Goal: Task Accomplishment & Management: Use online tool/utility

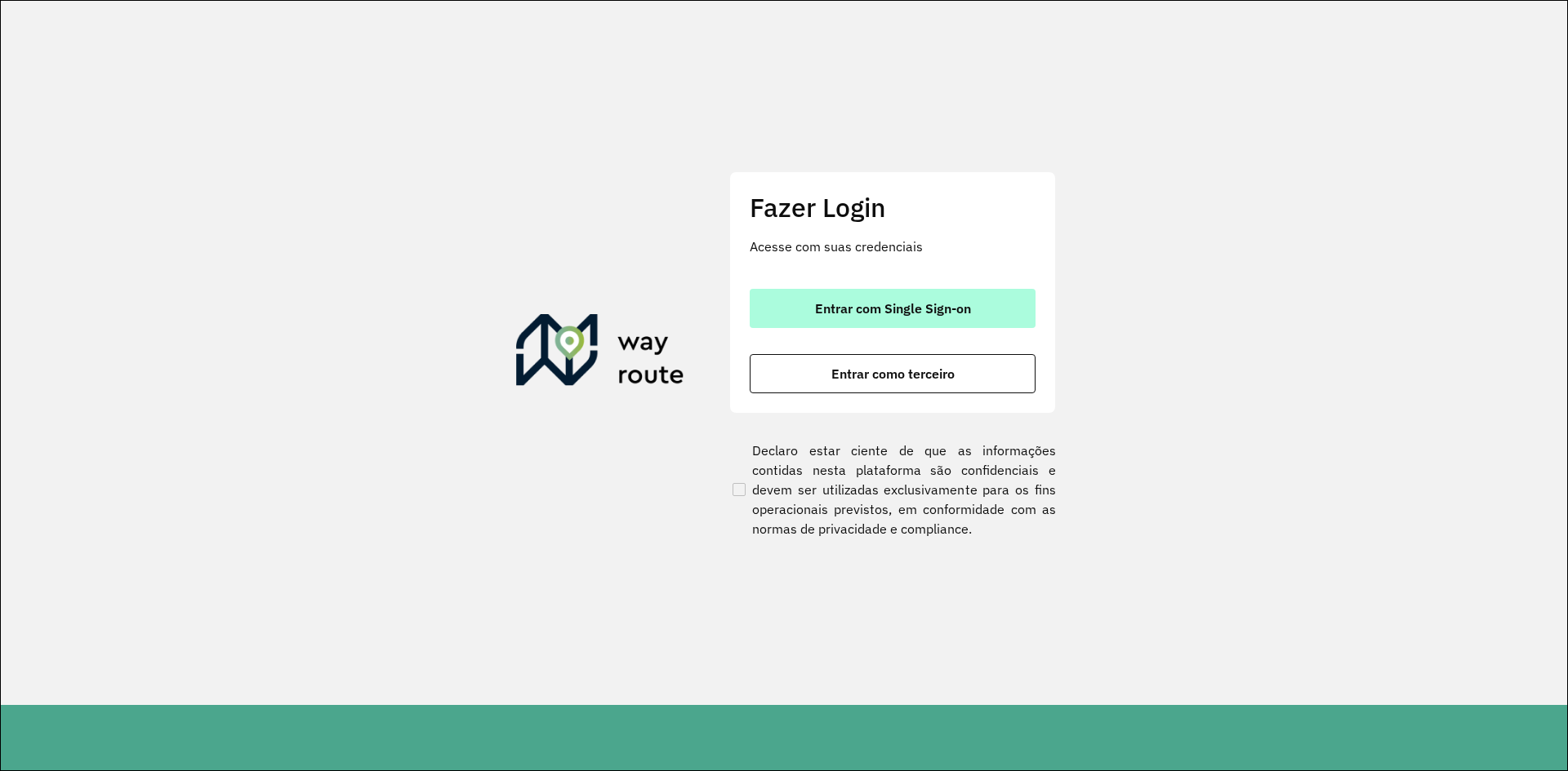
click at [814, 290] on button "Entrar com Single Sign-on" at bounding box center [893, 309] width 286 height 39
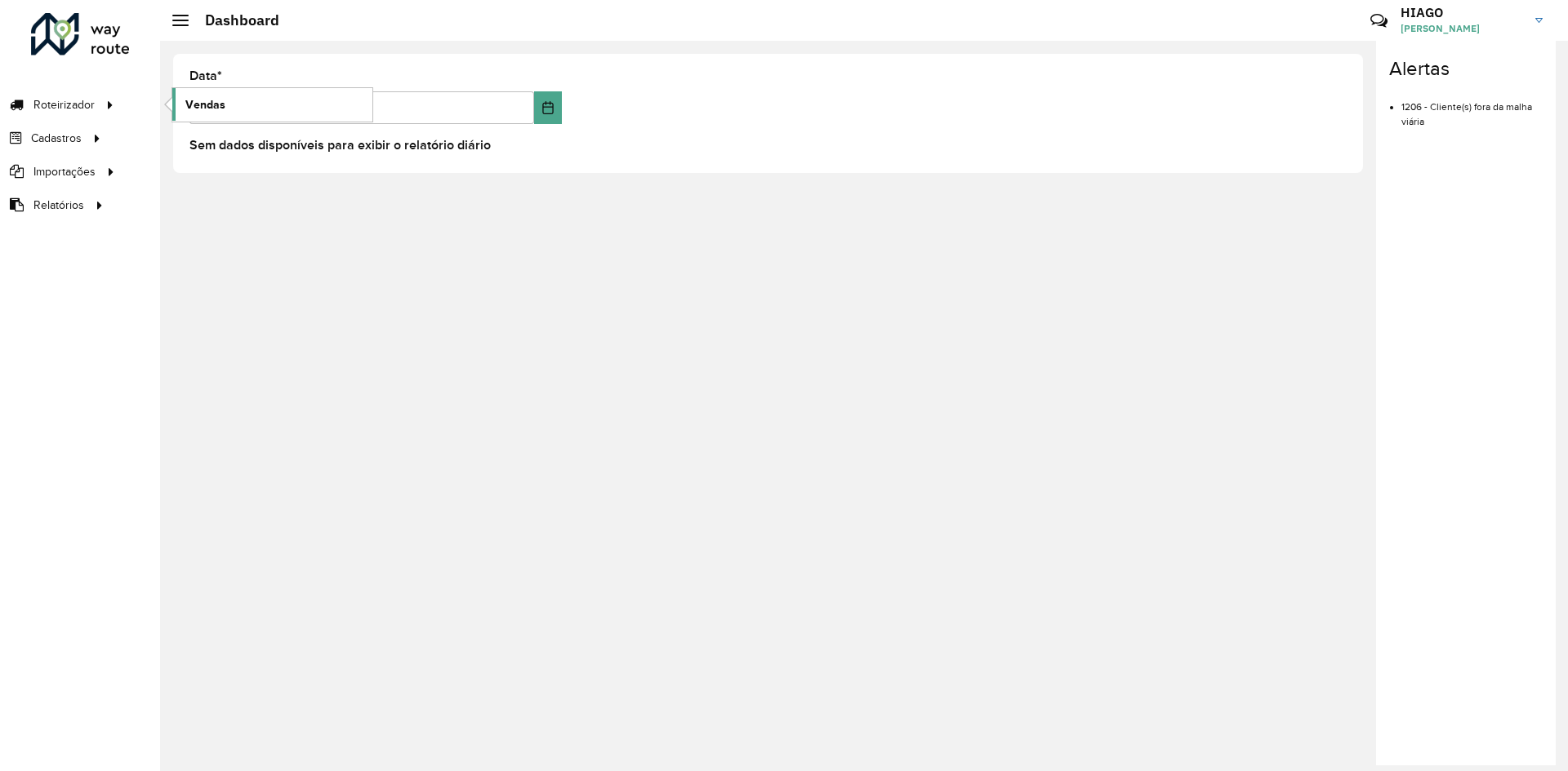
click at [242, 102] on link "Vendas" at bounding box center [272, 105] width 200 height 33
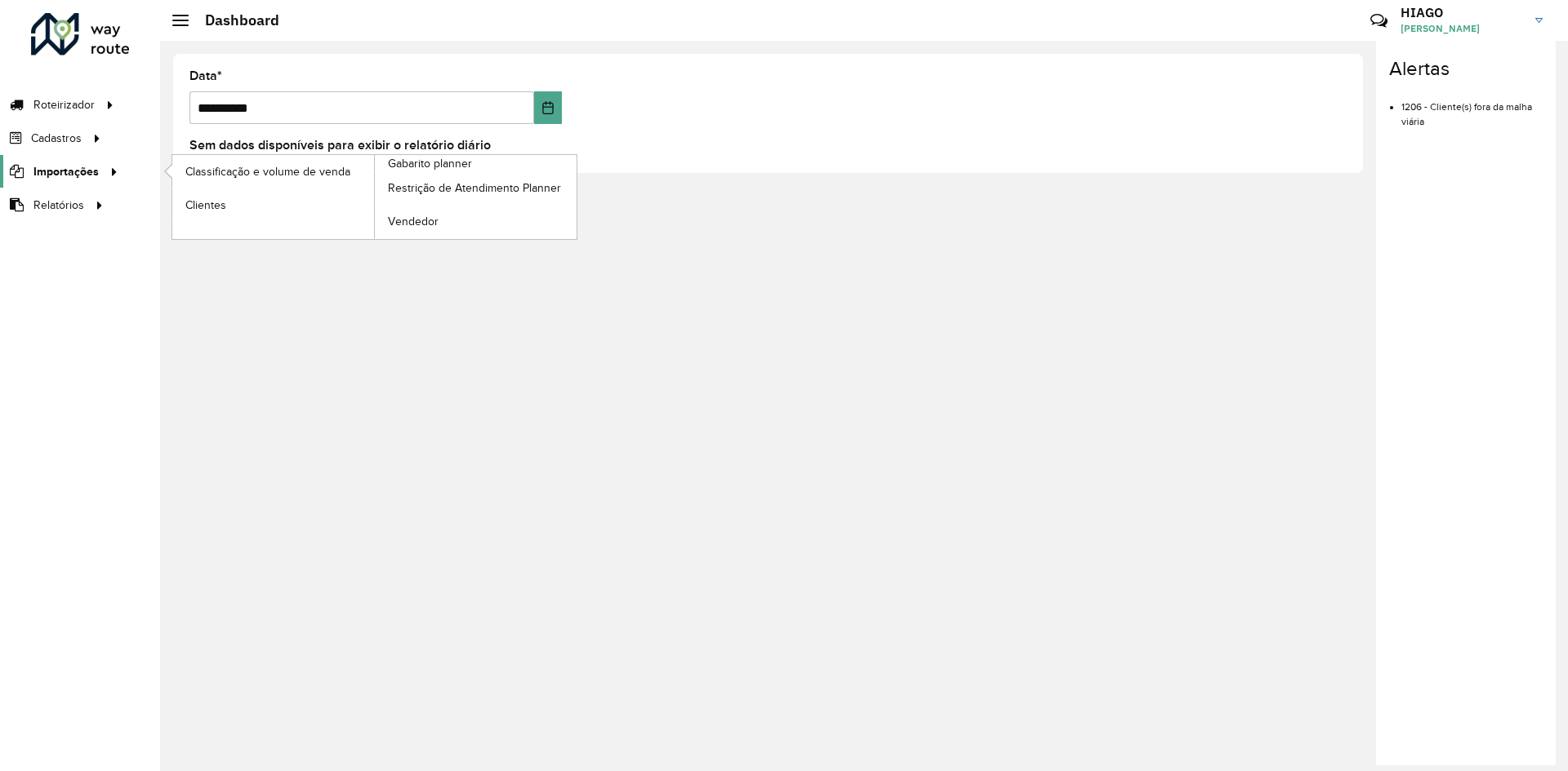
click at [79, 177] on span "Importações" at bounding box center [65, 172] width 65 height 17
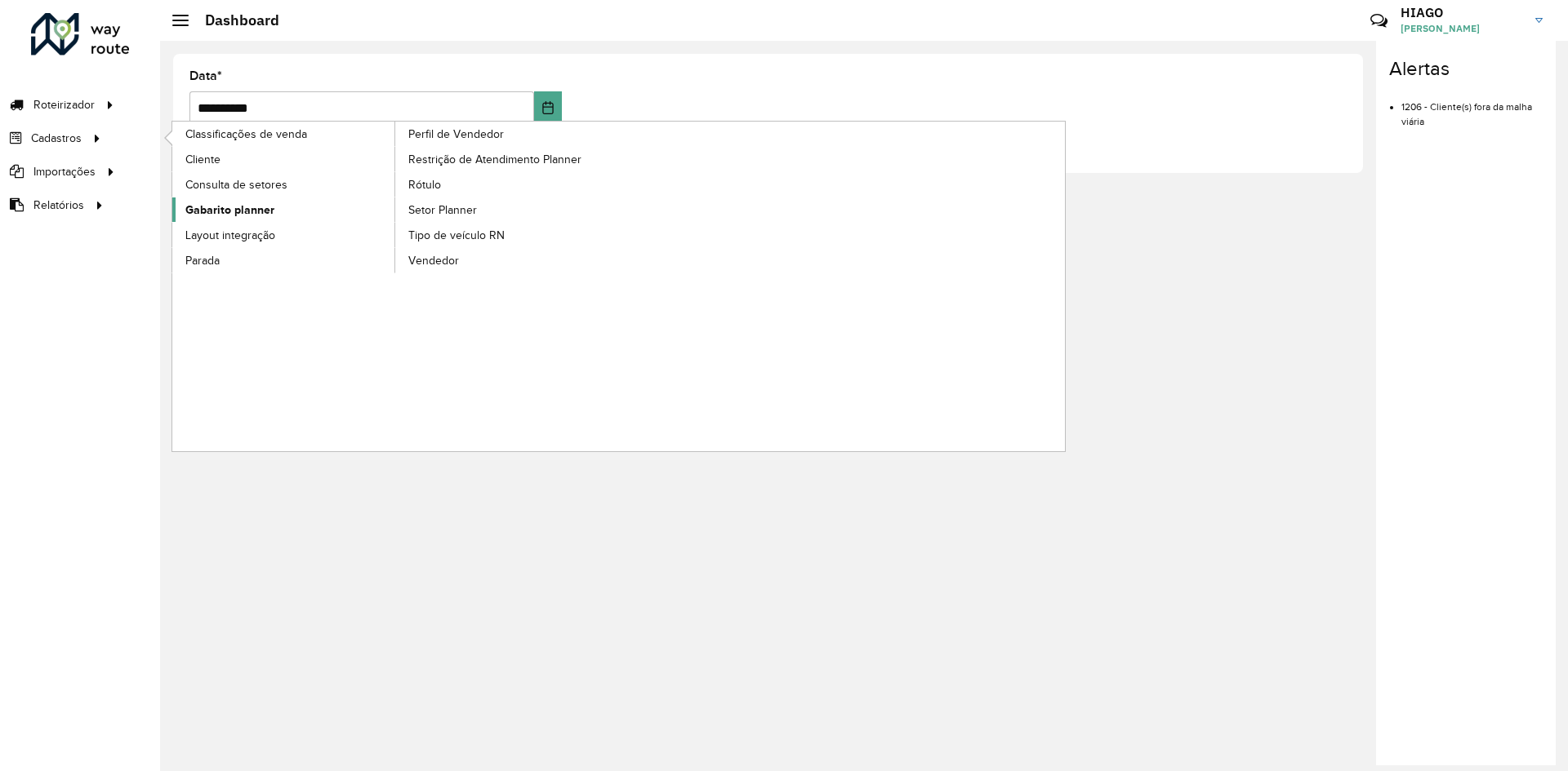
click at [259, 213] on span "Gabarito planner" at bounding box center [230, 211] width 89 height 17
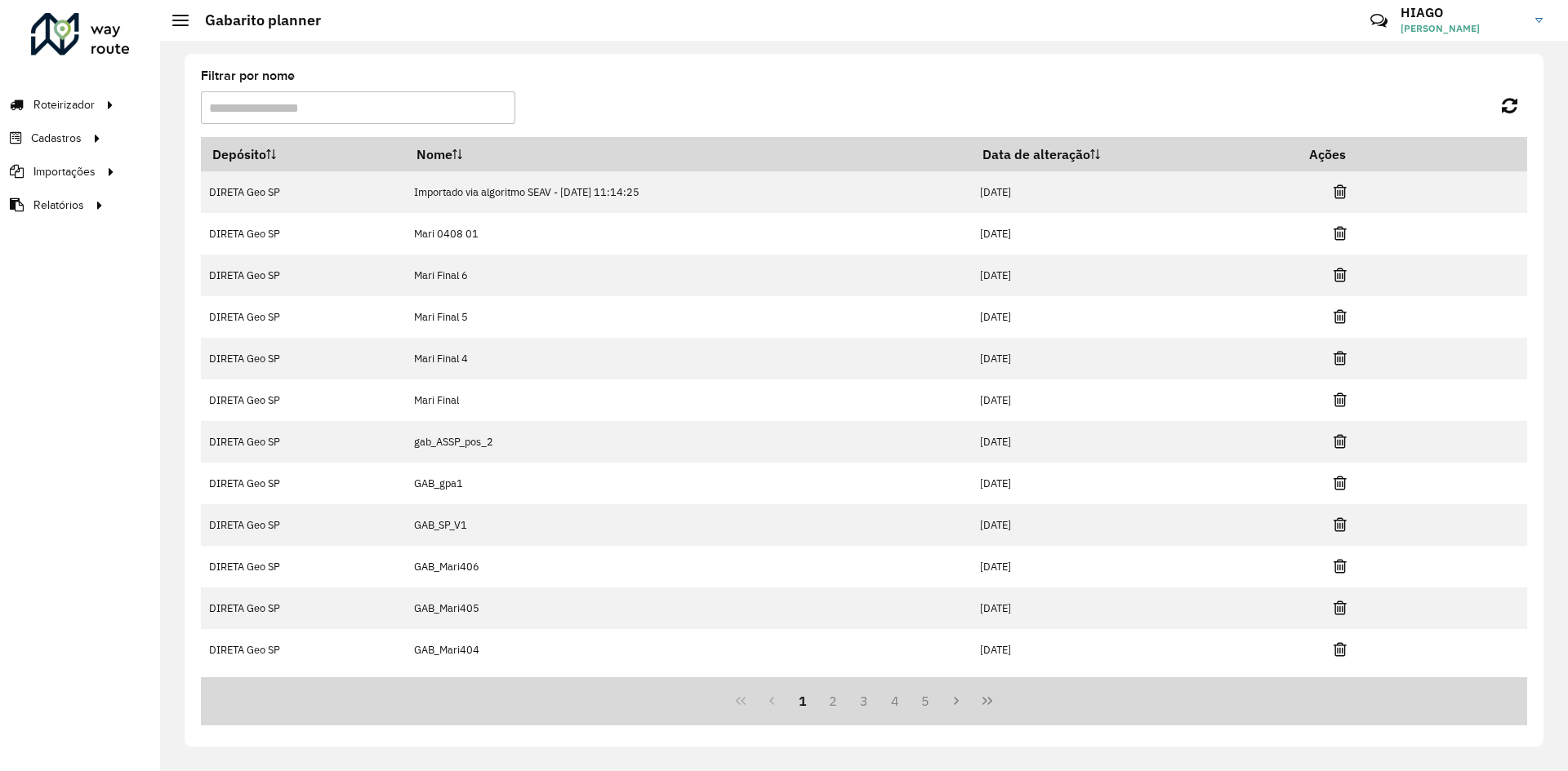
click at [426, 110] on input "Filtrar por nome" at bounding box center [358, 108] width 315 height 33
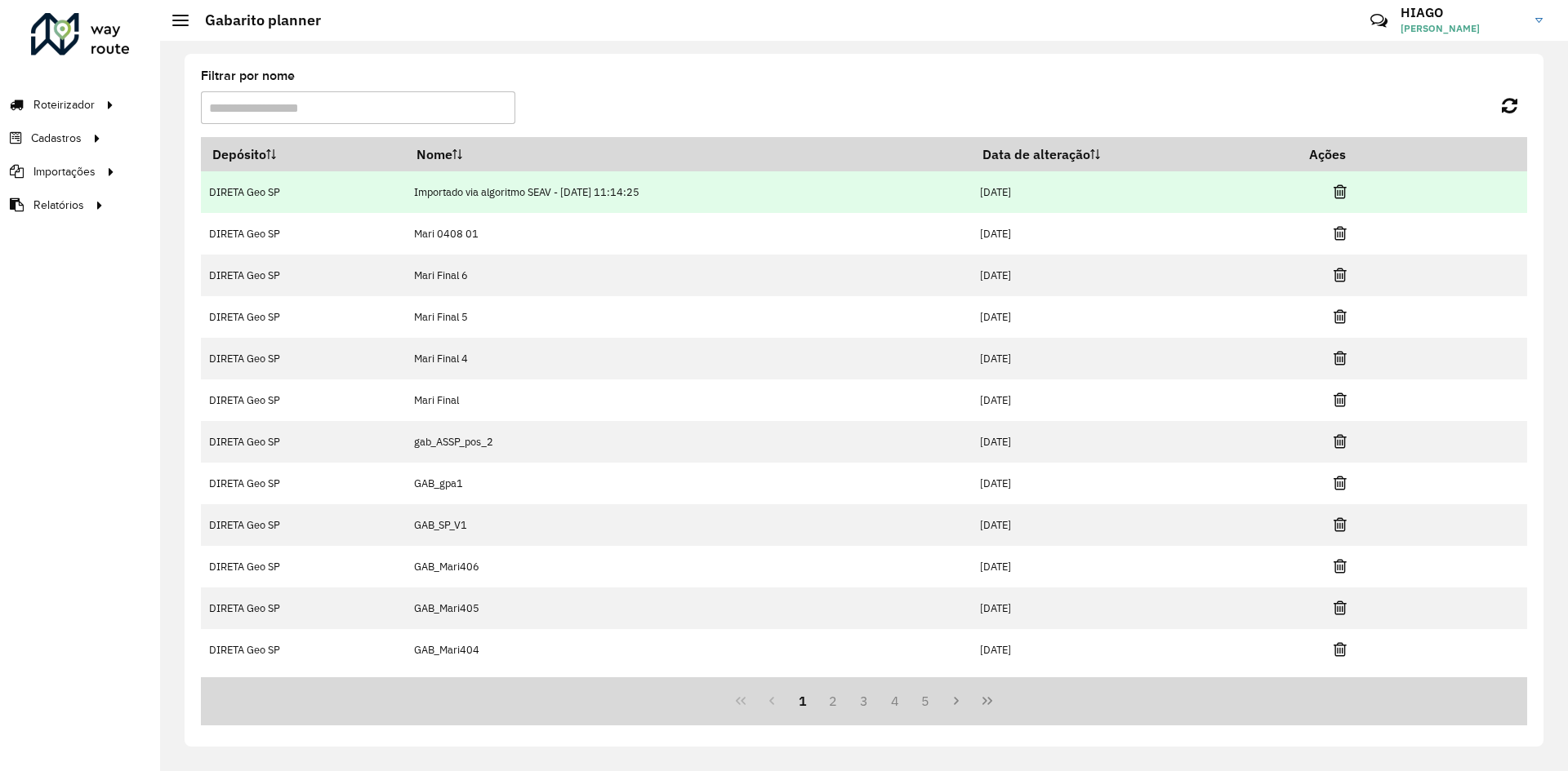
click at [267, 188] on td "DIRETA Geo SP" at bounding box center [303, 192] width 205 height 42
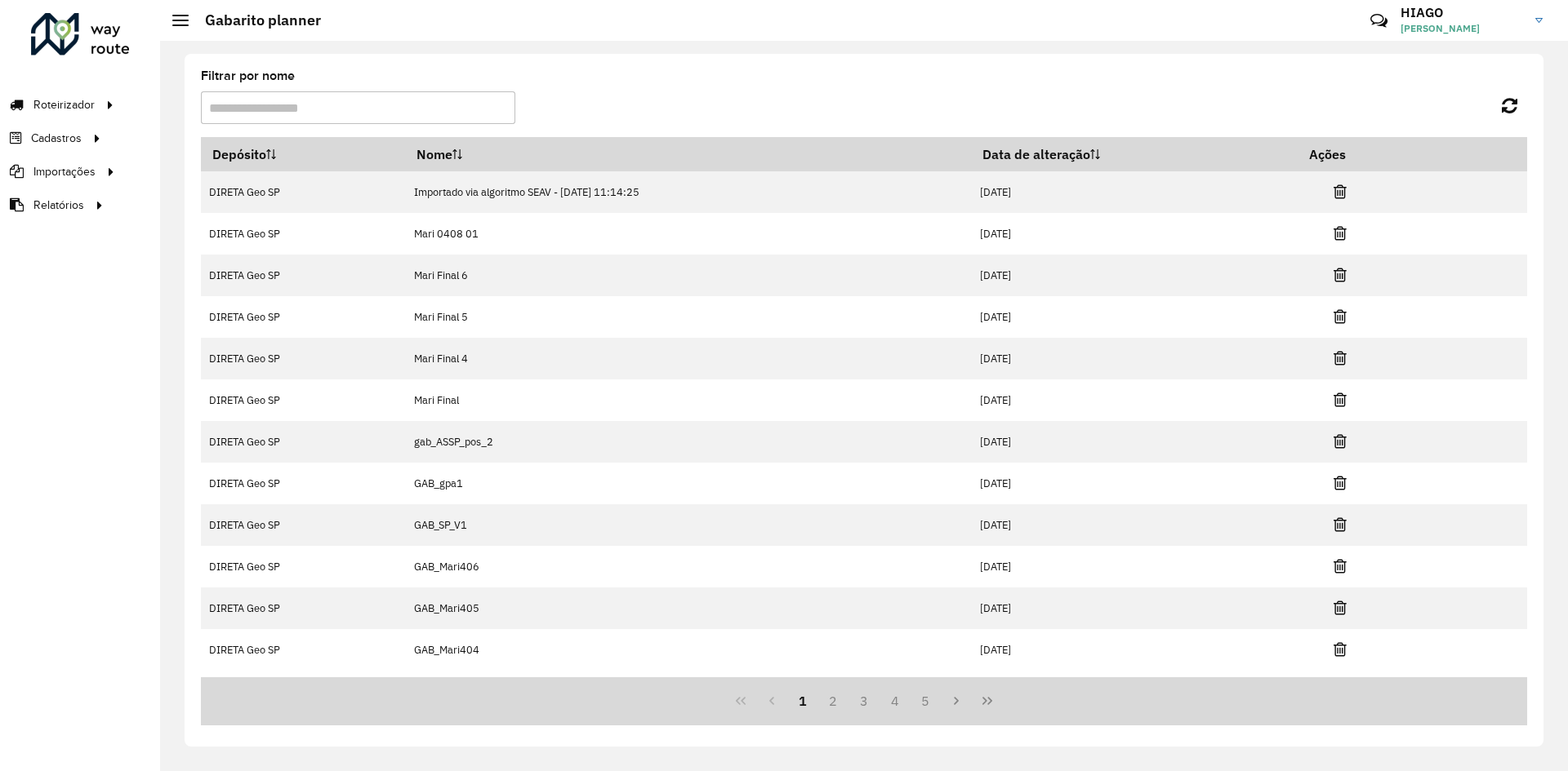
click at [959, 103] on formly-group "Filtrar por nome" at bounding box center [692, 103] width 1002 height 67
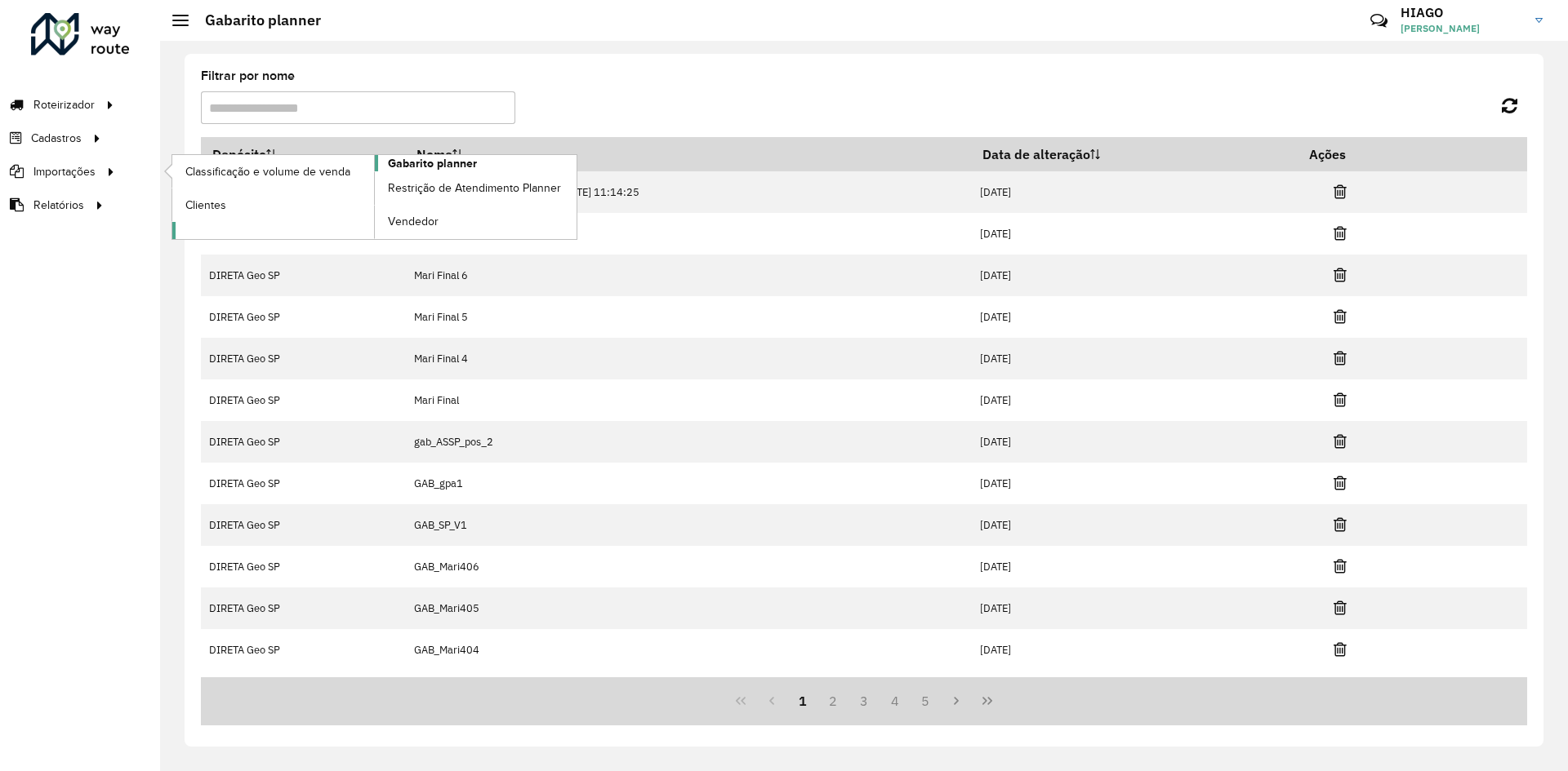
click at [453, 165] on span "Gabarito planner" at bounding box center [432, 164] width 89 height 17
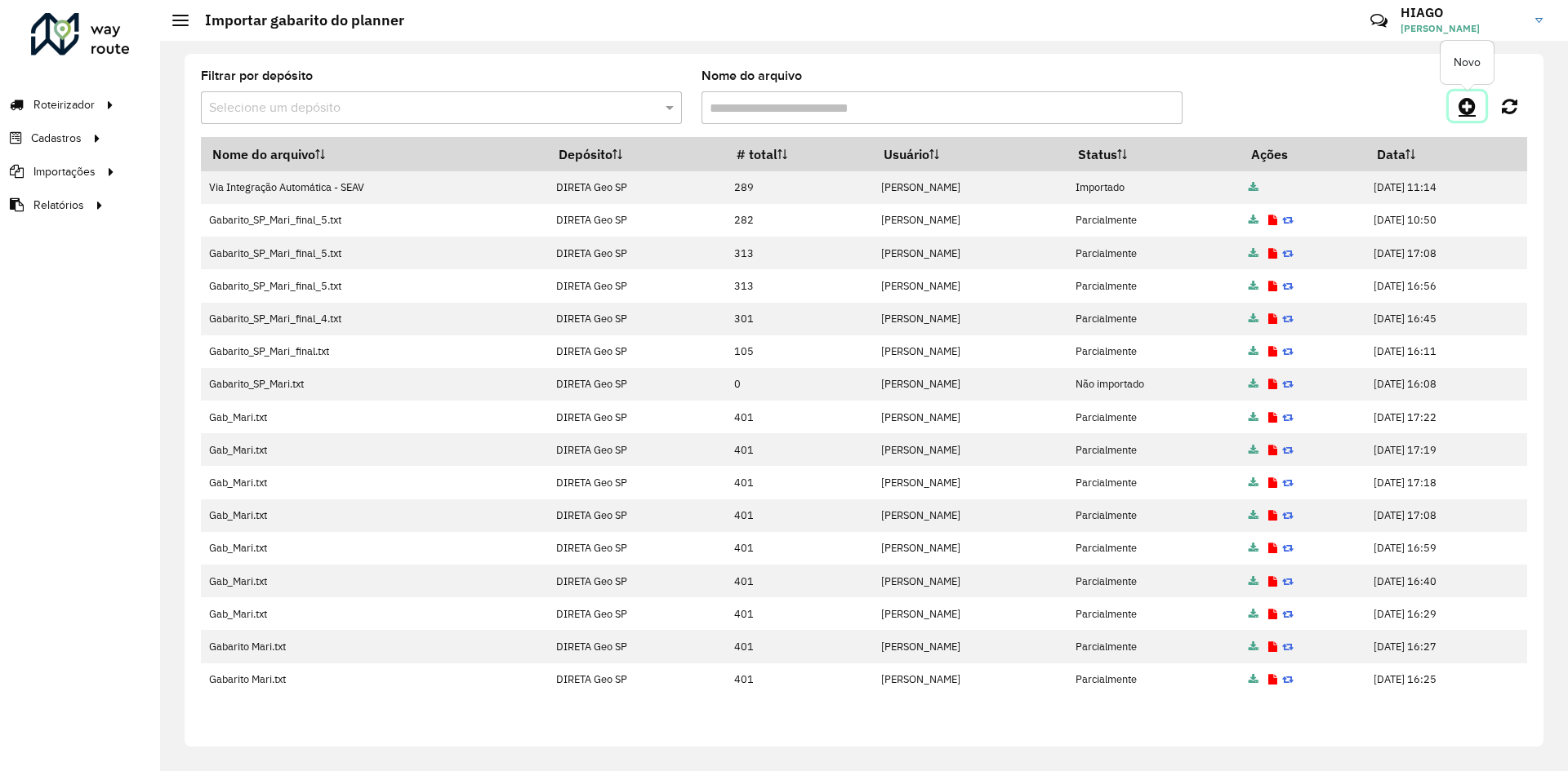
click at [1459, 110] on icon at bounding box center [1468, 106] width 17 height 19
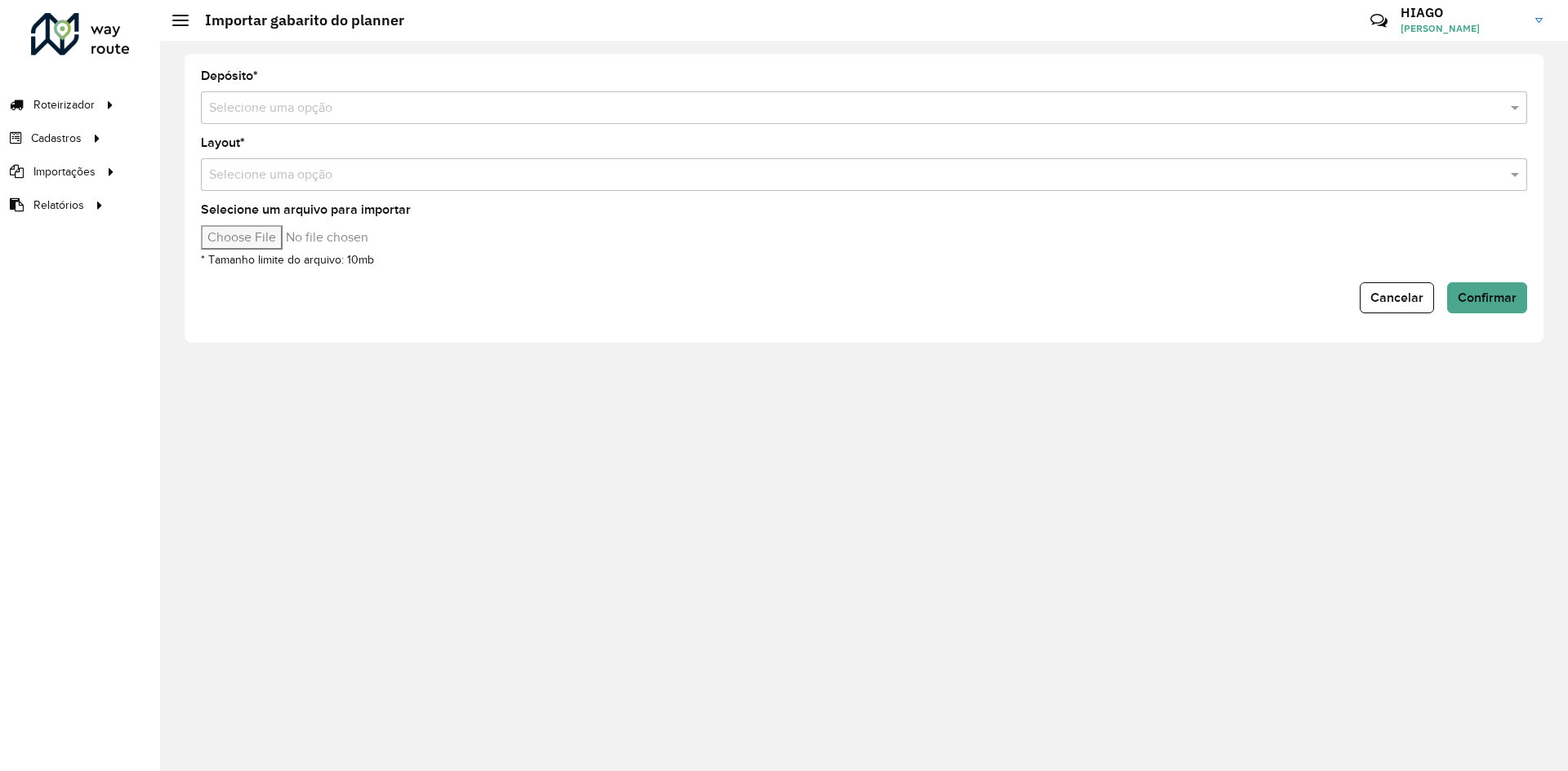
click at [359, 121] on div "Selecione uma opção" at bounding box center [864, 108] width 1326 height 33
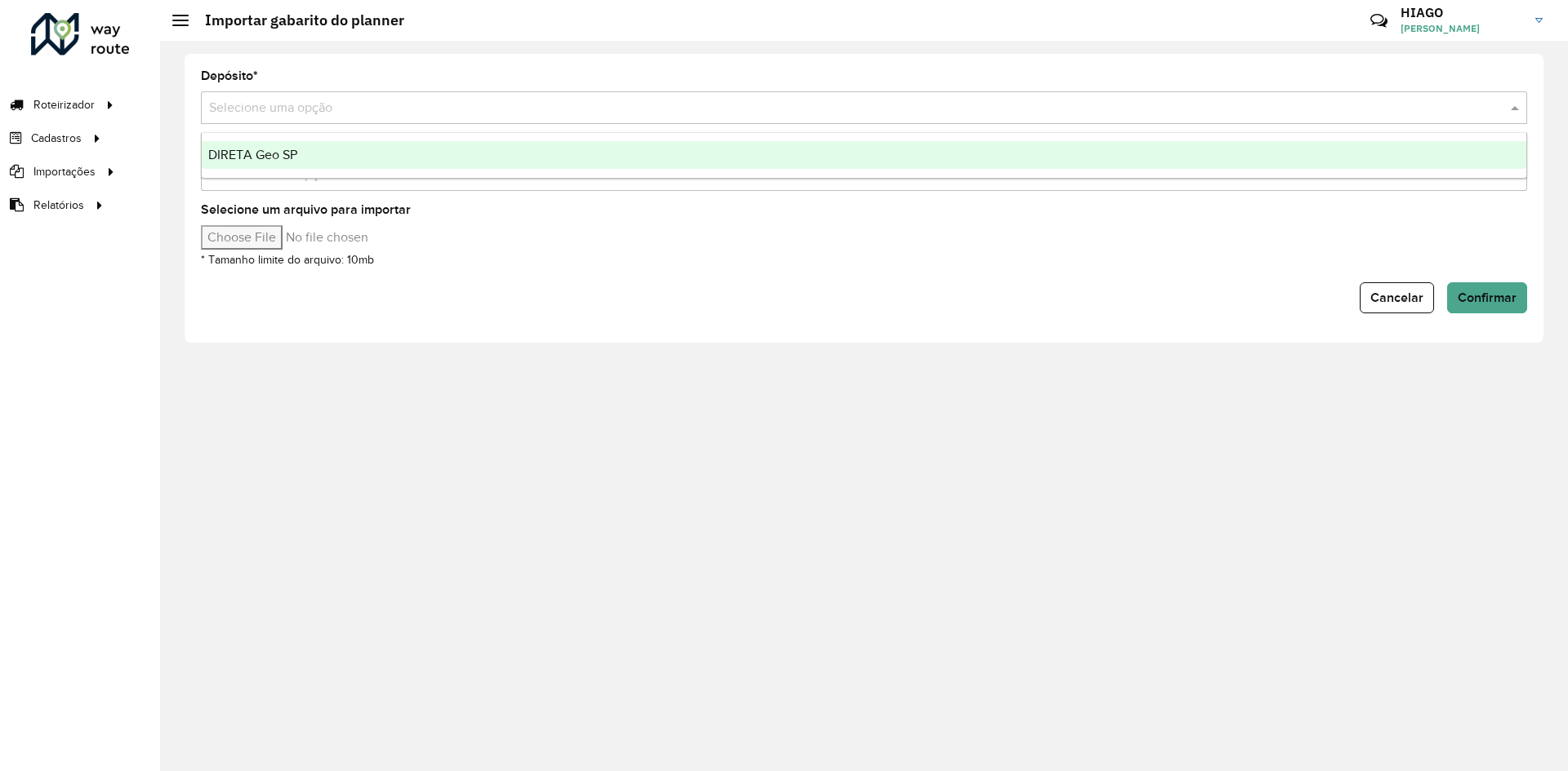
click at [357, 158] on div "DIRETA Geo SP" at bounding box center [865, 154] width 1325 height 28
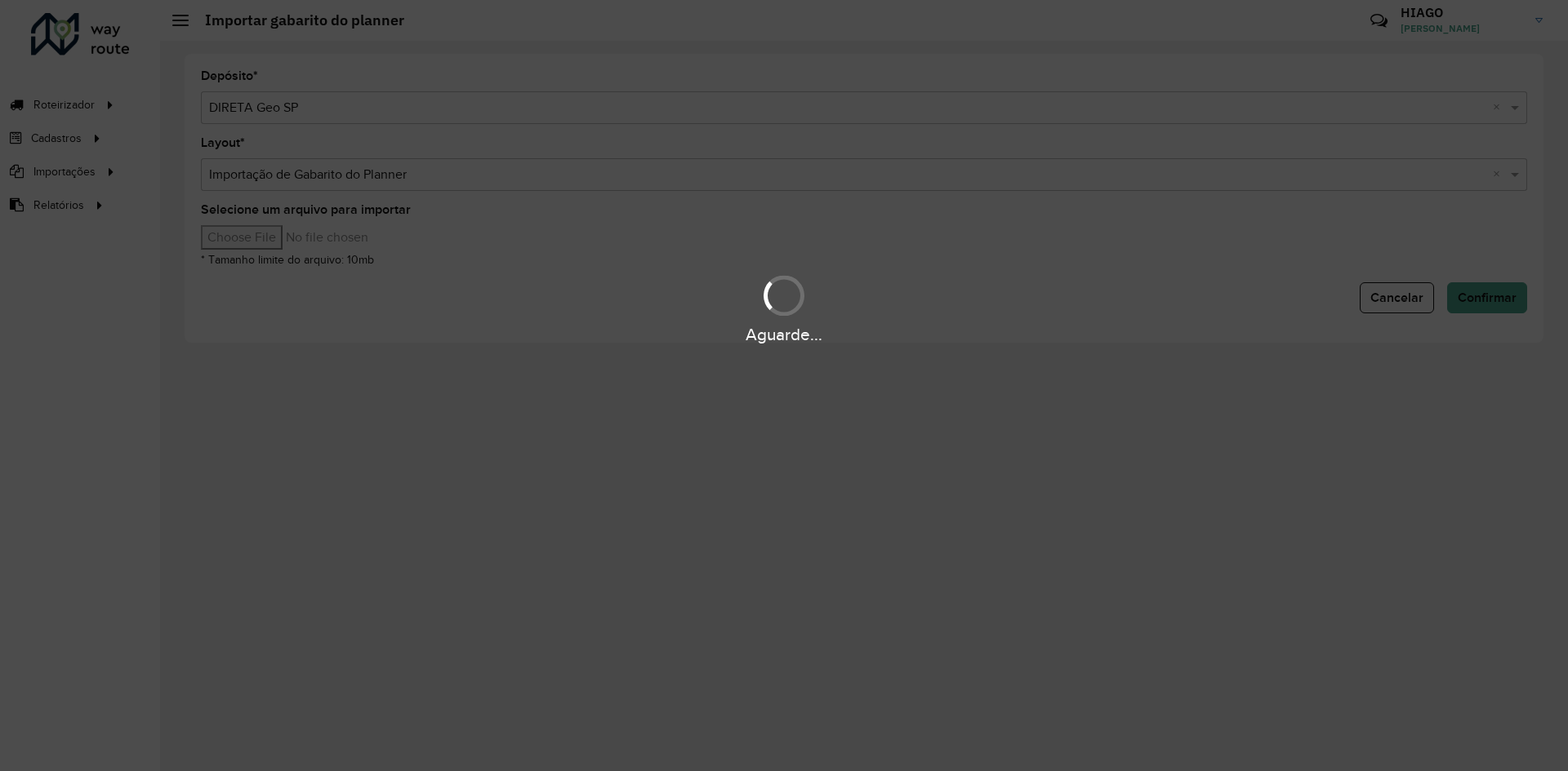
click at [361, 178] on div "Aguarde..." at bounding box center [784, 386] width 1568 height 771
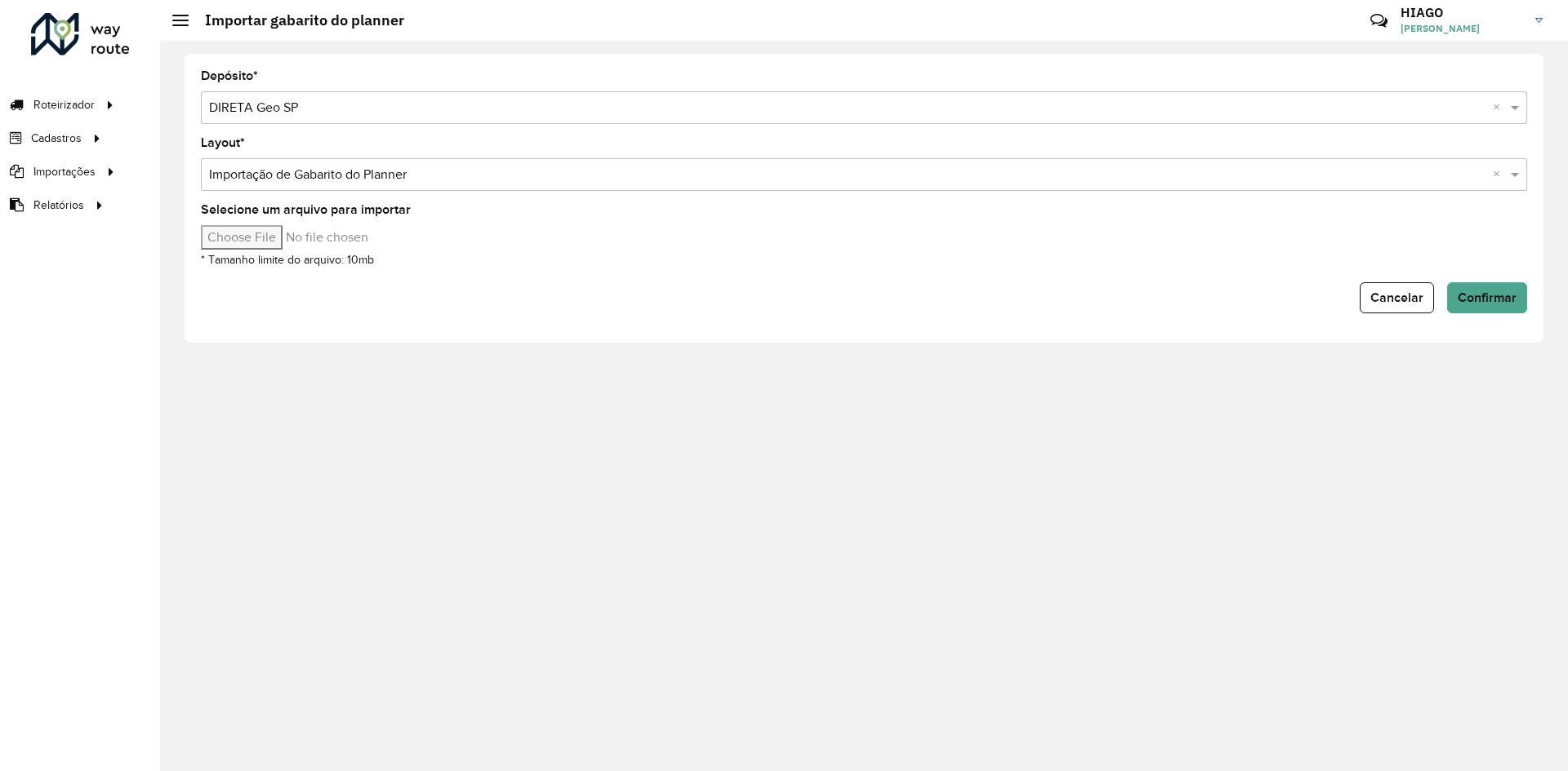
click at [388, 173] on input "text" at bounding box center [847, 176] width 1278 height 19
click at [287, 223] on div "Selecione um arquivo para importar * Tamanho limite do arquivo: 10mb" at bounding box center [864, 236] width 1326 height 65
click at [287, 235] on input "Selecione um arquivo para importar" at bounding box center [340, 237] width 278 height 24
type input "**********"
click at [638, 340] on div "Depósito * Selecione uma opção × DIRETA Geo SP × Layout * Selecione uma opção ×…" at bounding box center [864, 198] width 1359 height 289
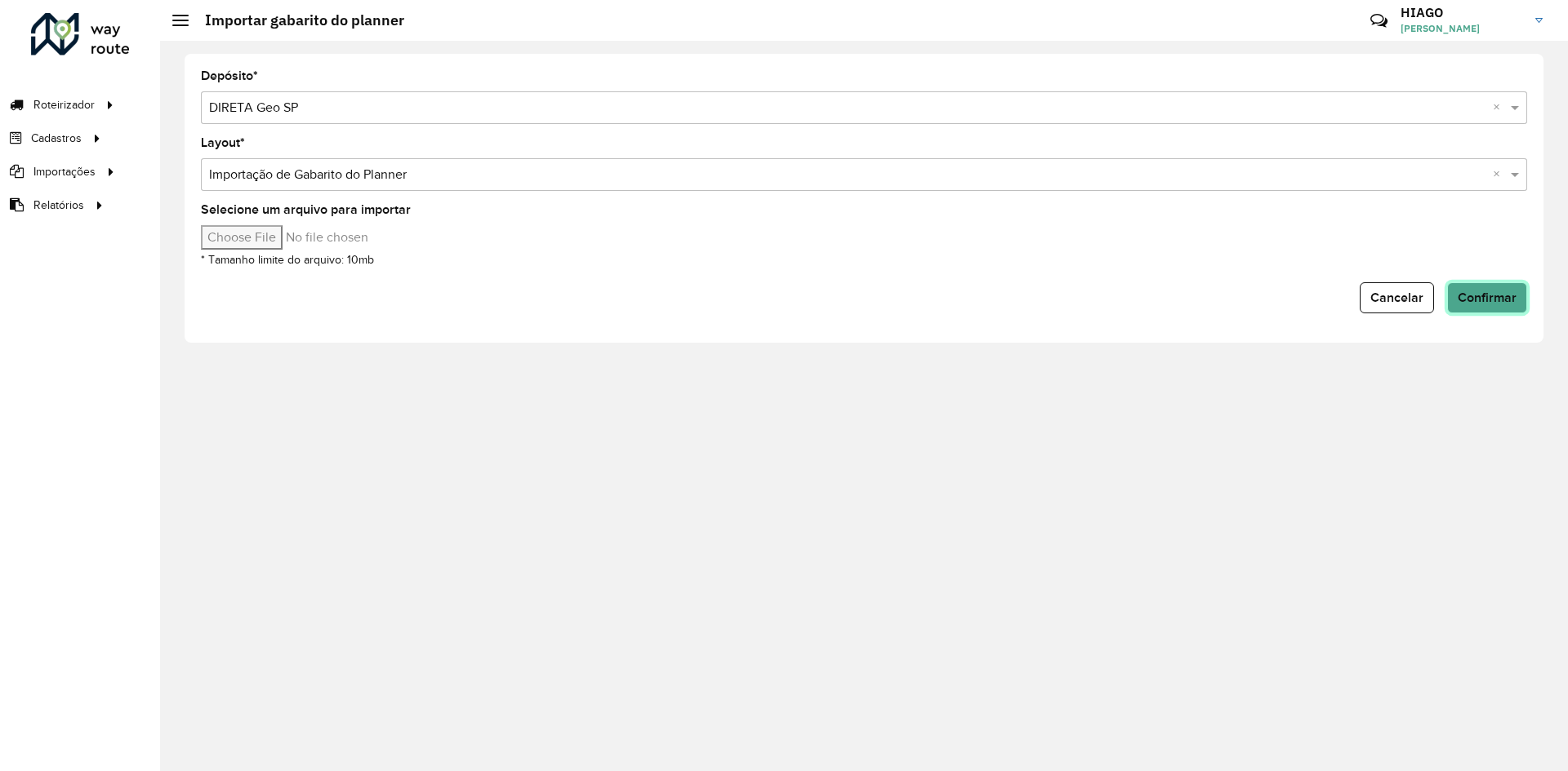
click at [1491, 285] on button "Confirmar" at bounding box center [1487, 298] width 80 height 31
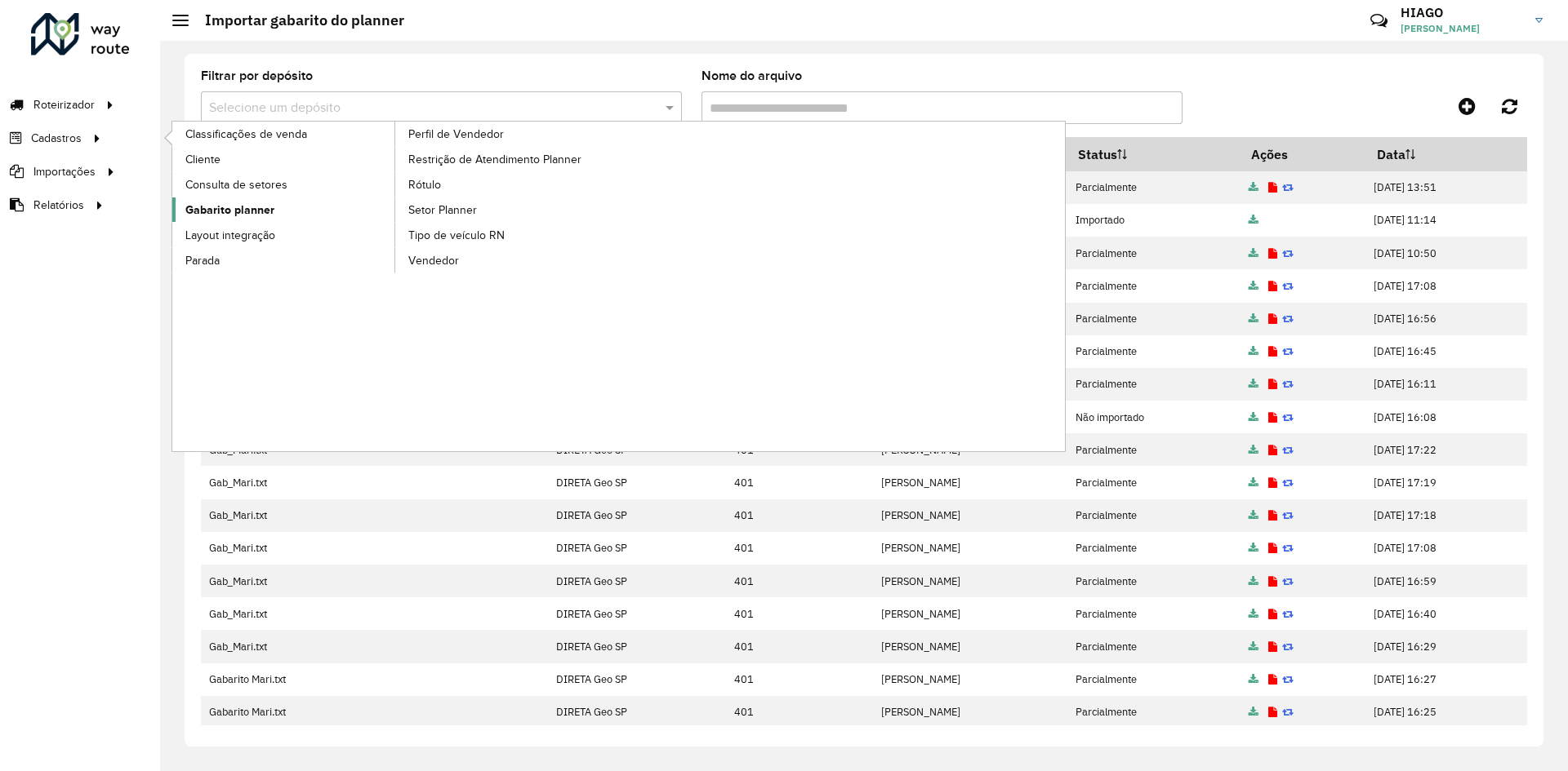
click at [250, 209] on span "Gabarito planner" at bounding box center [230, 211] width 89 height 17
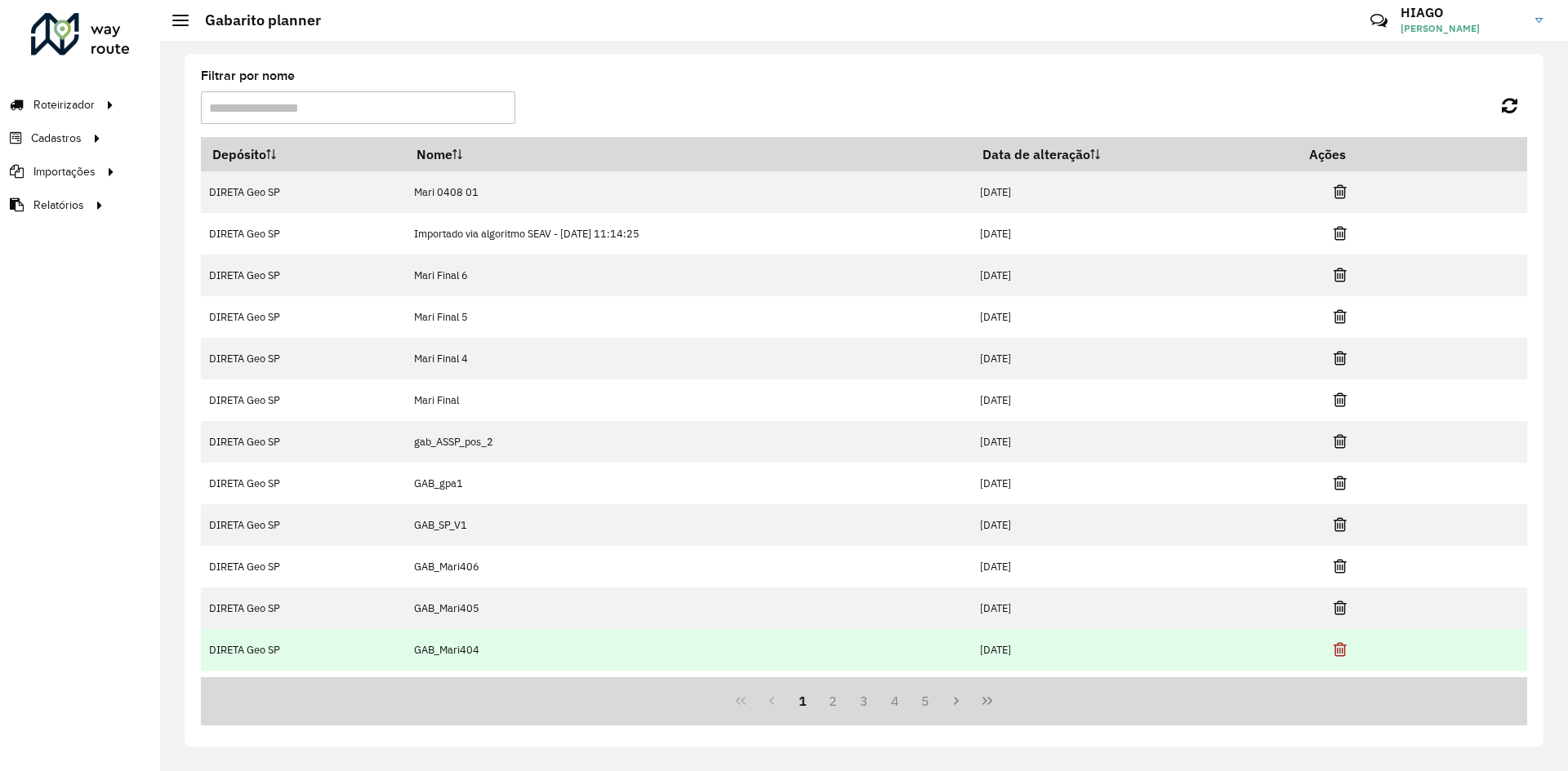
click at [1346, 643] on icon at bounding box center [1340, 650] width 13 height 17
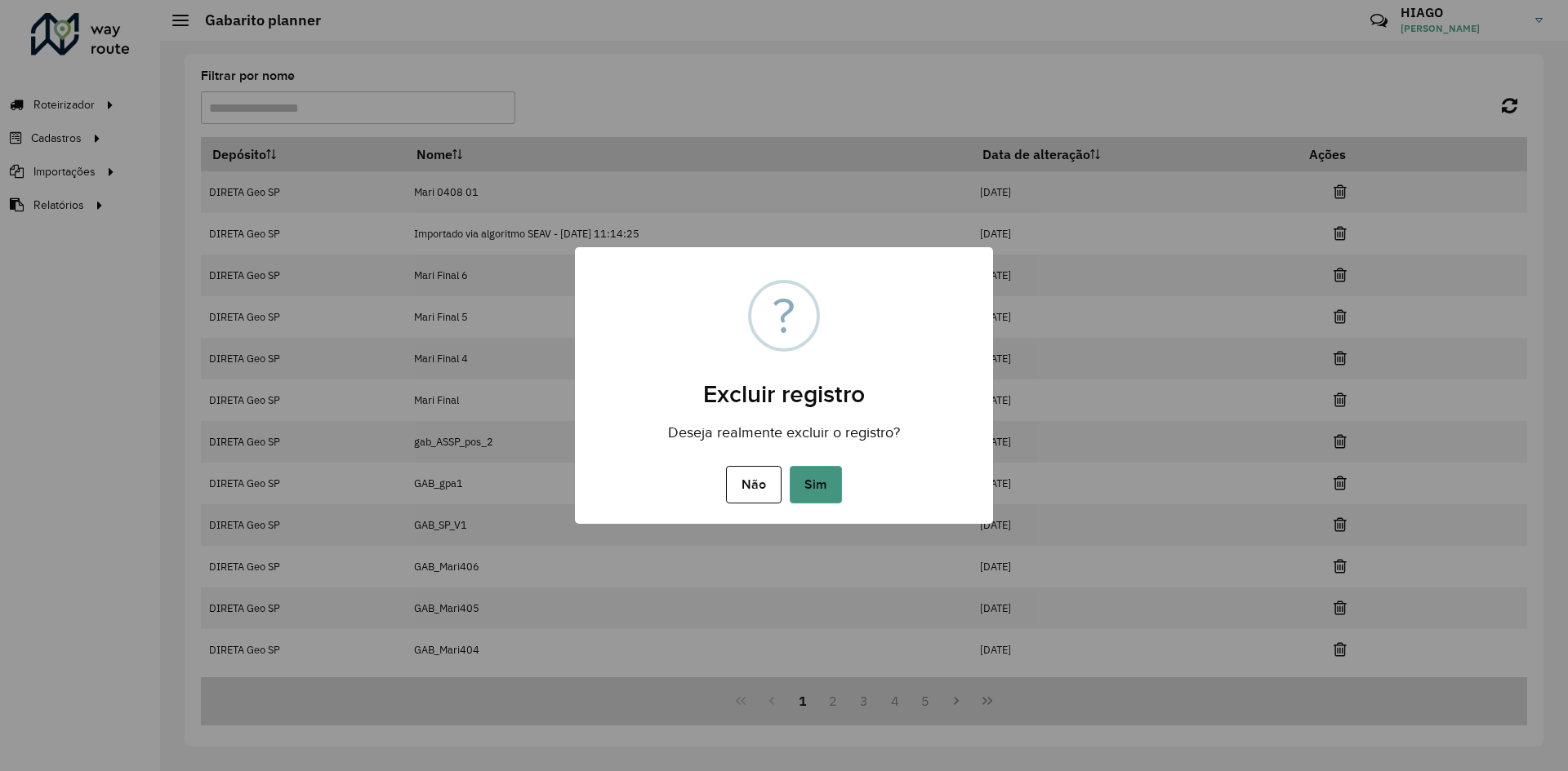
click at [807, 489] on button "Sim" at bounding box center [816, 485] width 52 height 38
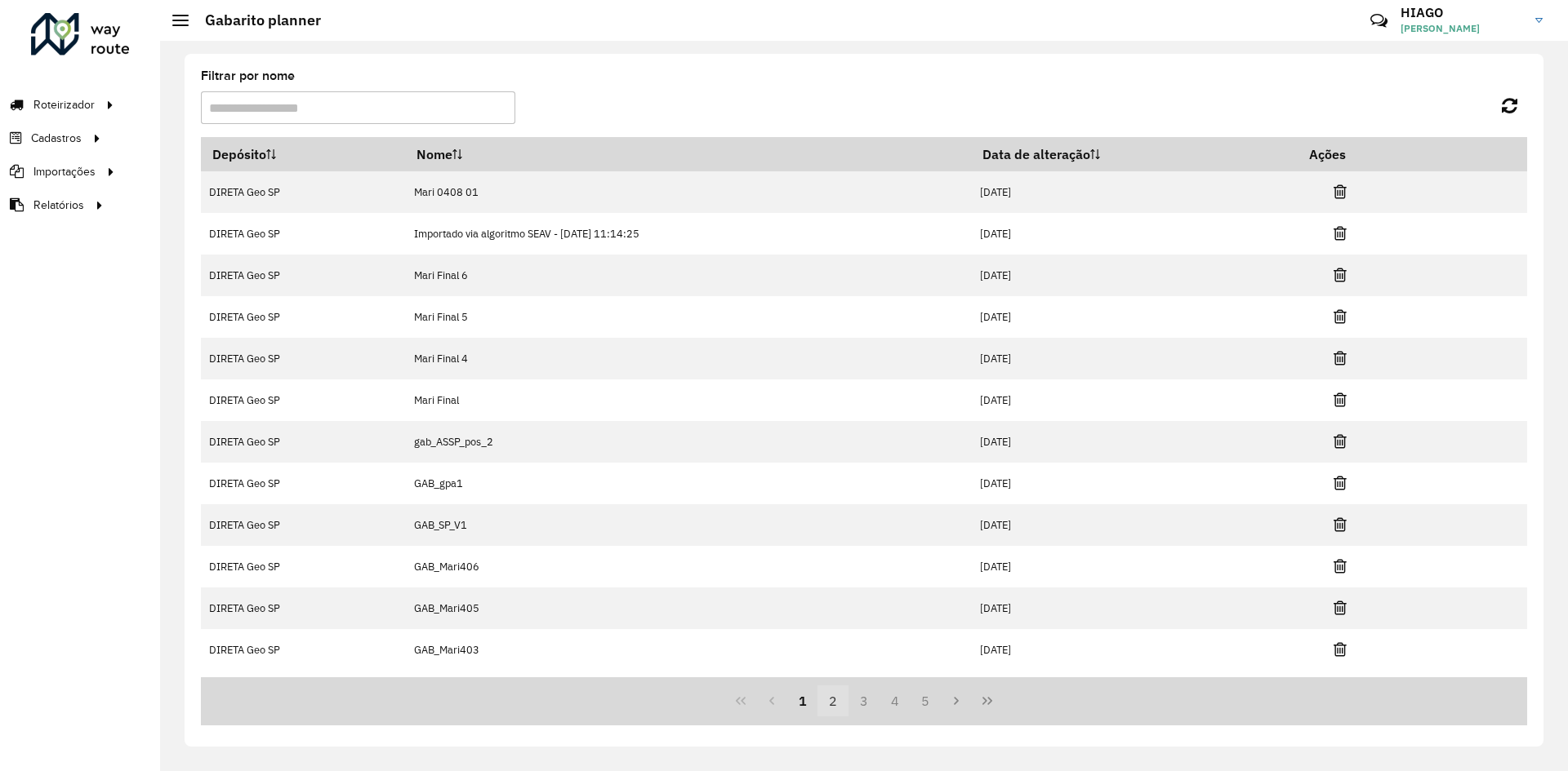
click at [847, 694] on button "2" at bounding box center [834, 701] width 31 height 31
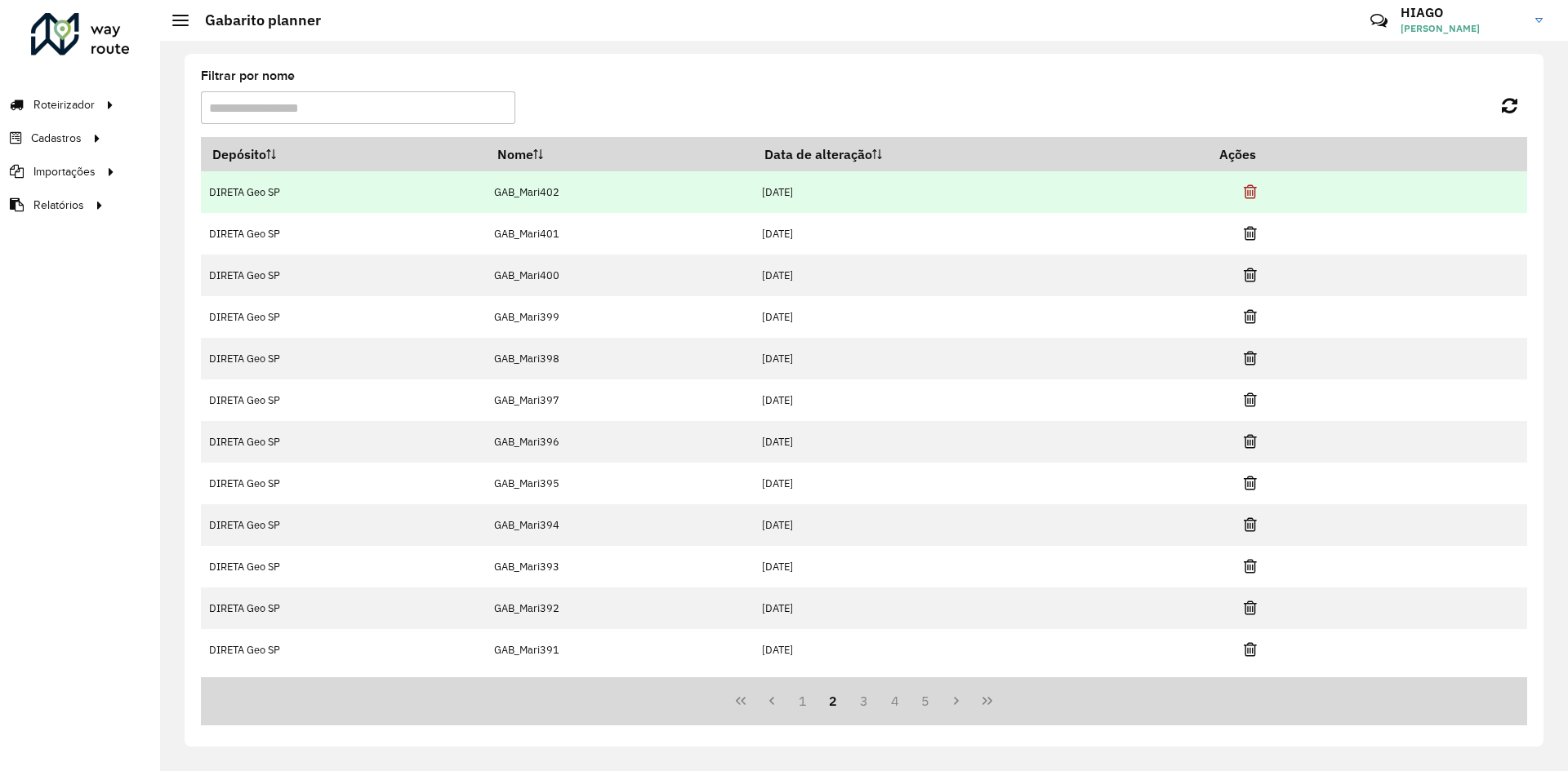
click at [1246, 195] on icon at bounding box center [1249, 191] width 13 height 17
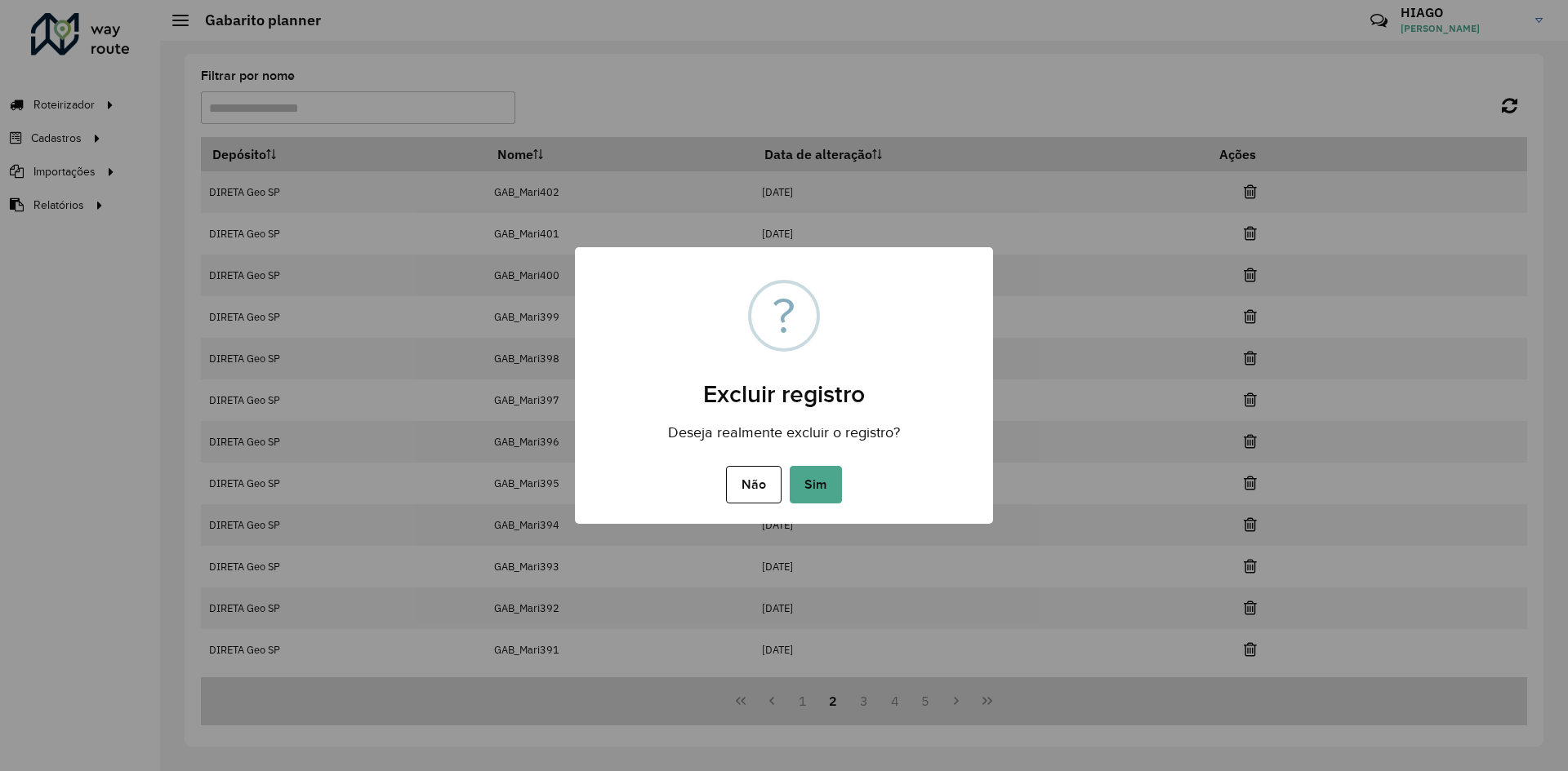
click at [805, 489] on button "Sim" at bounding box center [816, 485] width 52 height 38
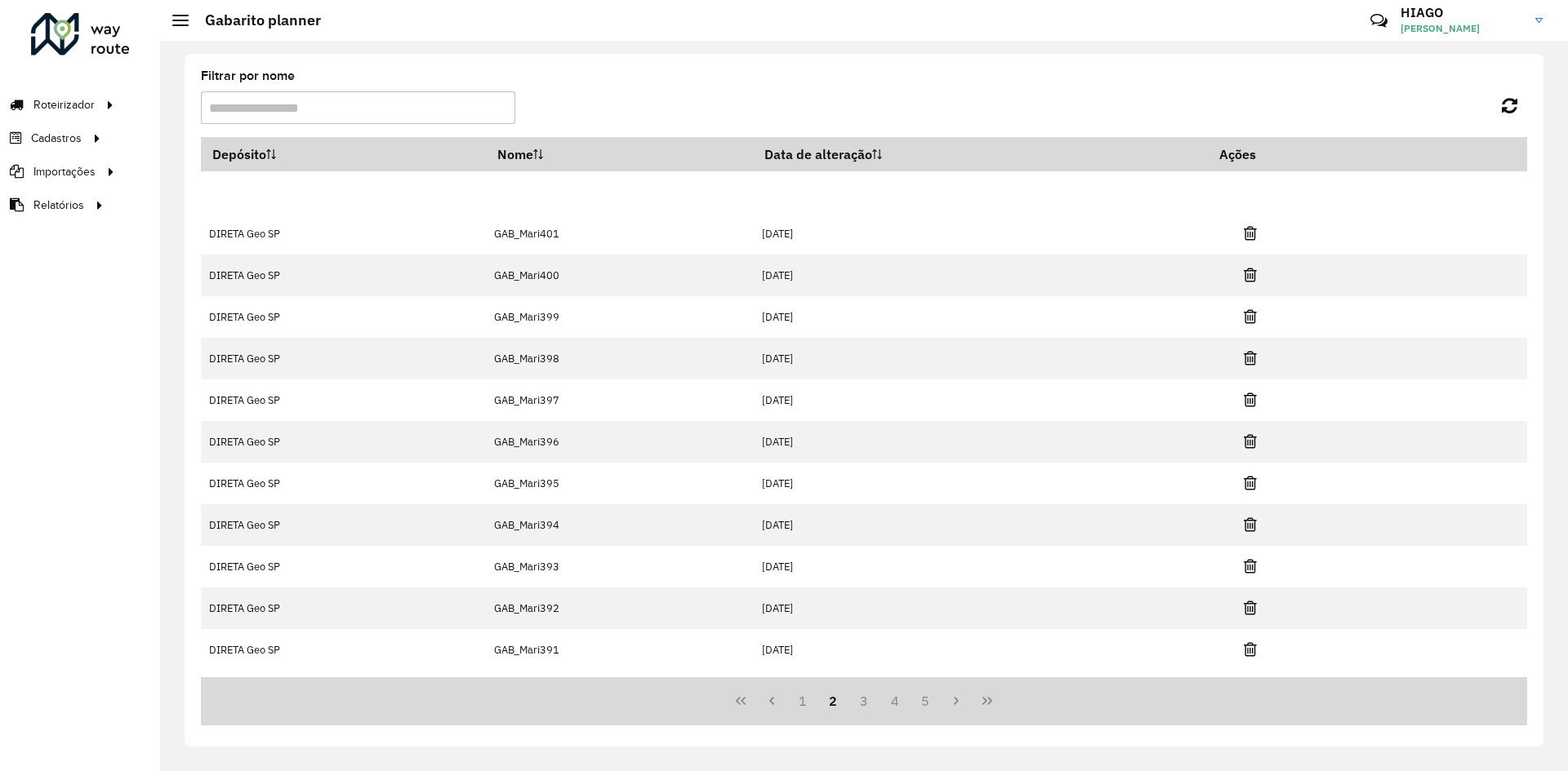
click at [1250, 184] on icon at bounding box center [1249, 191] width 13 height 17
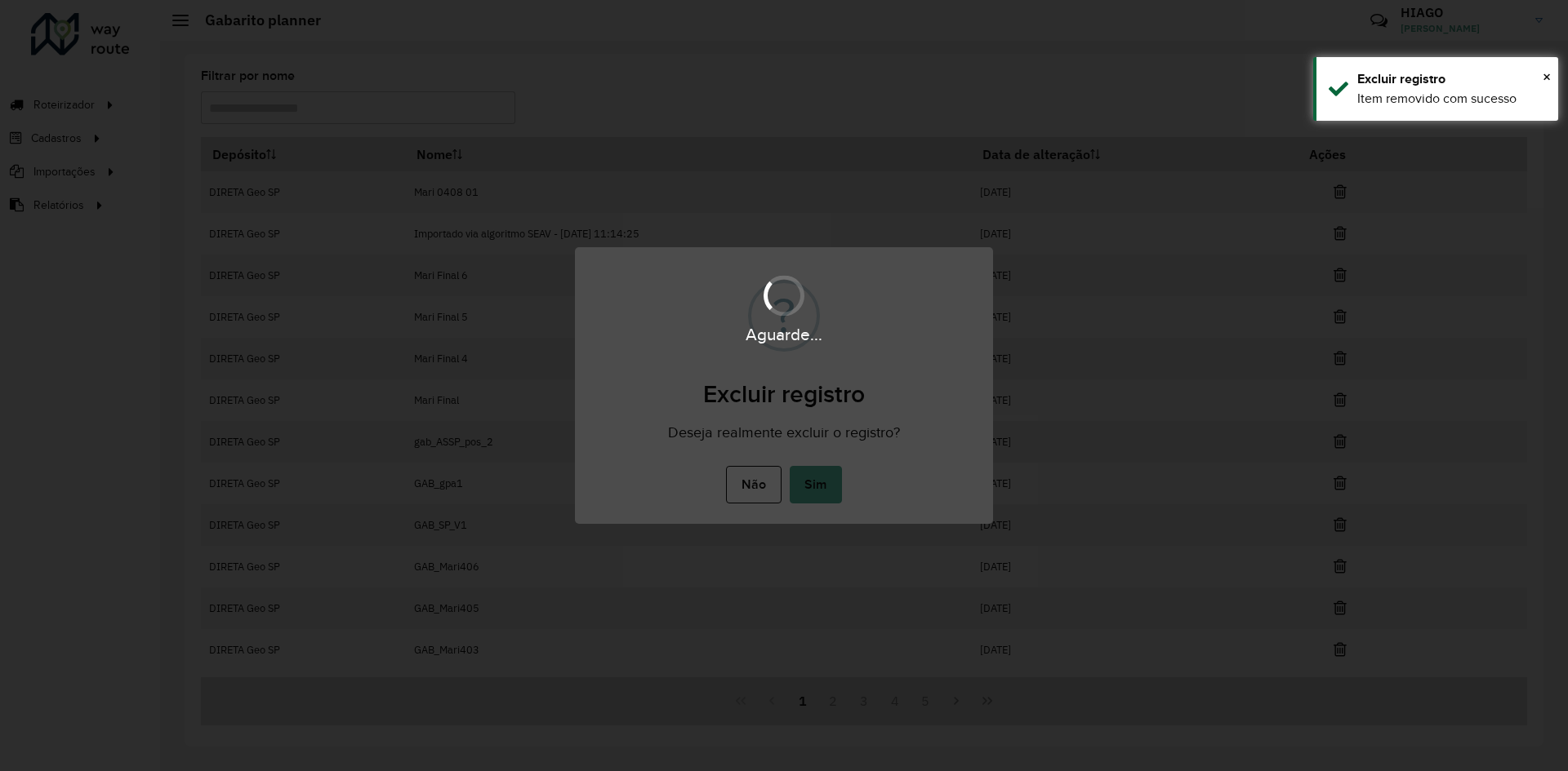
click at [834, 488] on div "Aguarde..." at bounding box center [784, 386] width 1568 height 771
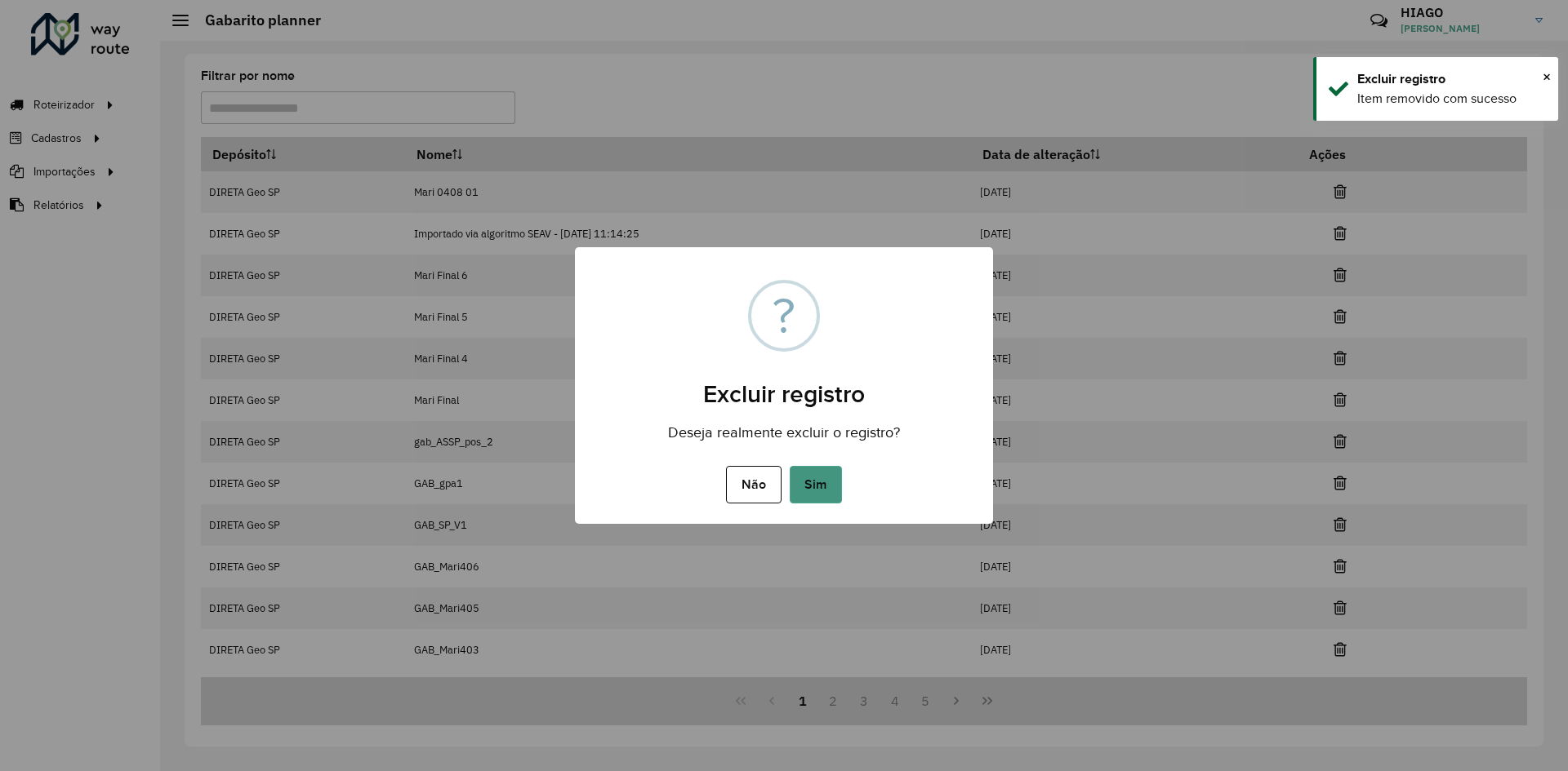
click at [835, 487] on button "Sim" at bounding box center [816, 485] width 52 height 38
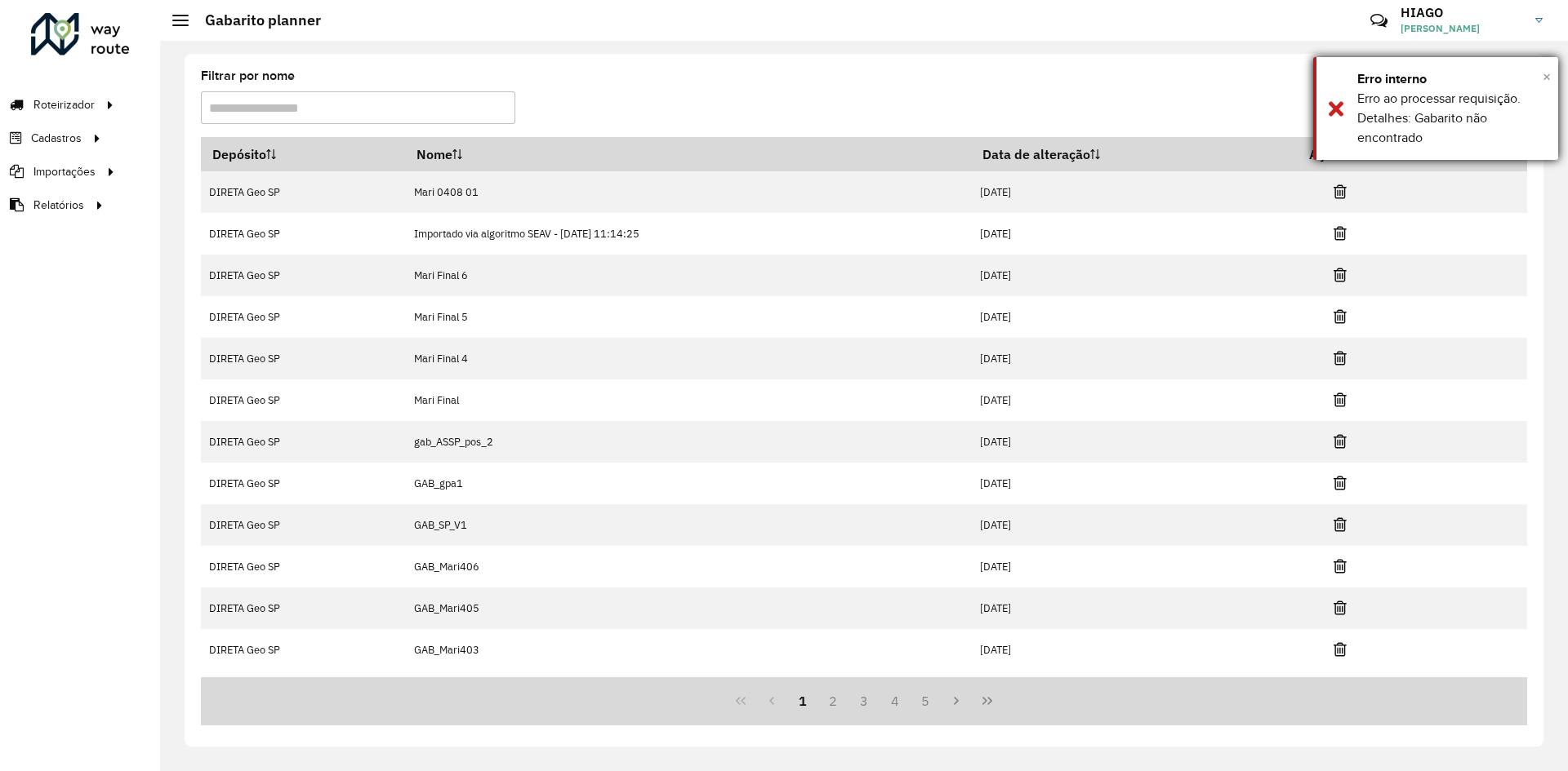
click at [1548, 79] on span "×" at bounding box center [1547, 77] width 8 height 17
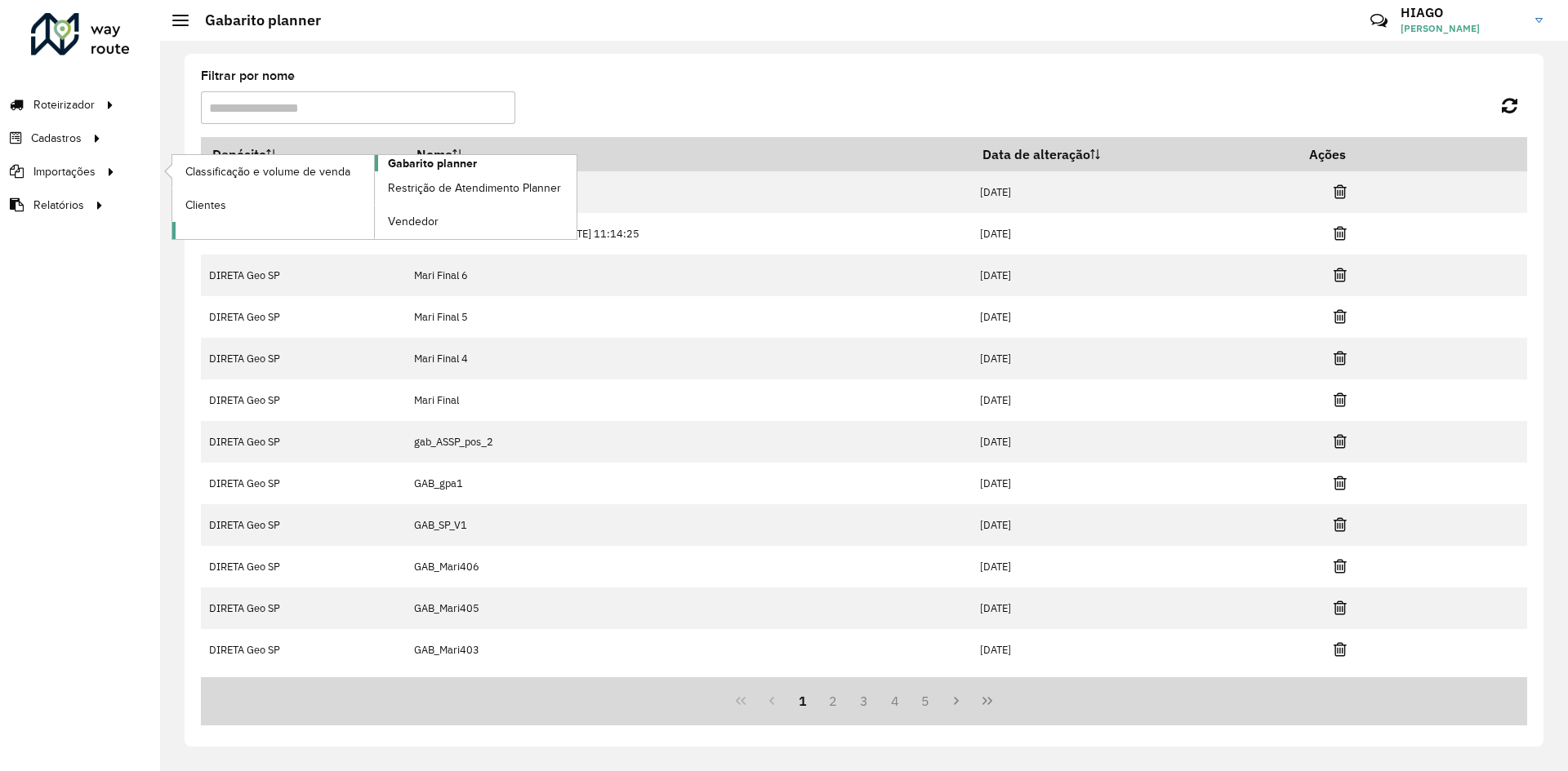
click at [475, 160] on link "Gabarito planner" at bounding box center [374, 197] width 404 height 84
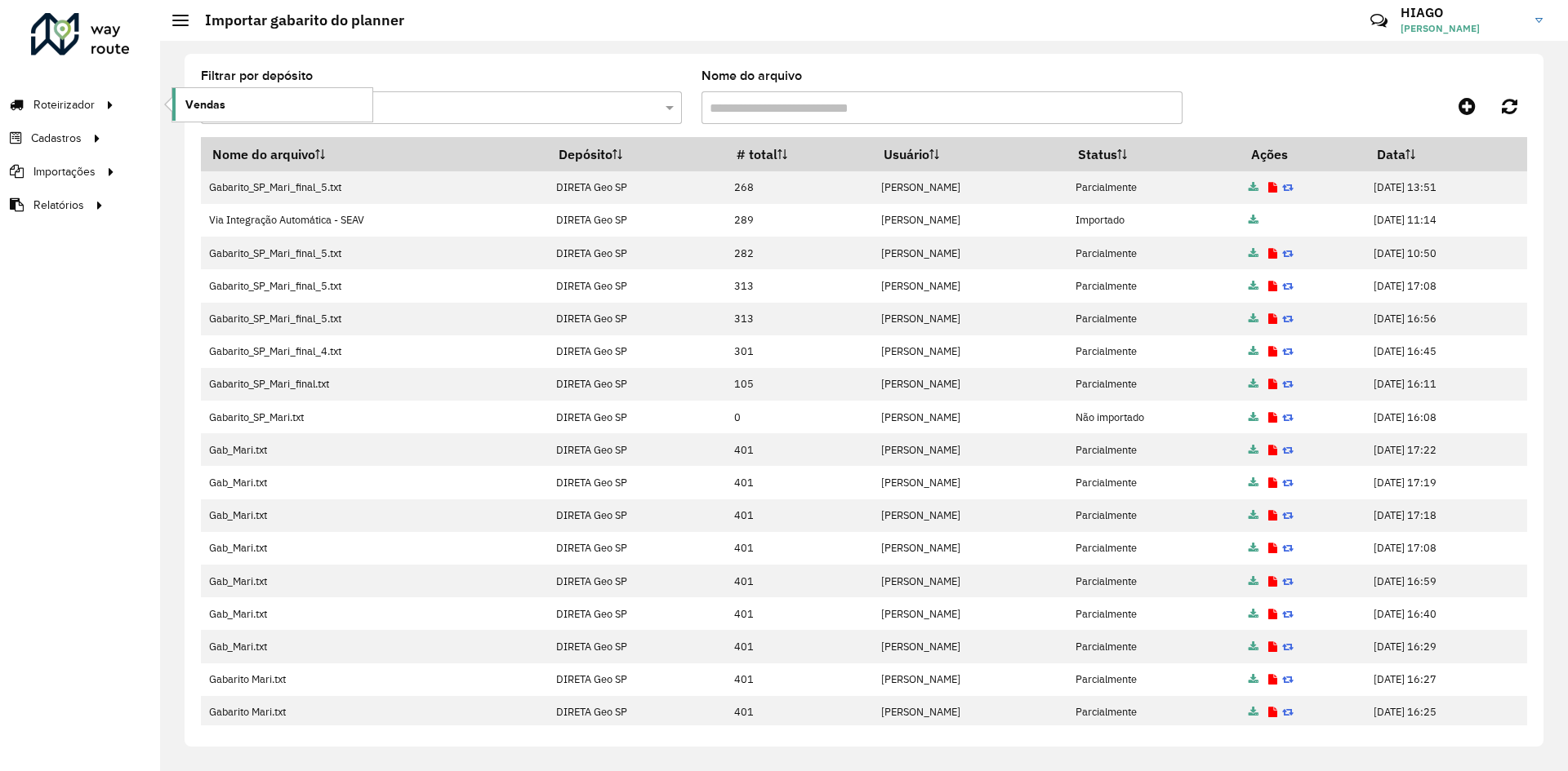
click at [219, 98] on span "Vendas" at bounding box center [205, 105] width 40 height 17
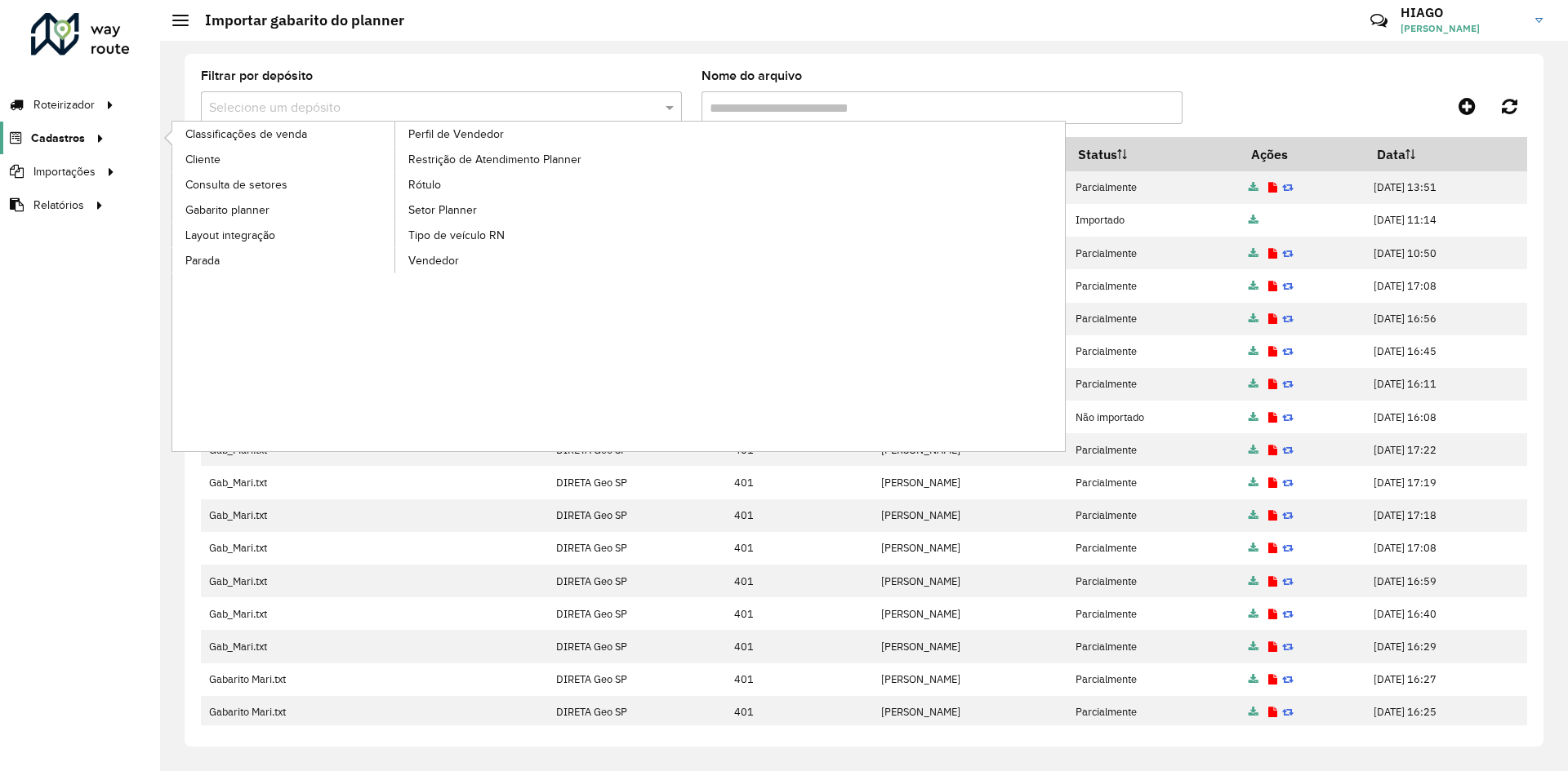
click at [60, 122] on link "Cadastros" at bounding box center [54, 138] width 110 height 33
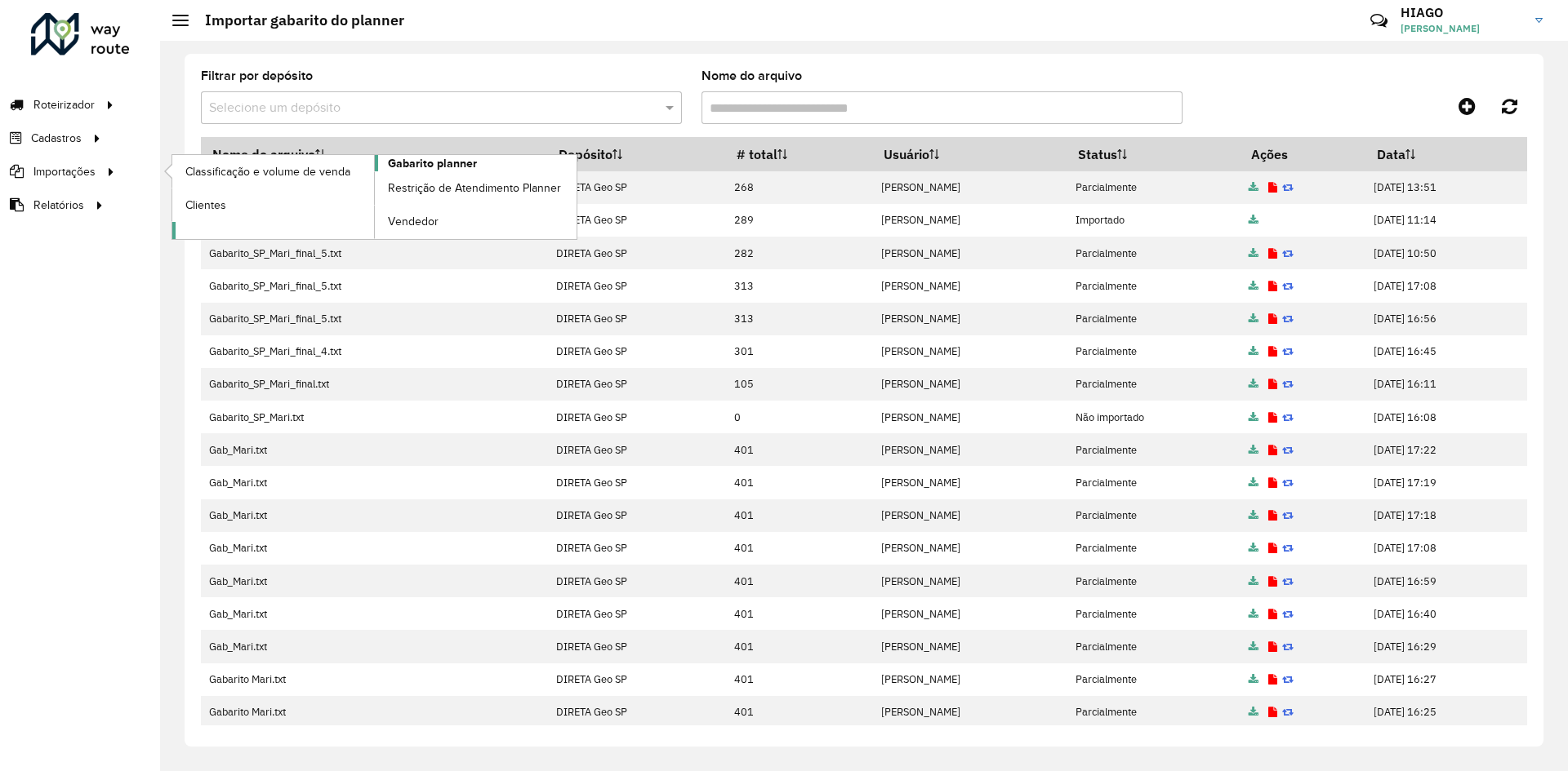
click at [434, 161] on span "Gabarito planner" at bounding box center [432, 164] width 89 height 17
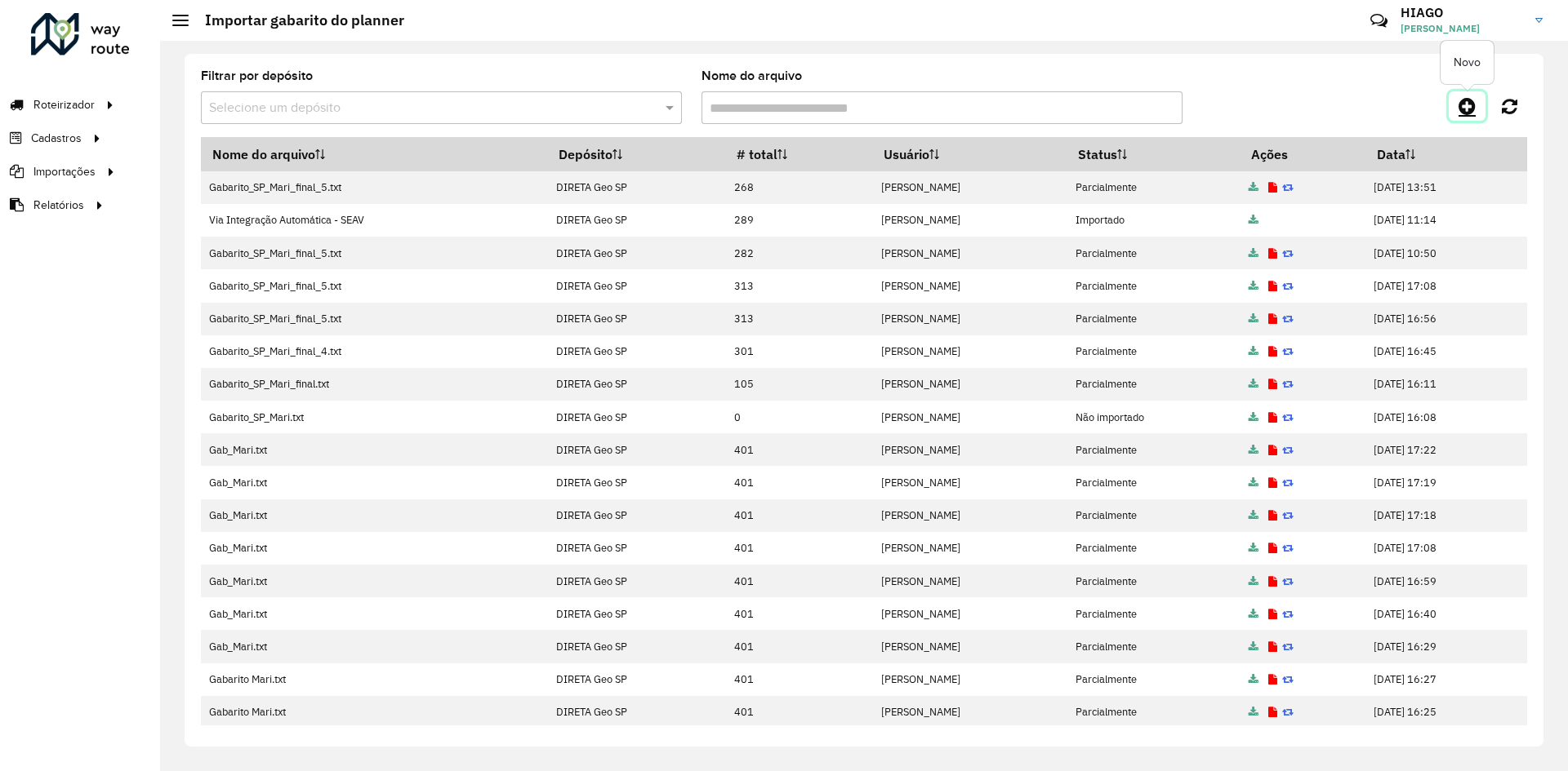
click at [1475, 104] on icon at bounding box center [1468, 106] width 17 height 19
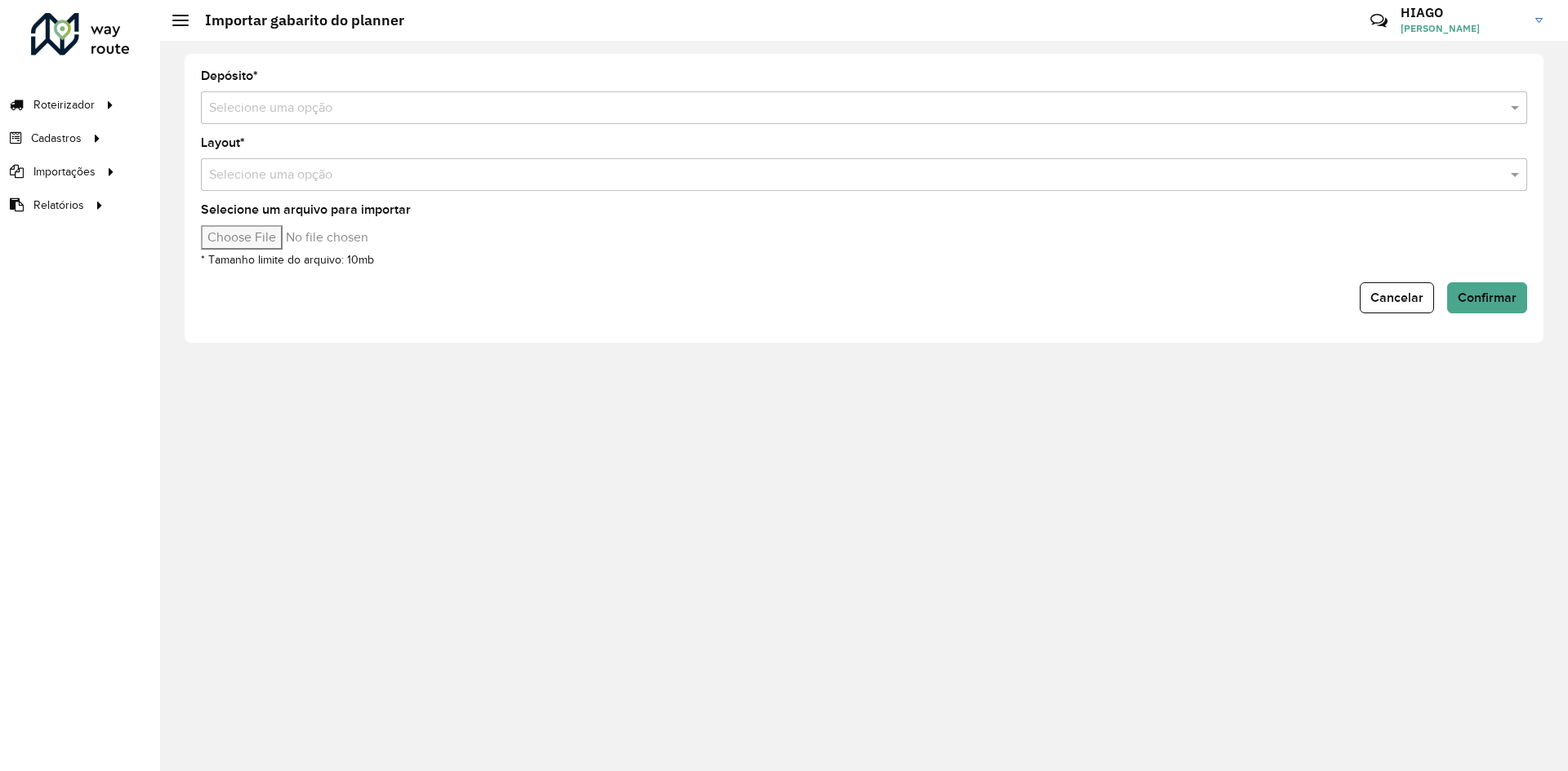
click at [362, 135] on form "Depósito * Selecione uma opção Layout * Selecione uma opção Selecione um arquiv…" at bounding box center [864, 191] width 1326 height 244
click at [372, 110] on input "text" at bounding box center [847, 109] width 1278 height 19
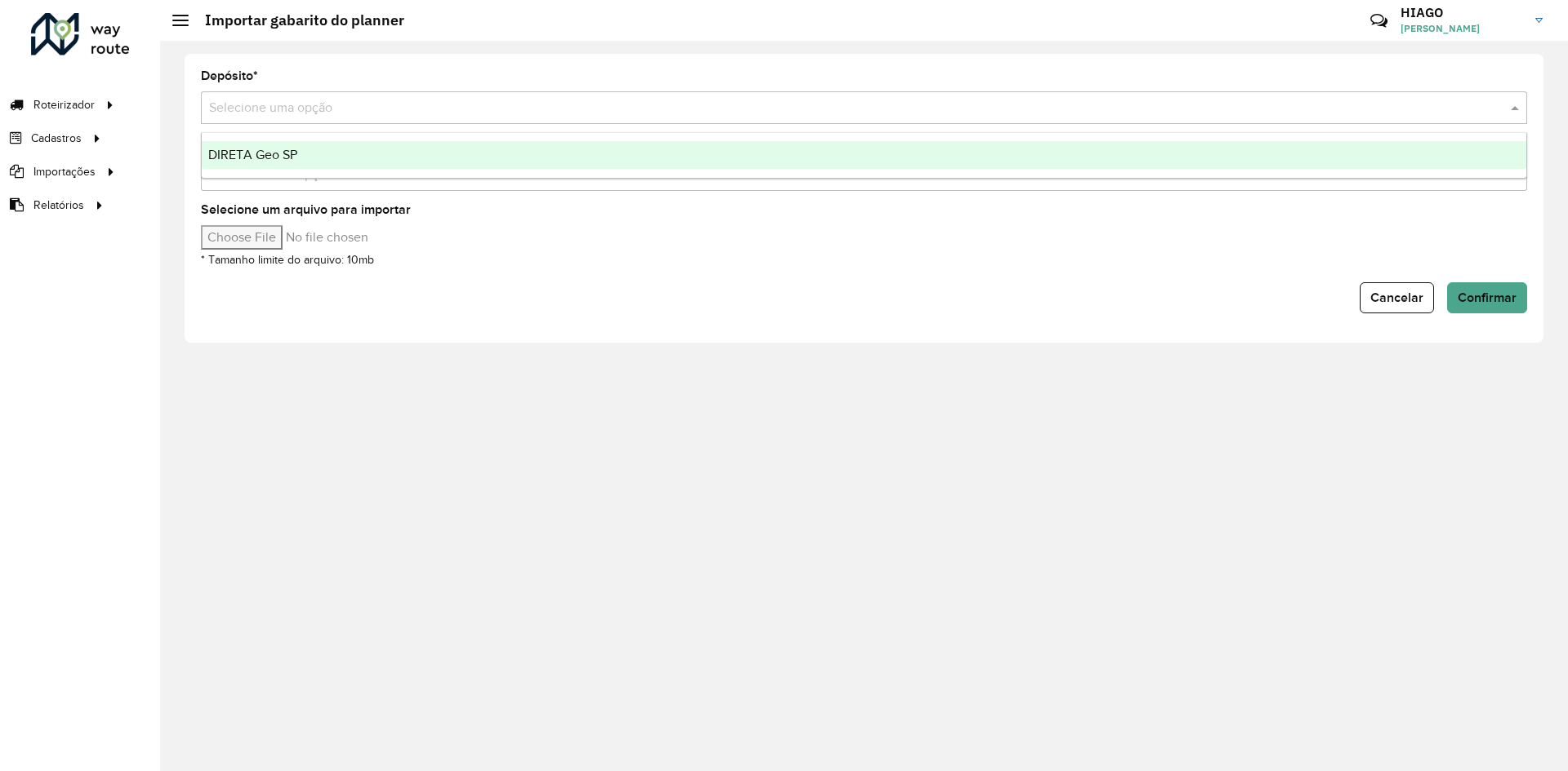
click at [348, 151] on div "DIRETA Geo SP" at bounding box center [865, 154] width 1325 height 28
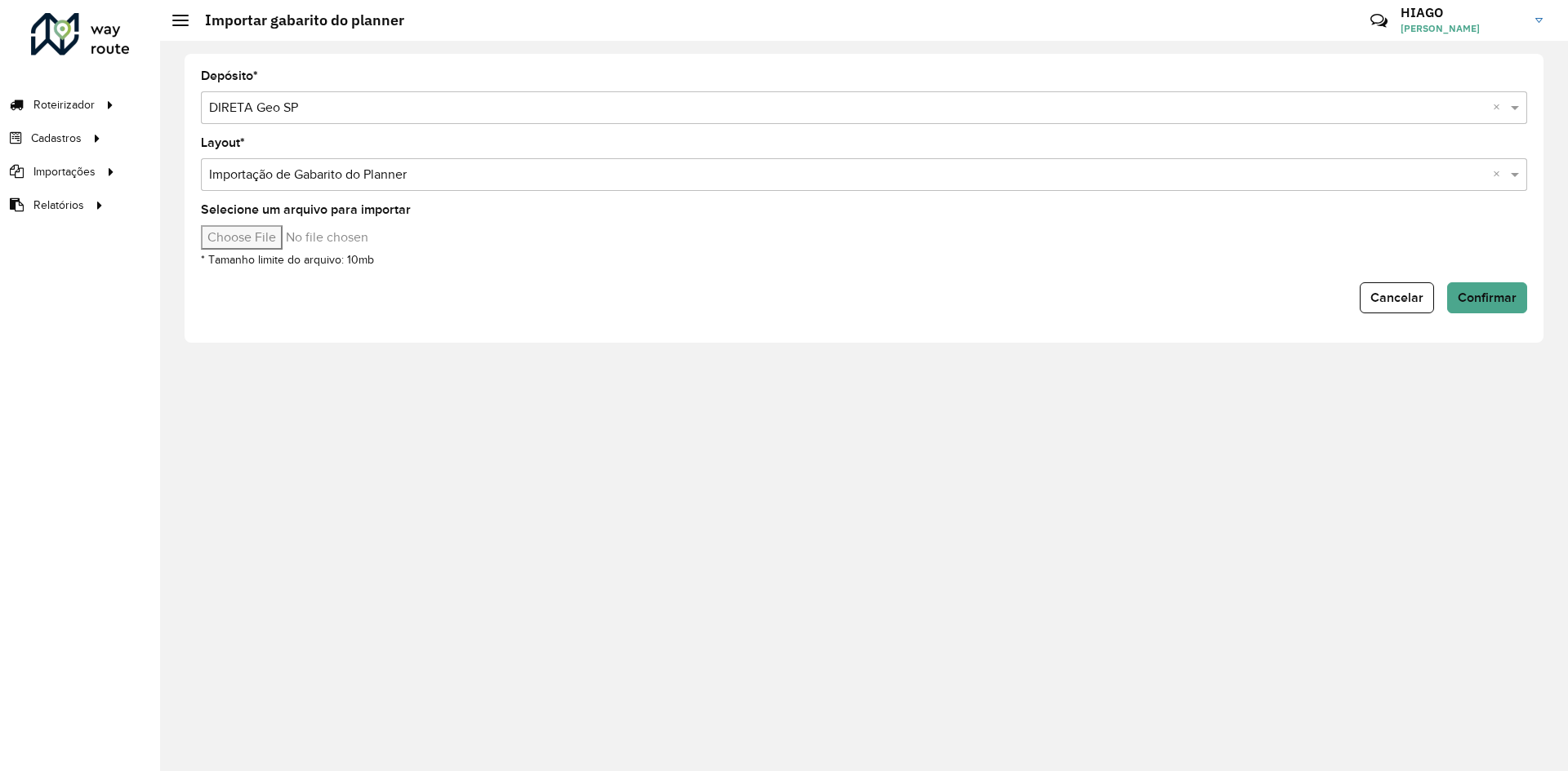
click at [215, 246] on input "Selecione um arquivo para importar" at bounding box center [340, 237] width 278 height 24
type input "**********"
click at [1485, 305] on button "Confirmar" at bounding box center [1487, 298] width 80 height 31
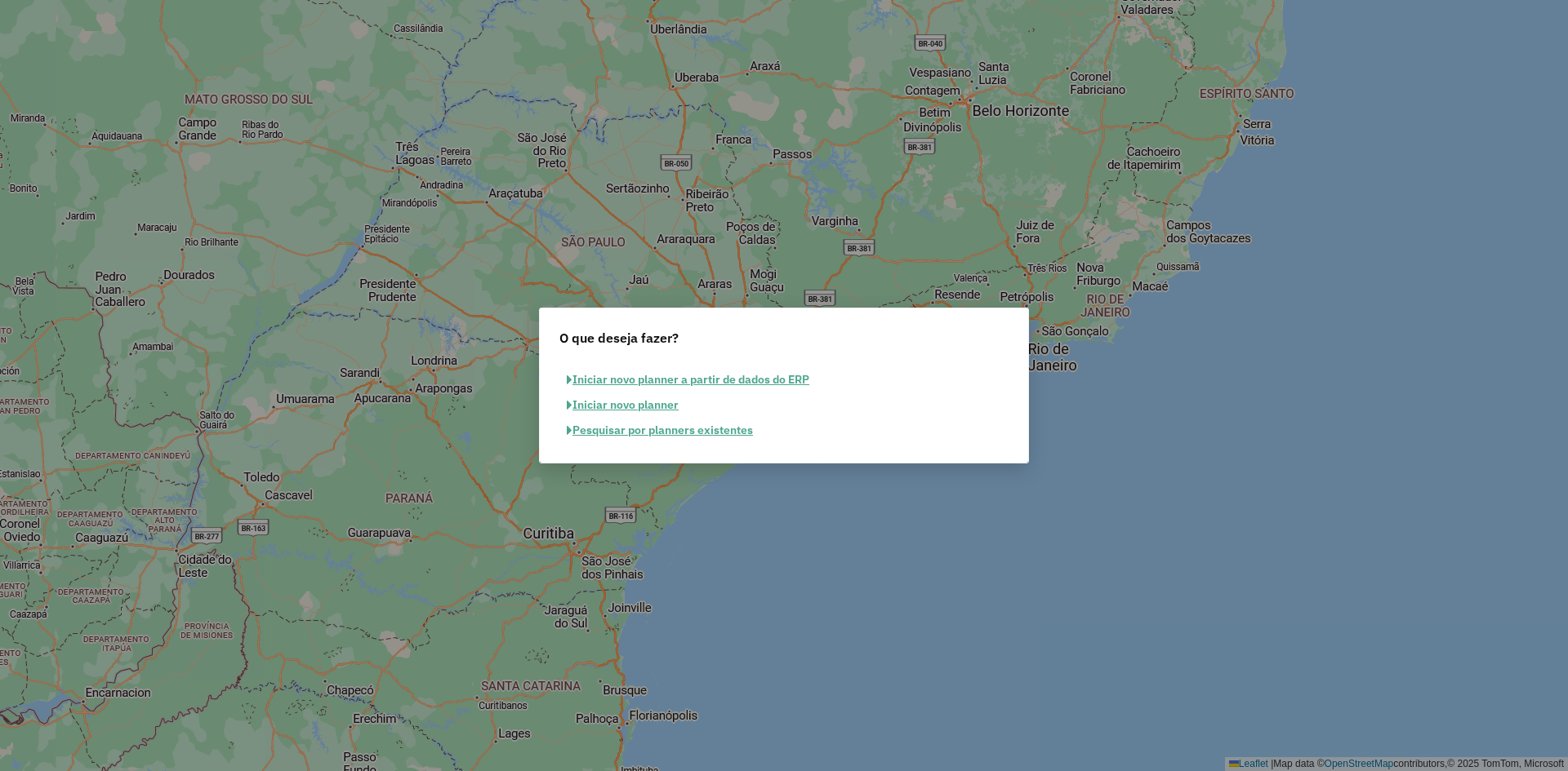
click at [667, 429] on button "Pesquisar por planners existentes" at bounding box center [660, 430] width 201 height 25
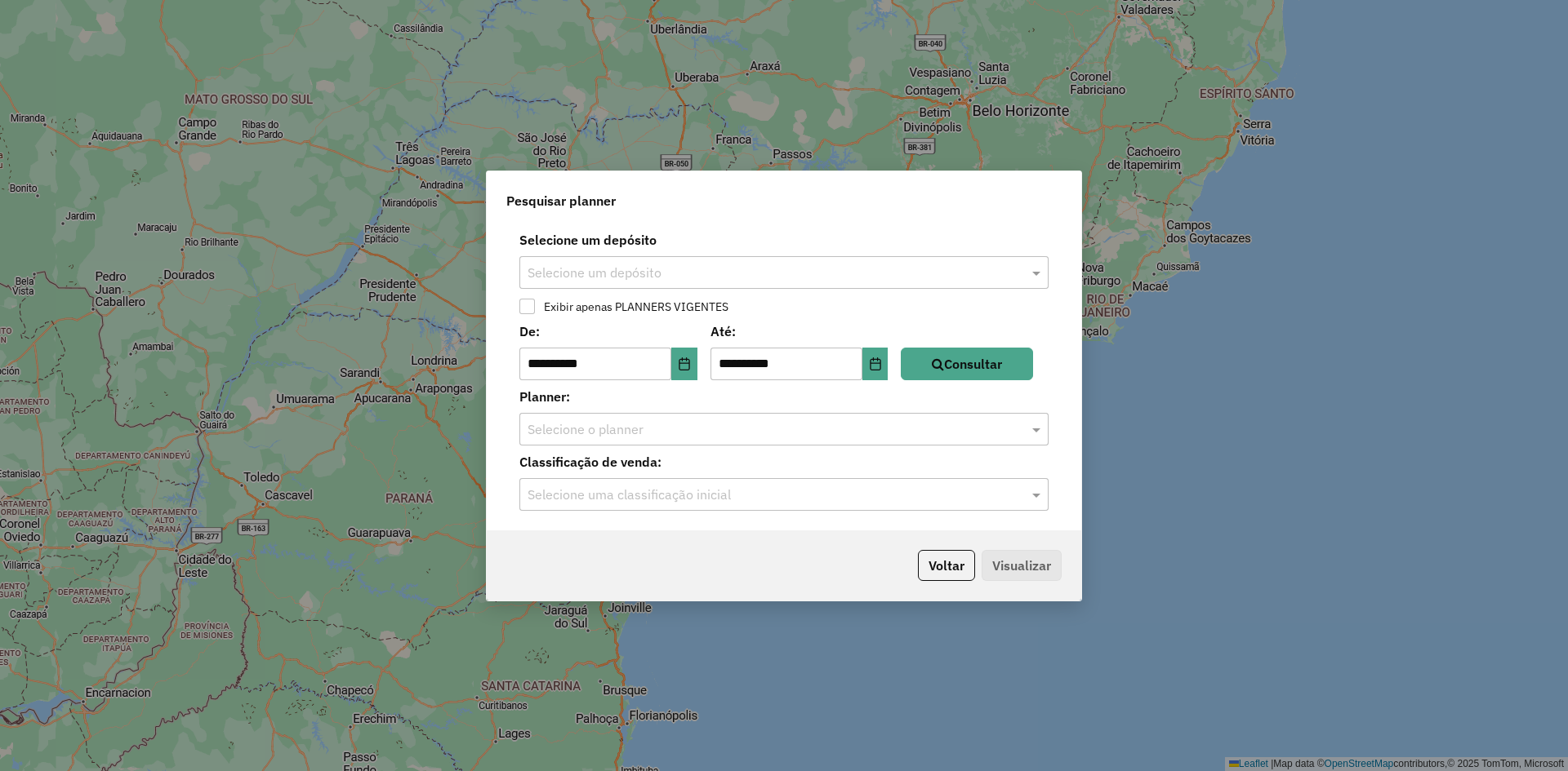
click at [638, 274] on input "text" at bounding box center [767, 274] width 480 height 19
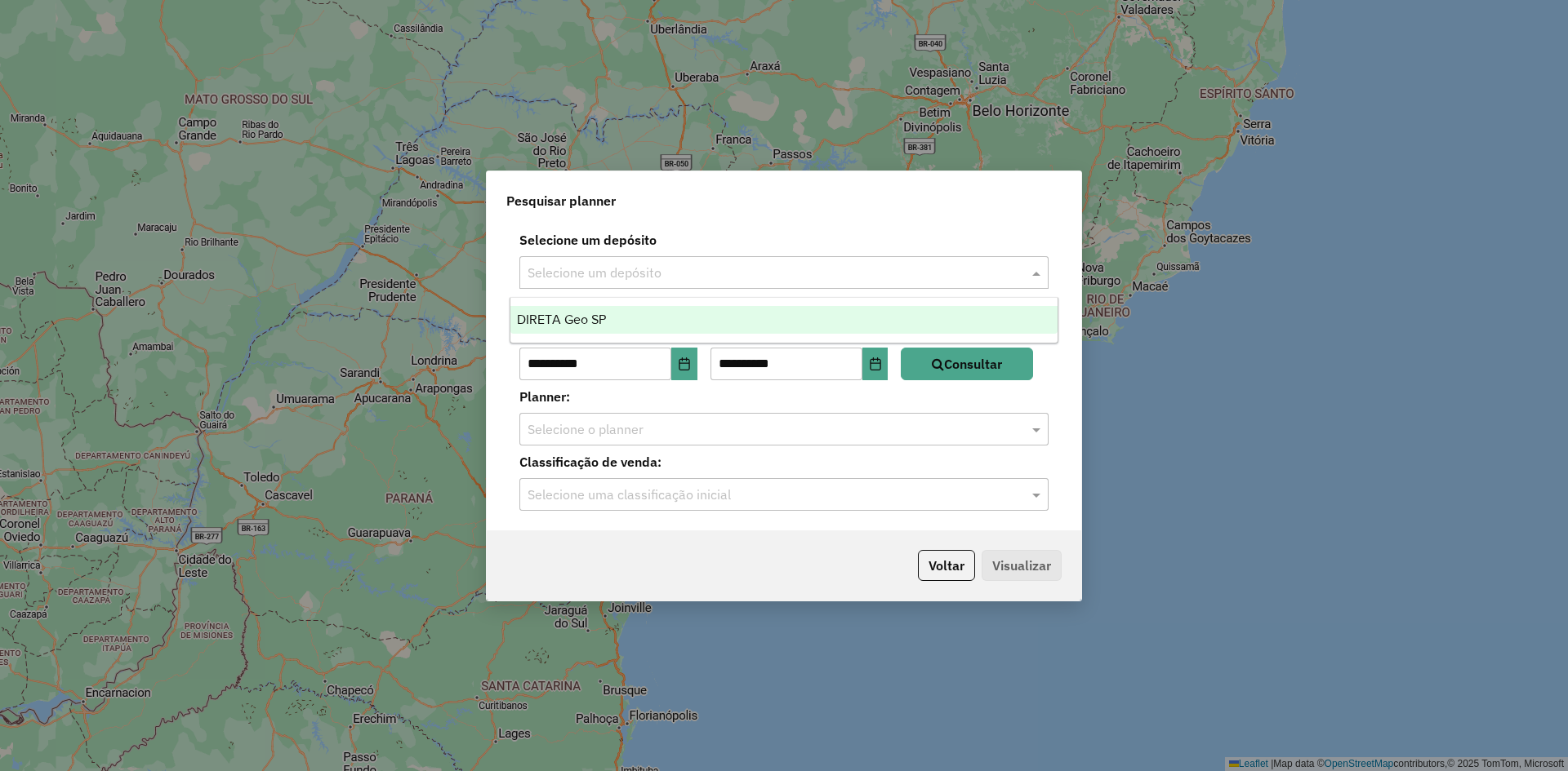
click at [625, 319] on div "DIRETA Geo SP" at bounding box center [783, 319] width 547 height 28
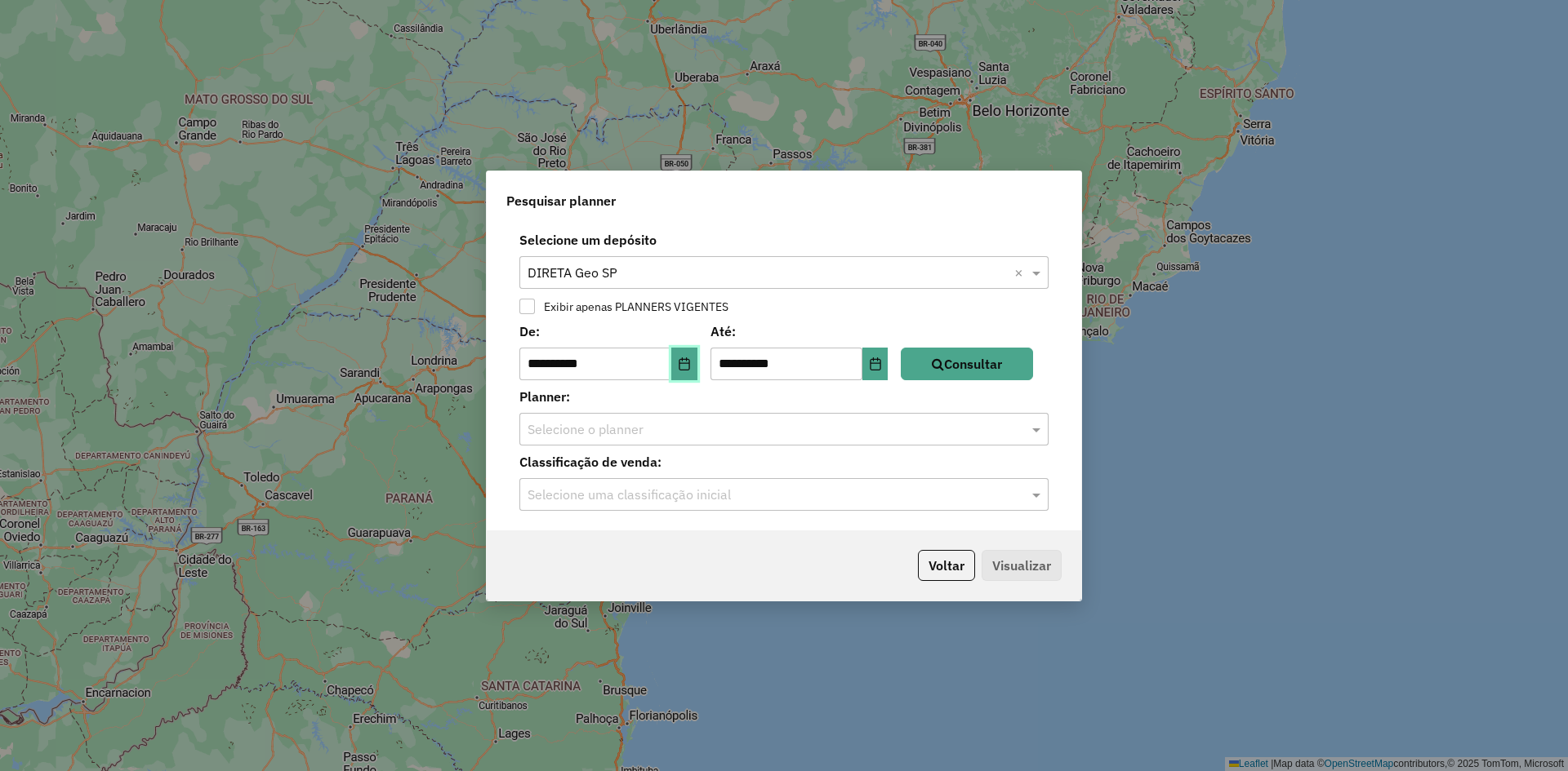
click at [691, 377] on button "Choose Date" at bounding box center [684, 364] width 26 height 33
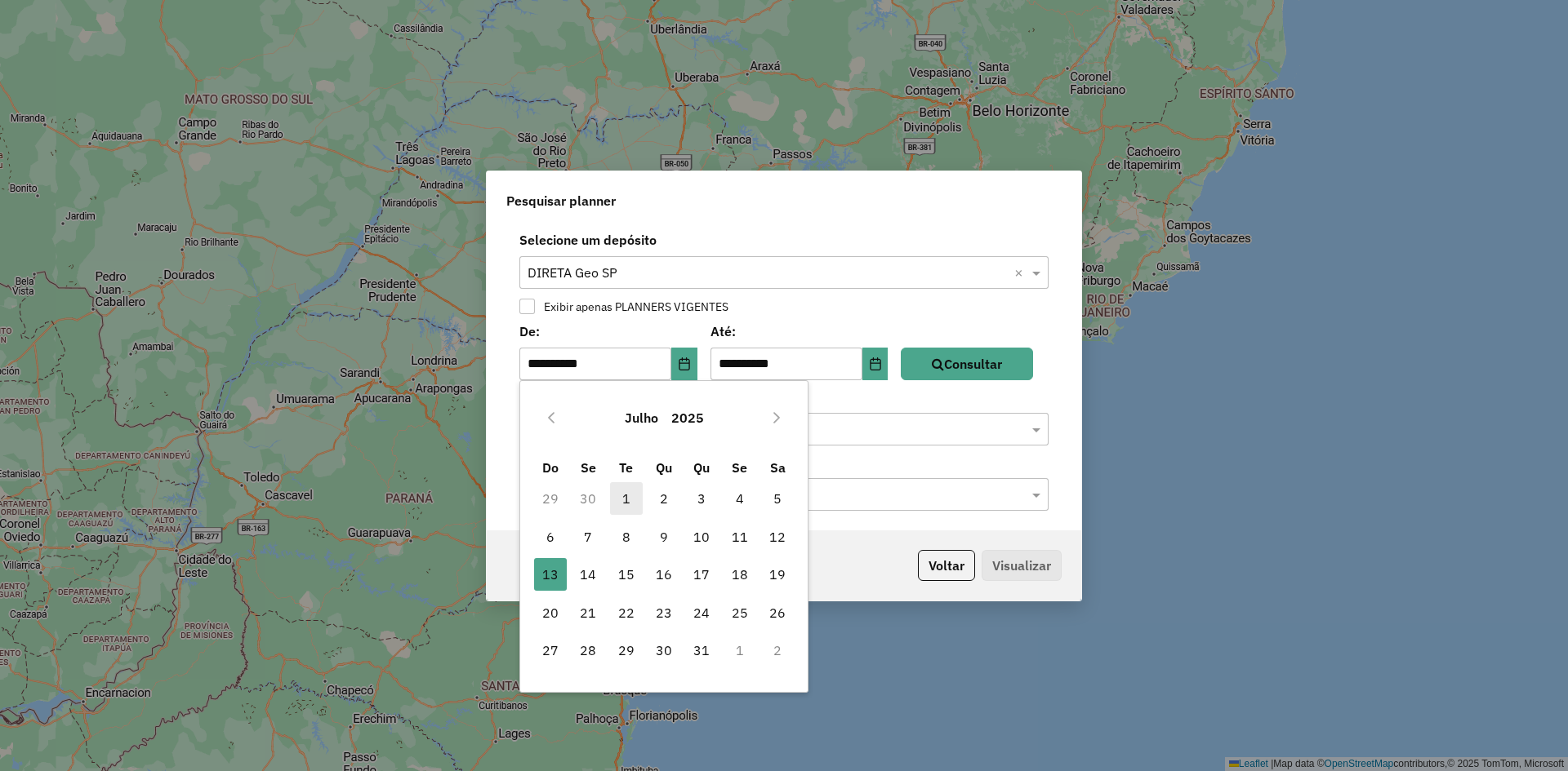
click at [622, 510] on span "1" at bounding box center [627, 499] width 33 height 33
type input "**********"
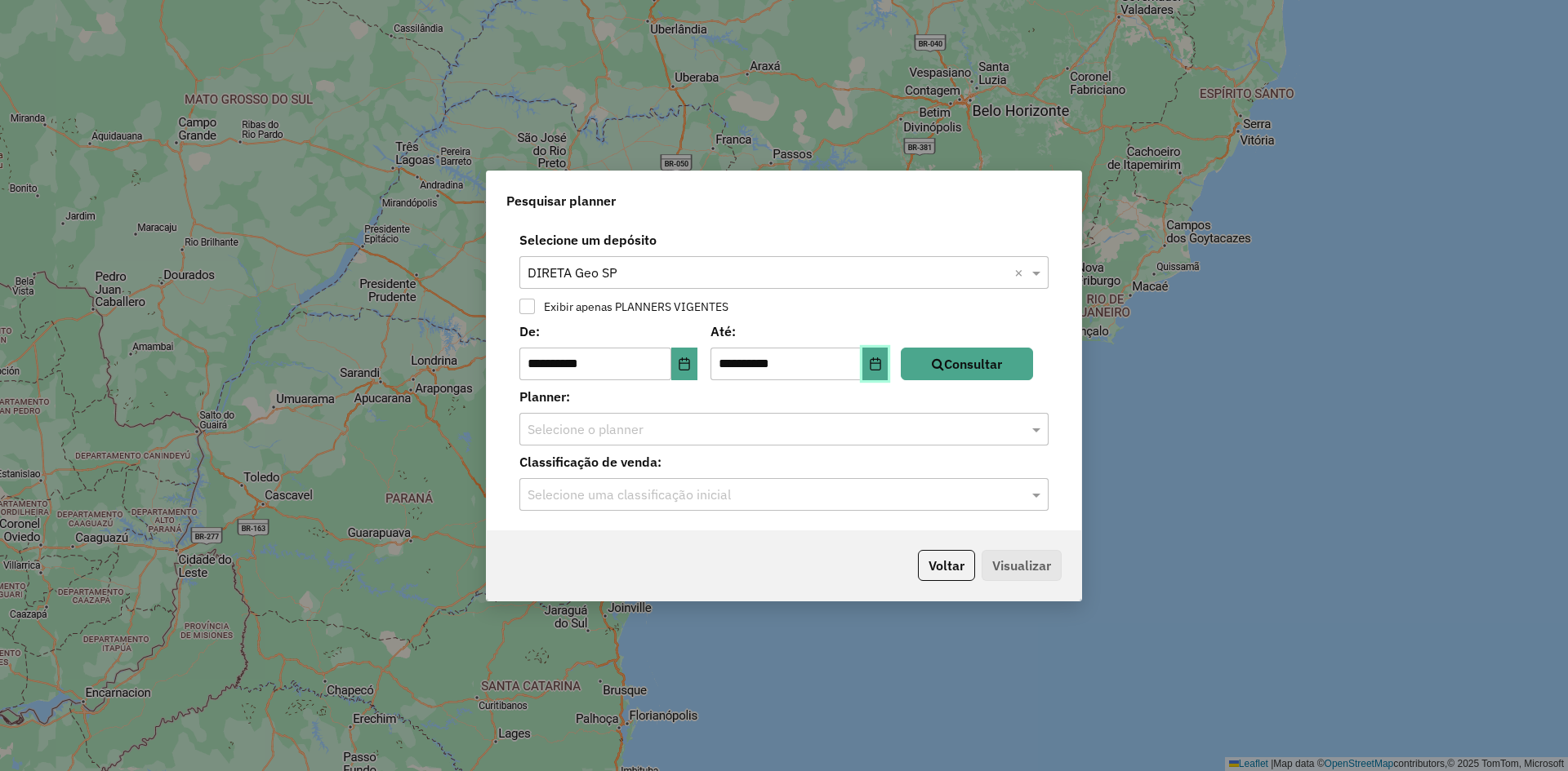
click at [878, 373] on button "Choose Date" at bounding box center [875, 364] width 26 height 33
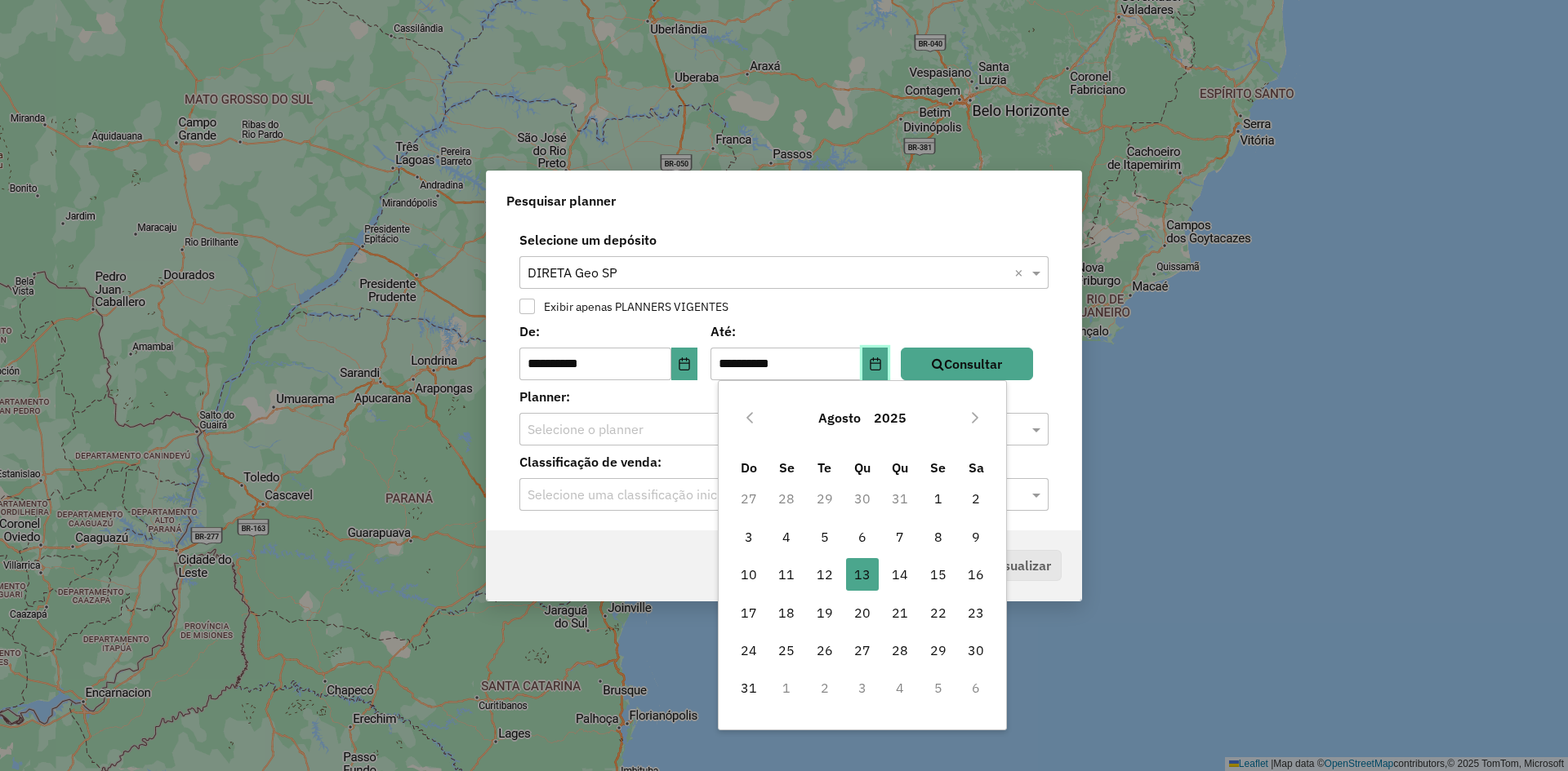
click at [889, 371] on button "Choose Date" at bounding box center [875, 364] width 26 height 33
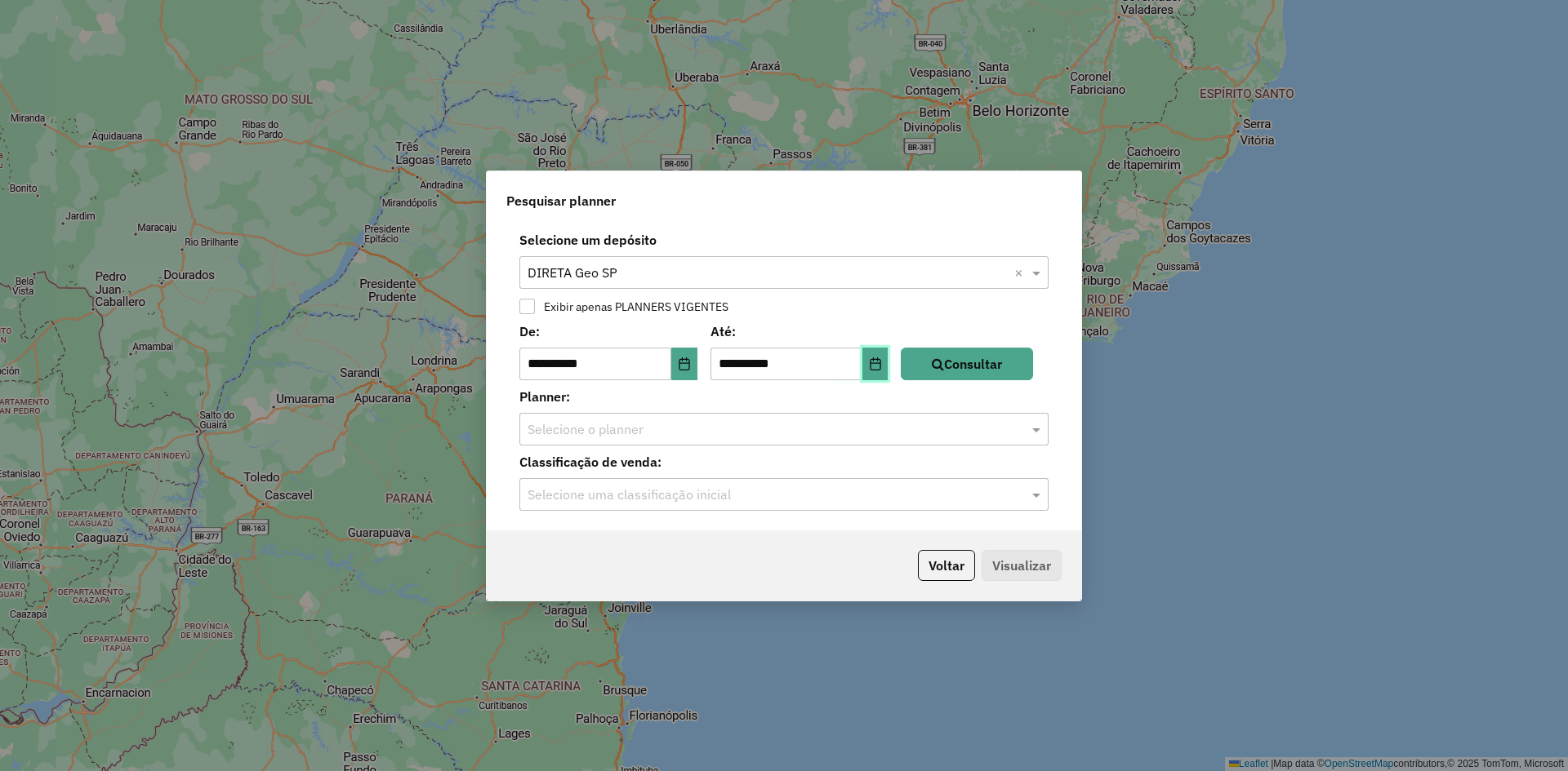
click at [886, 374] on button "Choose Date" at bounding box center [875, 364] width 26 height 33
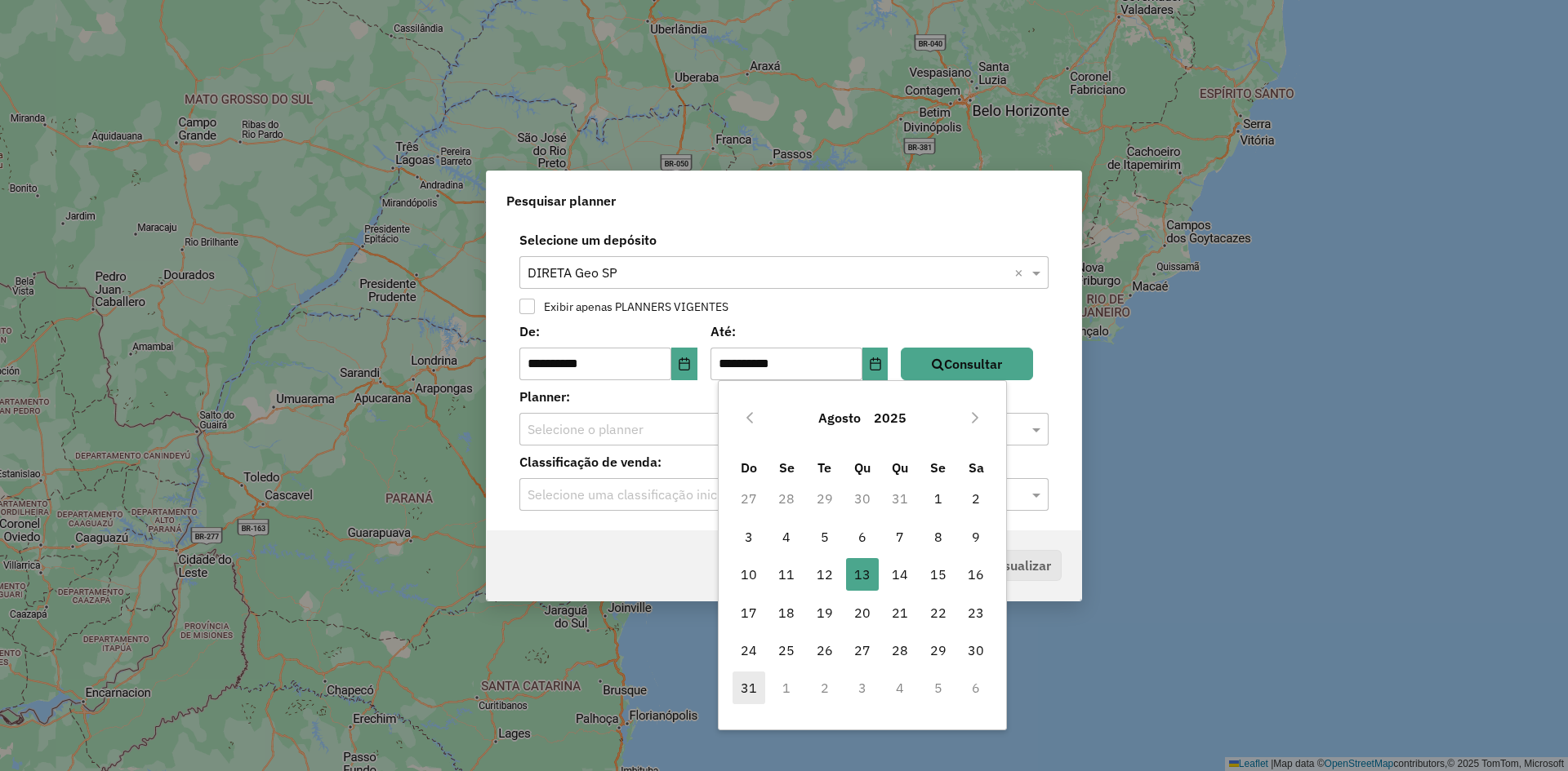
click at [751, 689] on span "31" at bounding box center [749, 688] width 33 height 33
type input "**********"
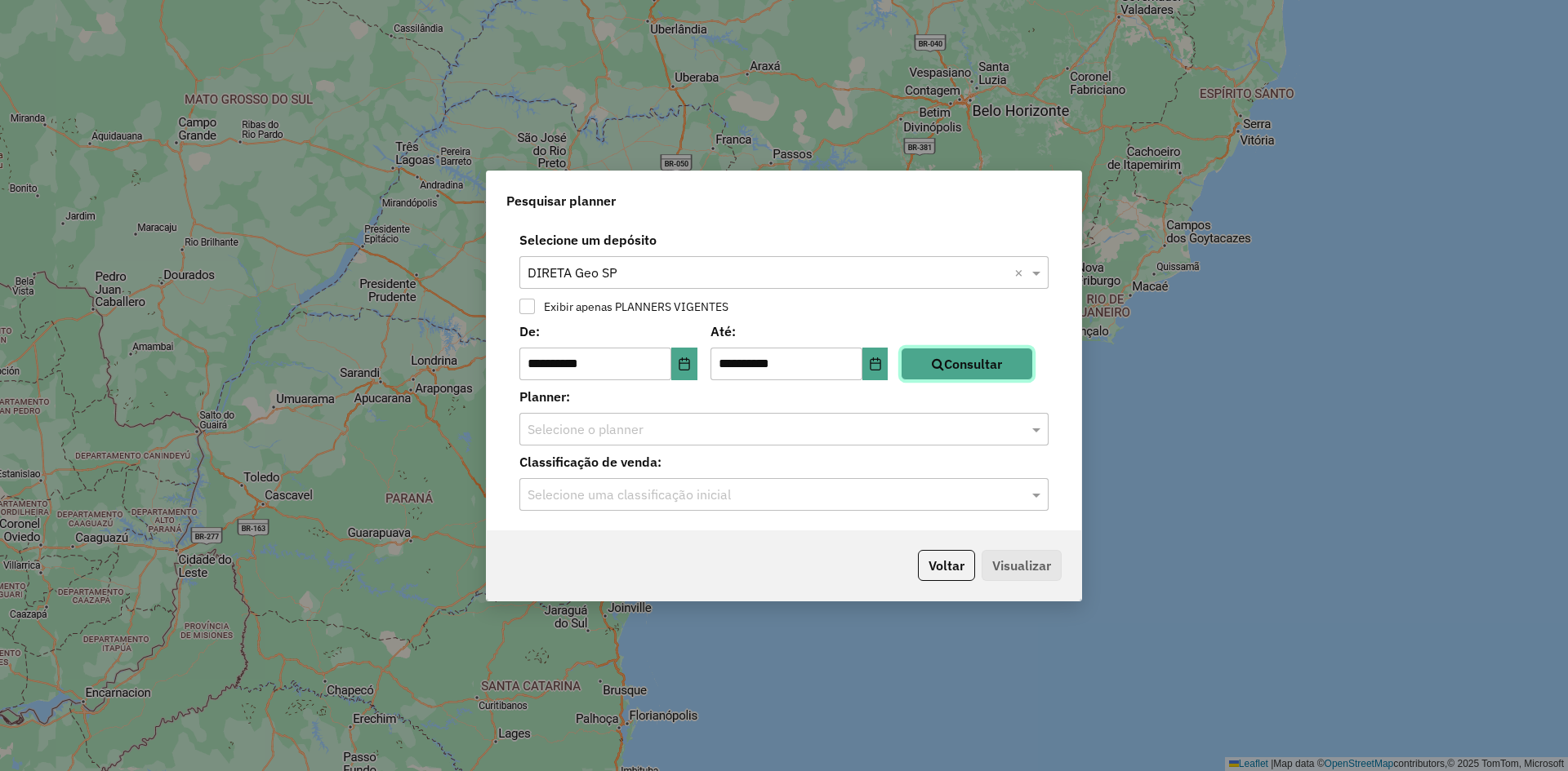
click at [976, 354] on button "Consultar" at bounding box center [967, 364] width 132 height 33
click at [758, 433] on input "text" at bounding box center [767, 430] width 480 height 19
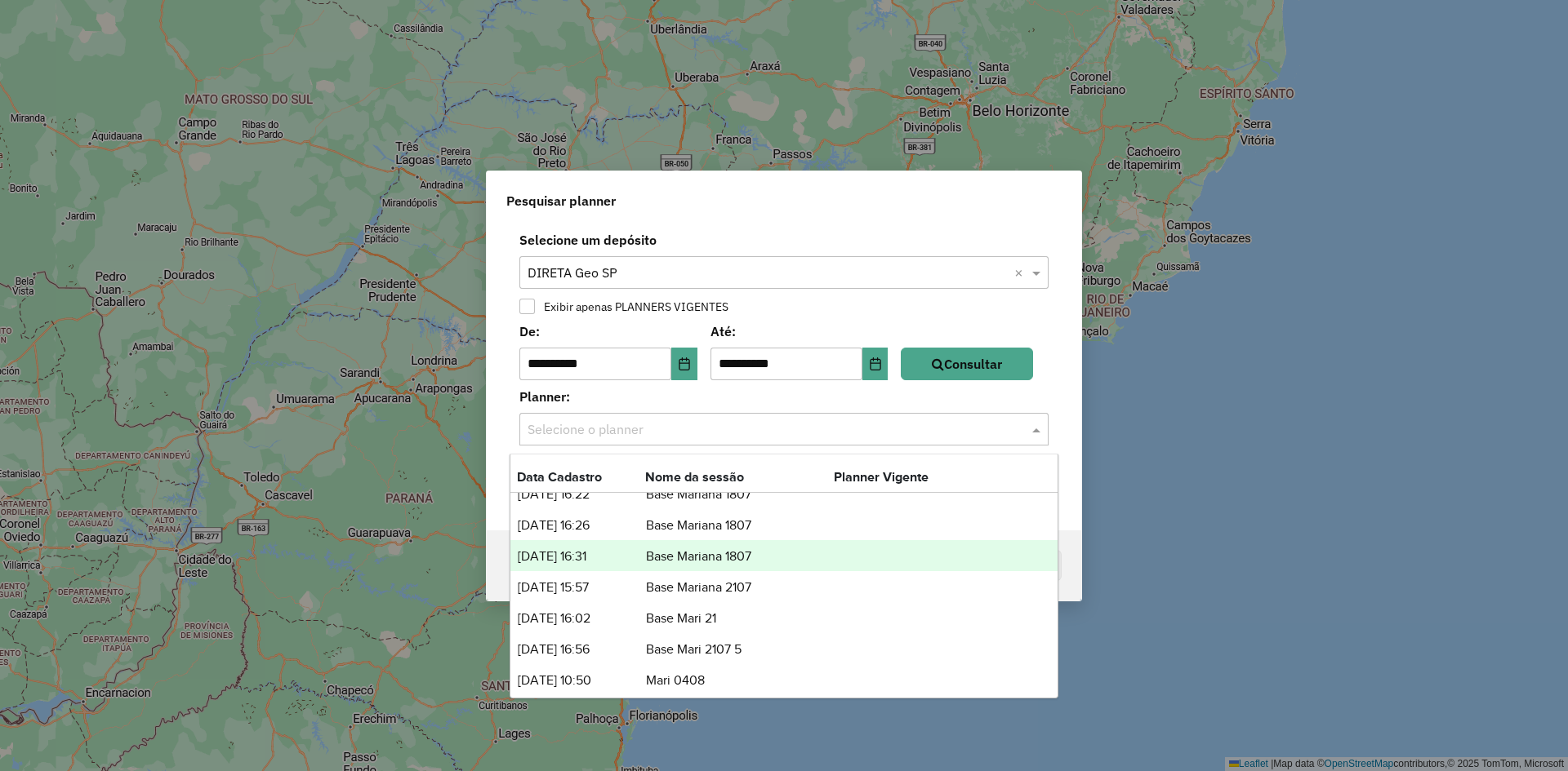
scroll to position [21, 0]
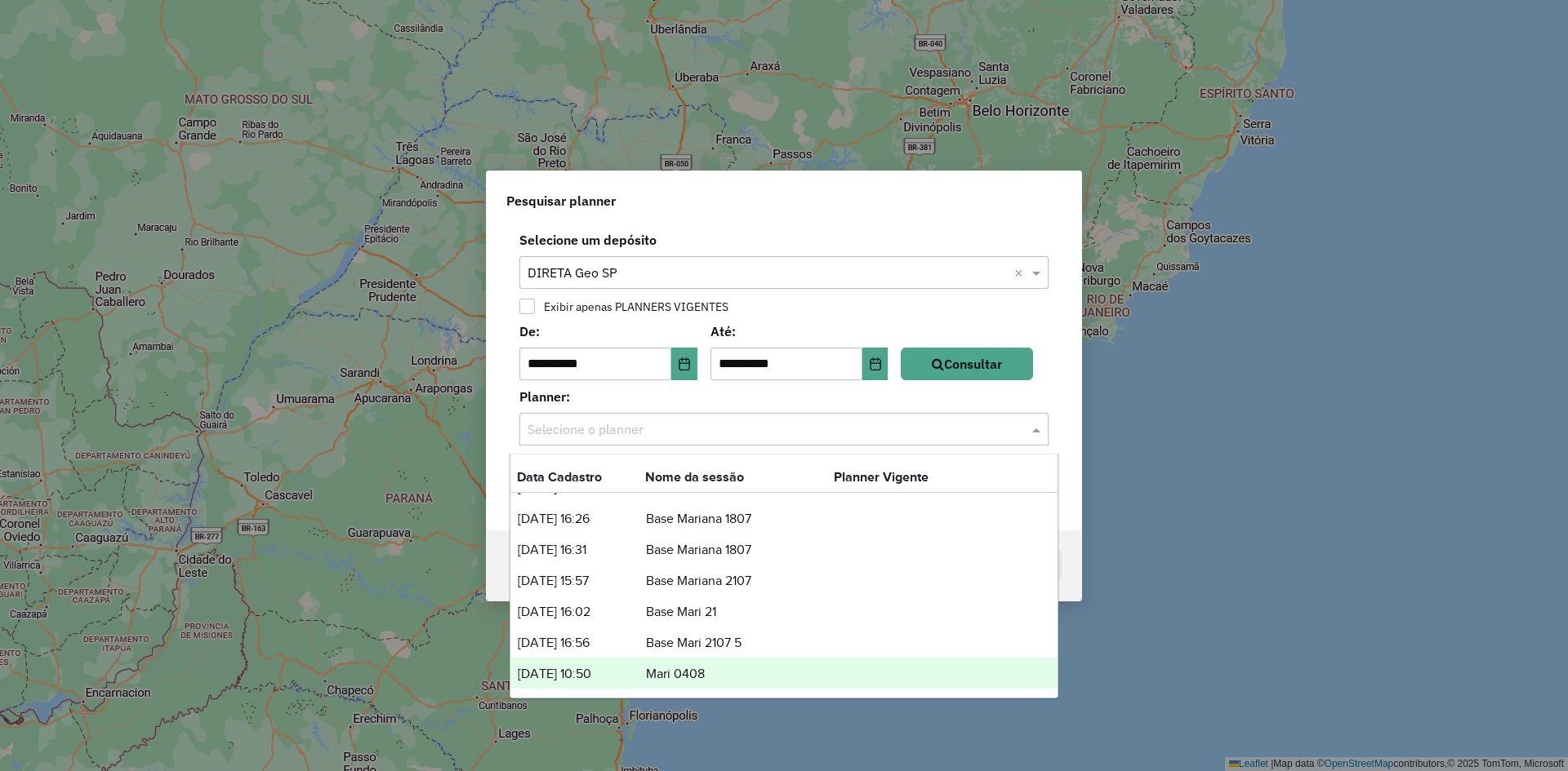
click at [608, 674] on td "04/08/2025 10:50" at bounding box center [581, 675] width 128 height 21
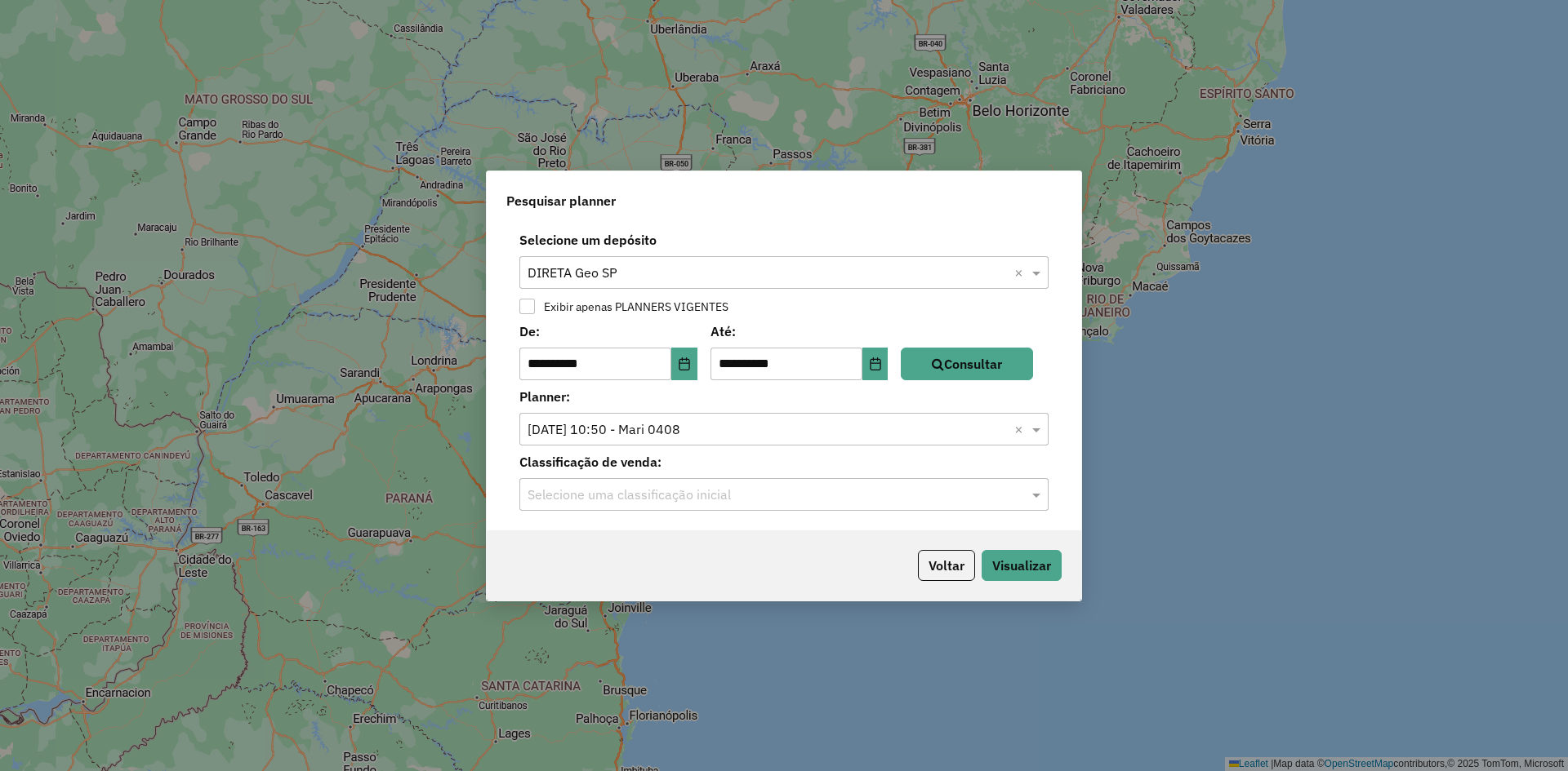
click at [637, 484] on div "Selecione uma classificação inicial" at bounding box center [784, 495] width 529 height 33
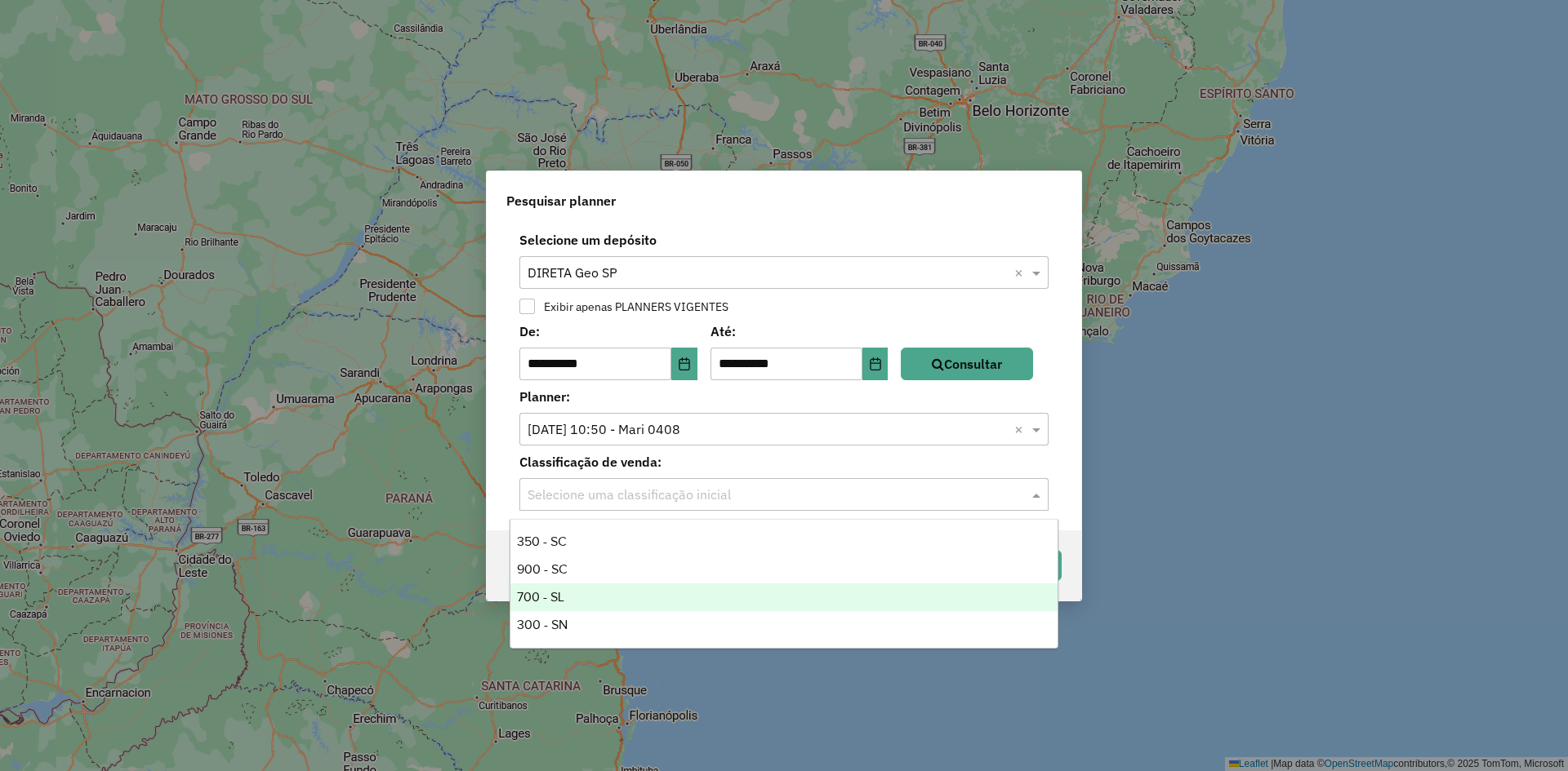
click at [572, 591] on div "700 - SL" at bounding box center [783, 597] width 547 height 28
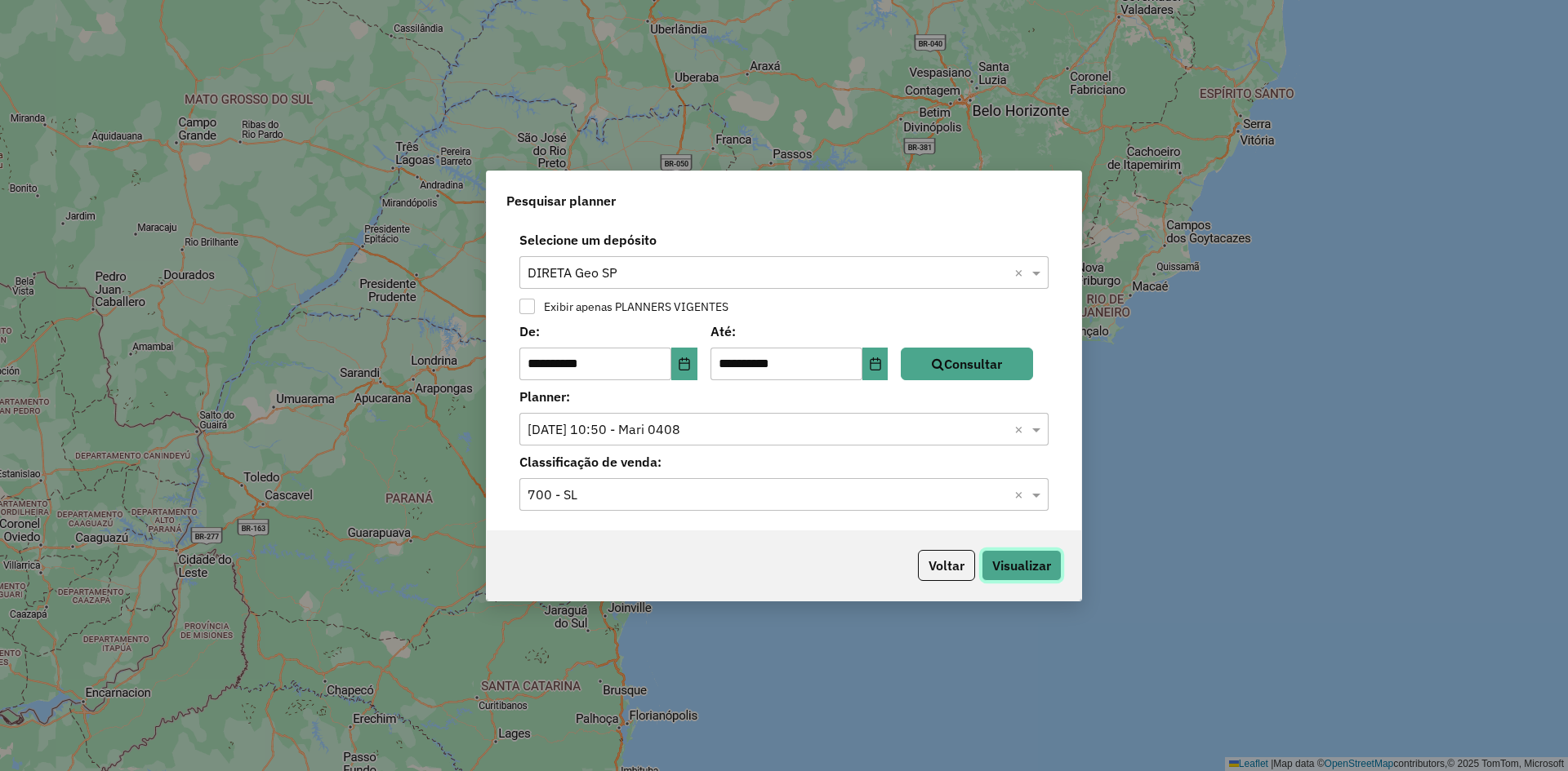
click at [1054, 561] on button "Visualizar" at bounding box center [1022, 566] width 80 height 31
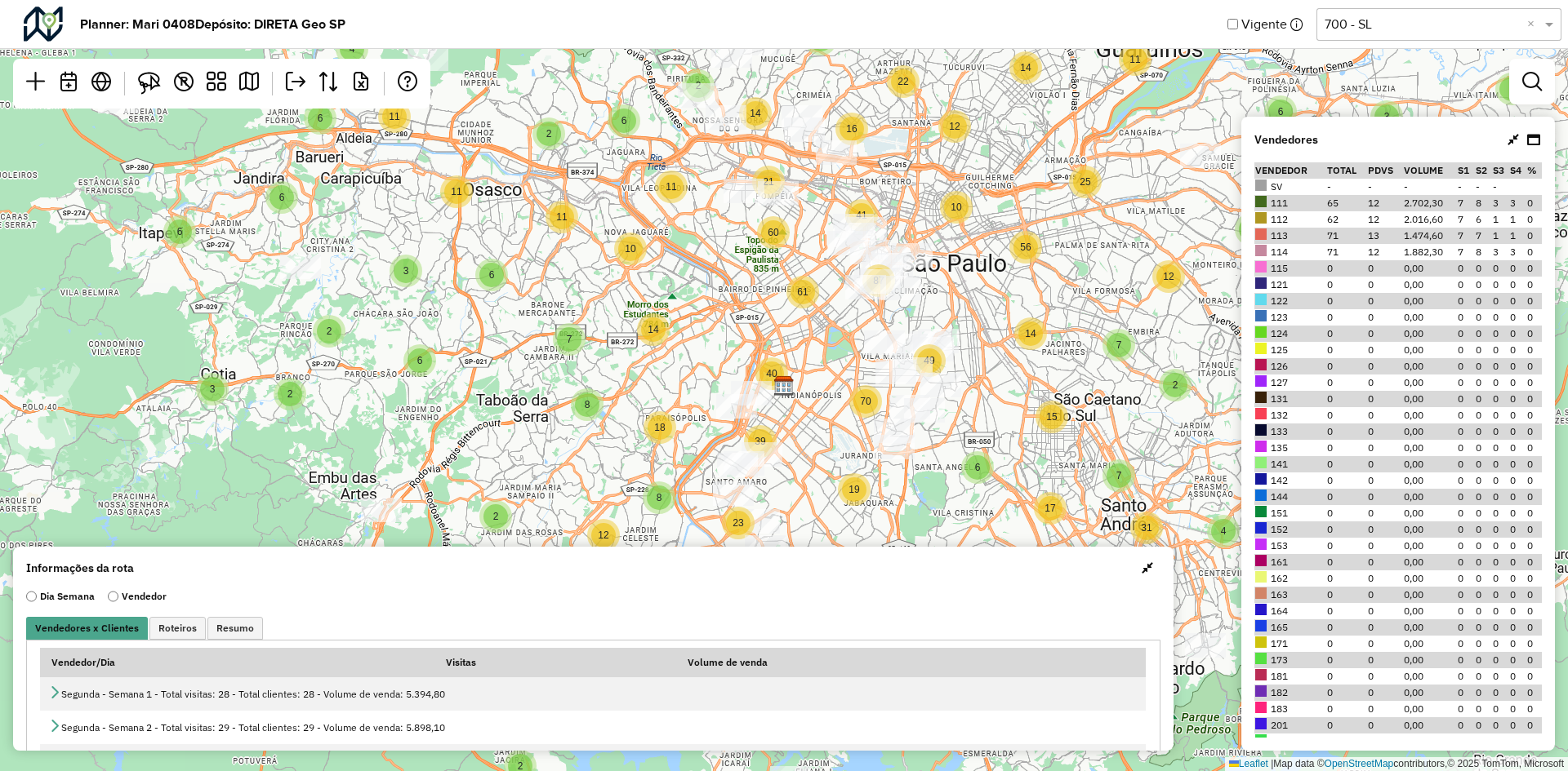
click at [1146, 571] on span "button" at bounding box center [1147, 567] width 12 height 13
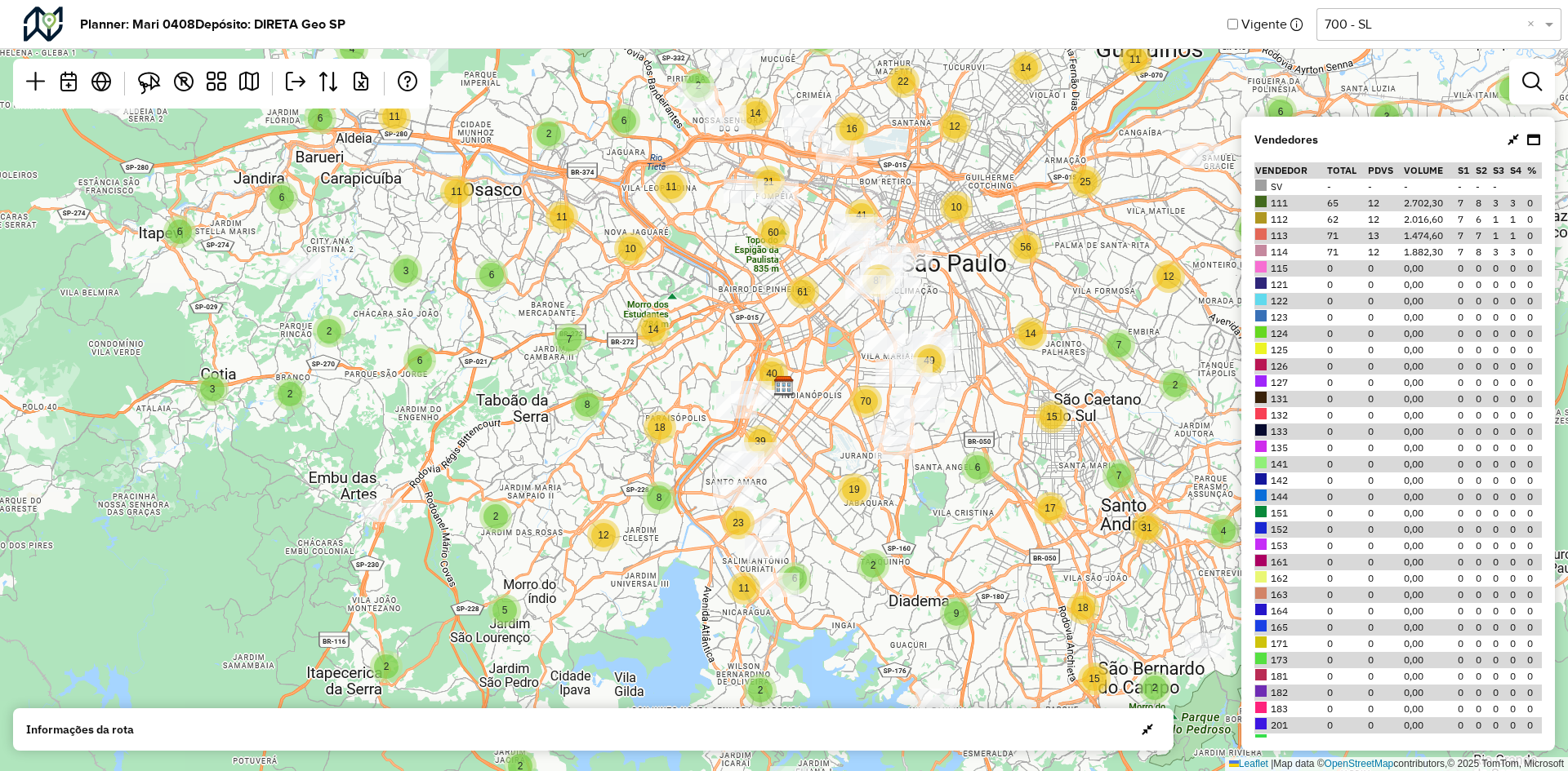
click at [1514, 136] on icon at bounding box center [1514, 139] width 12 height 13
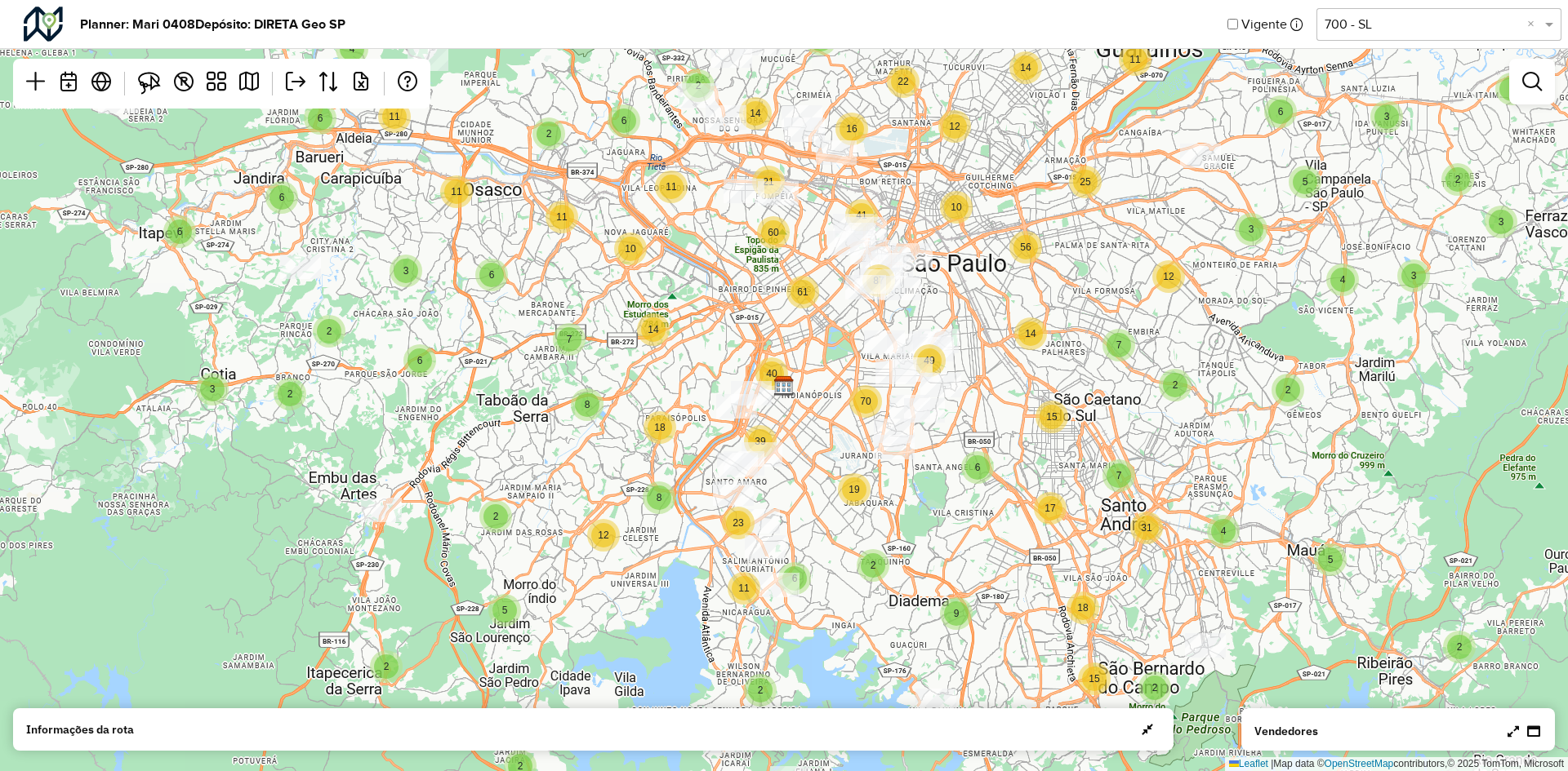
click at [1081, 439] on div "4 3 13 9 2 2 6 8 2 2 3 11 9 5 5 2 2 5 4 4 18 6 3 11 6 3 4 4 7 2 3 7 2 2 4 6 4 8…" at bounding box center [784, 386] width 1568 height 771
click at [1536, 87] on em at bounding box center [1532, 82] width 19 height 19
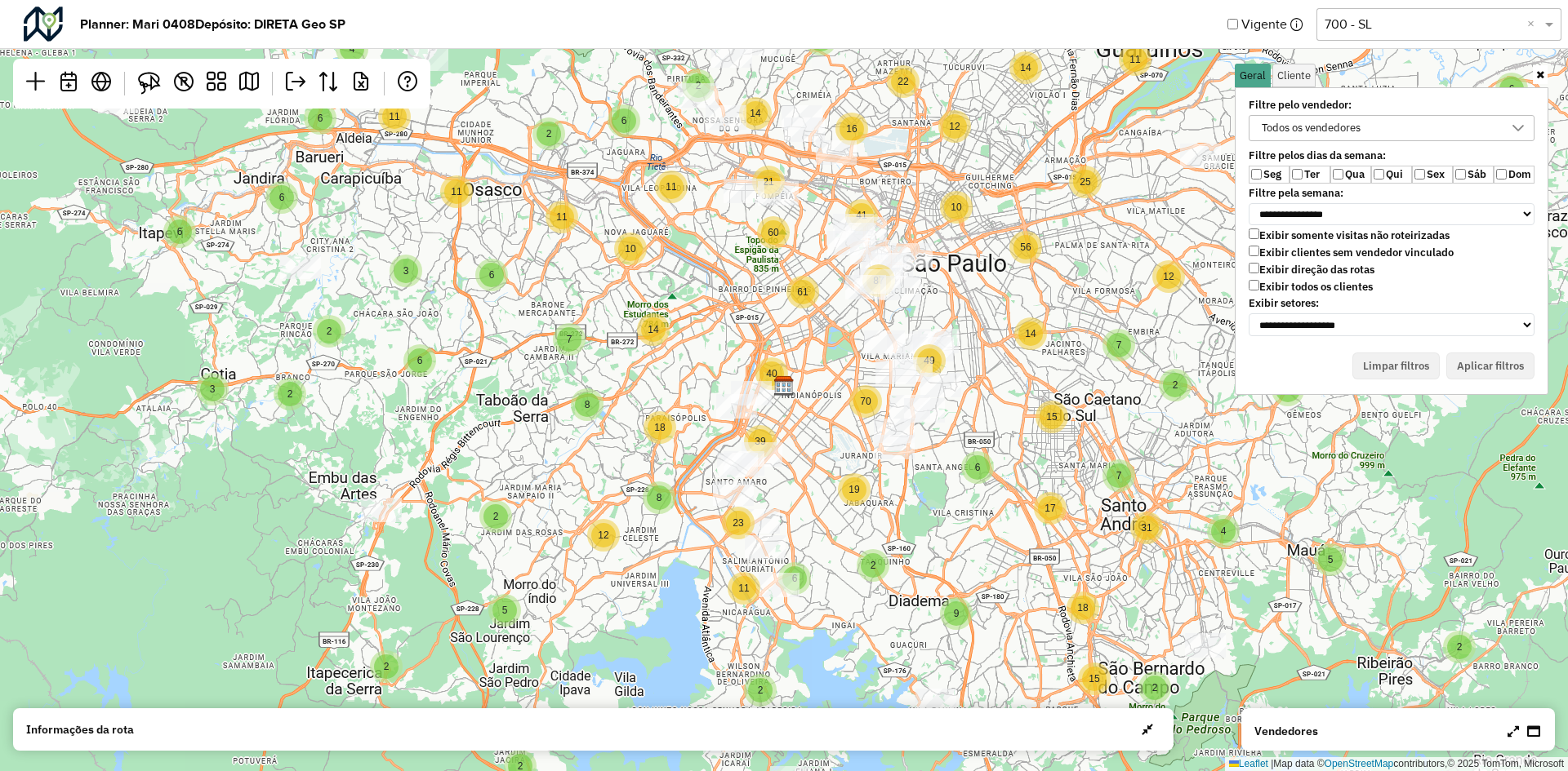
click at [1440, 172] on label "Sex" at bounding box center [1433, 175] width 41 height 17
click at [1417, 121] on div "Todos os vendedores" at bounding box center [1380, 127] width 247 height 24
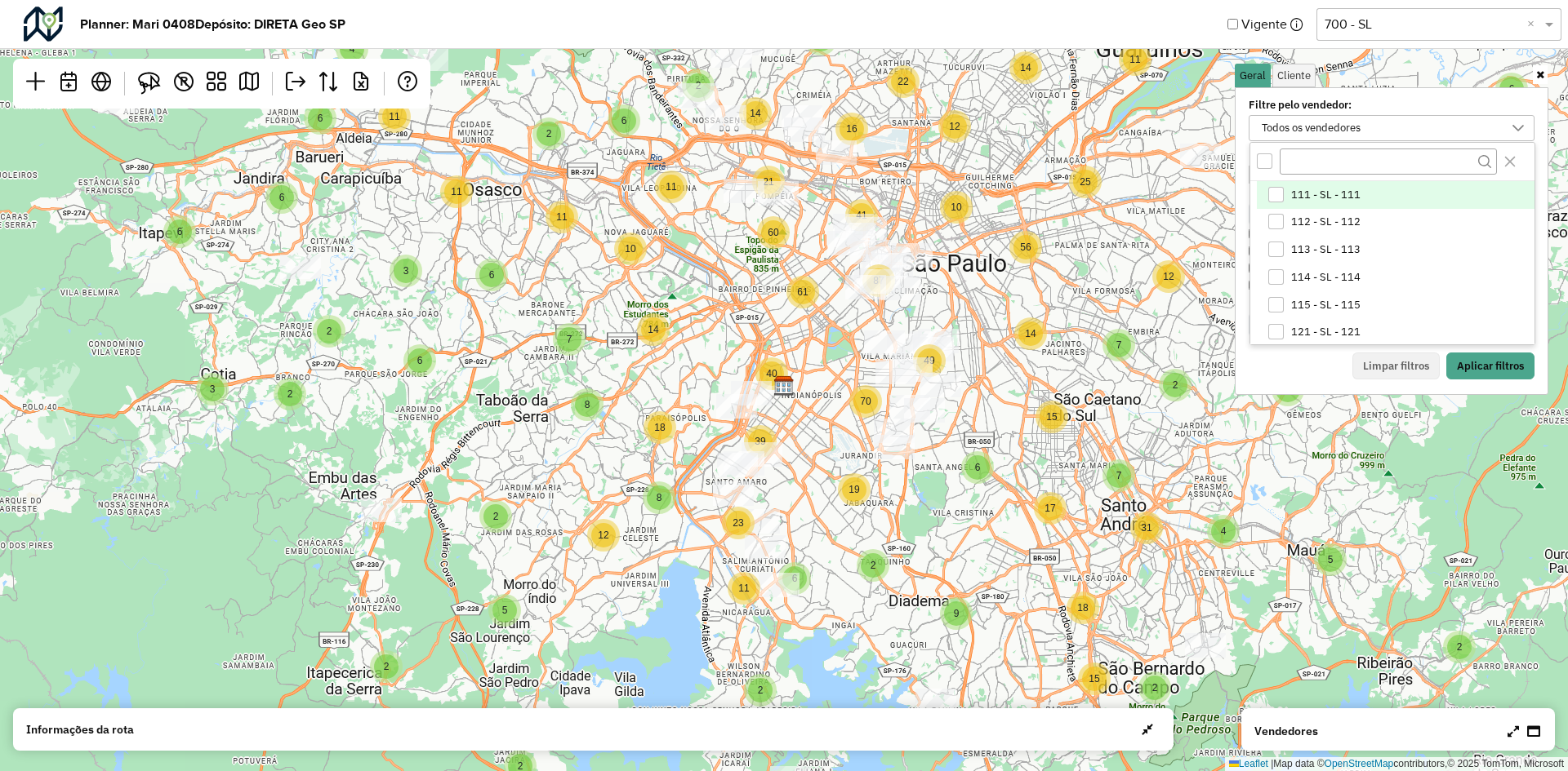
click at [1324, 198] on span "111 - SL - 111" at bounding box center [1325, 194] width 69 height 13
drag, startPoint x: 1291, startPoint y: 212, endPoint x: 1293, endPoint y: 222, distance: 10.2
click at [1291, 213] on li "112 - SL - 112" at bounding box center [1396, 222] width 278 height 28
click at [1300, 235] on li "112 - SL - 112" at bounding box center [1396, 222] width 278 height 28
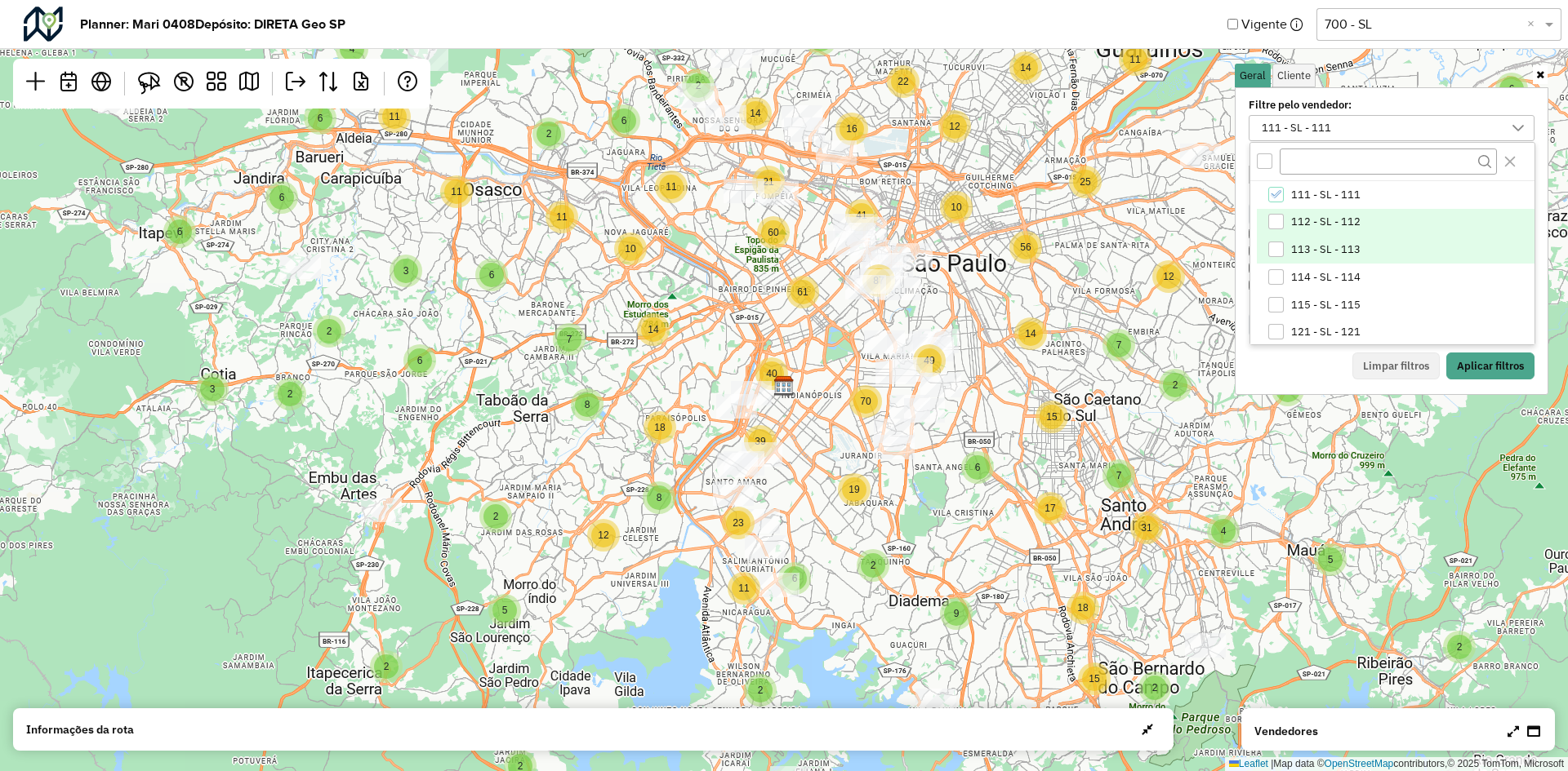
click at [1305, 256] on span "113 - SL - 113" at bounding box center [1325, 250] width 69 height 13
click at [1308, 224] on span "112 - SL - 112" at bounding box center [1325, 221] width 69 height 13
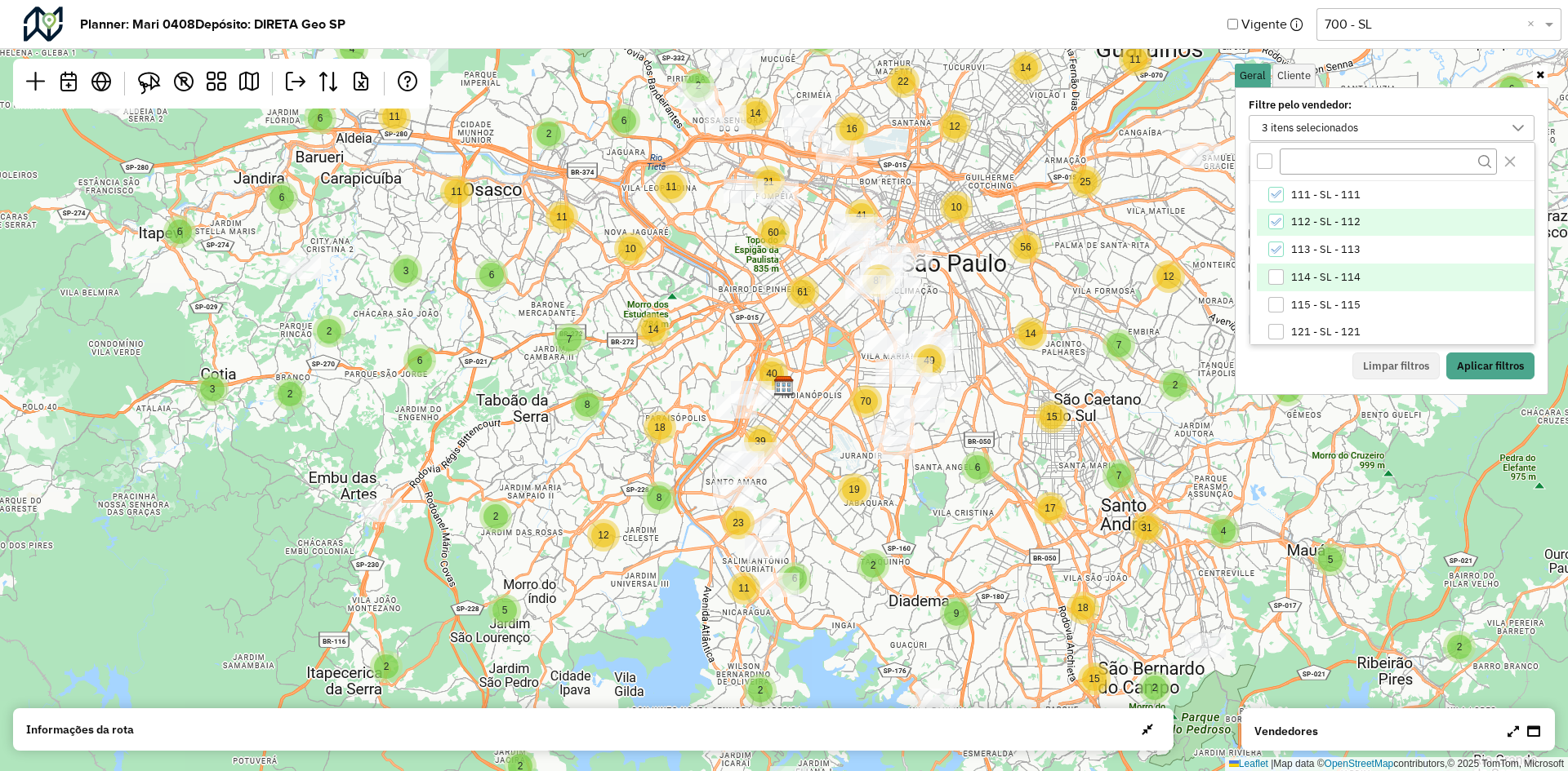
click at [1315, 281] on span "114 - SL - 114" at bounding box center [1325, 277] width 69 height 13
click at [1315, 244] on span "113 - SL - 113" at bounding box center [1325, 250] width 69 height 13
click at [1325, 268] on li "114 - SL - 114" at bounding box center [1396, 278] width 278 height 28
drag, startPoint x: 1486, startPoint y: 363, endPoint x: 1228, endPoint y: 404, distance: 261.2
click at [1487, 363] on button "Aplicar filtros" at bounding box center [1490, 366] width 88 height 28
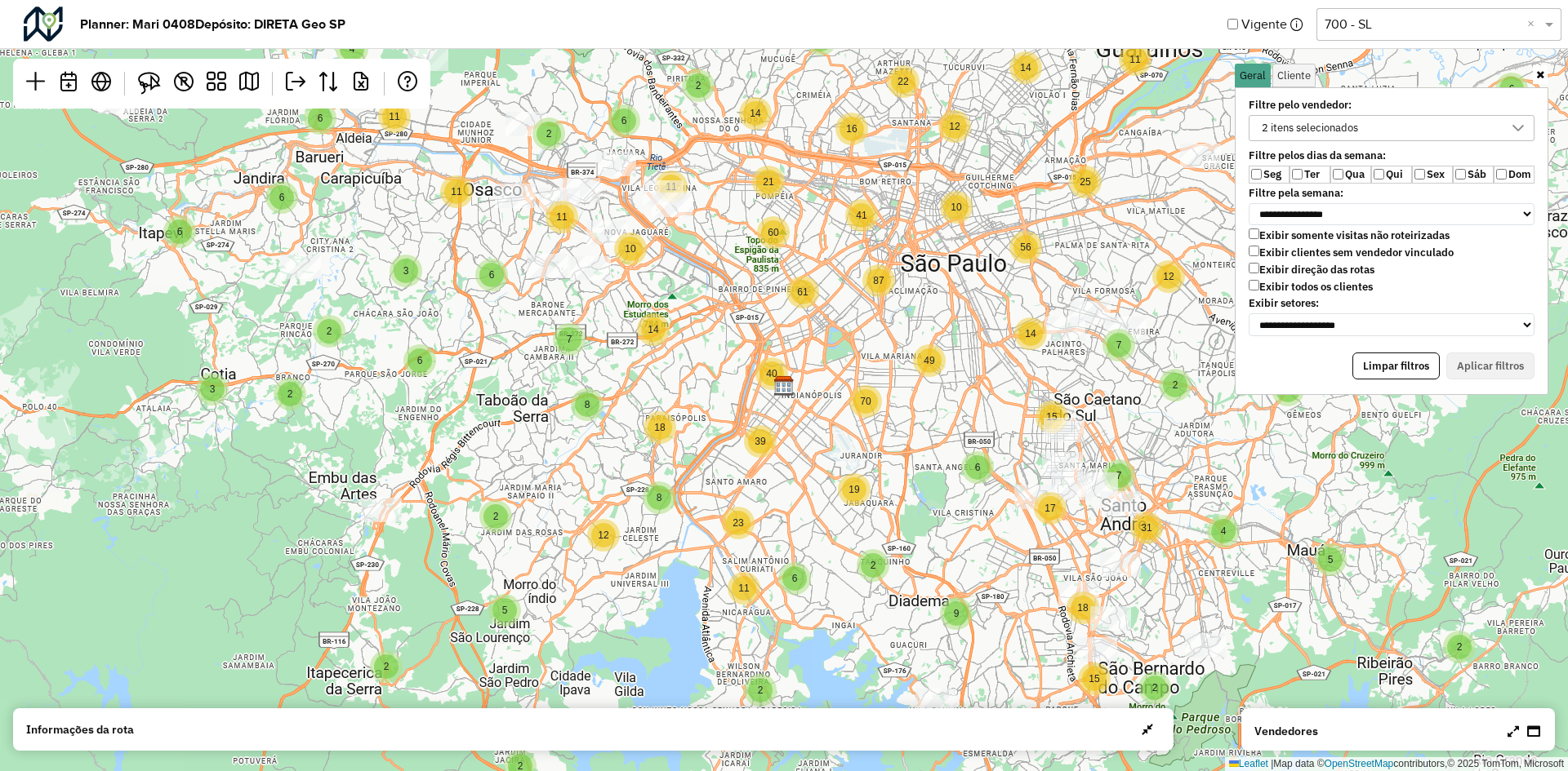
click at [908, 278] on div "3 2 3 3 2 2 3 2 3 2 2 2 2 2 4 3 3 3 2 4 2 2 5 2 2 2 2 3 2 6 2 6 4 4 3 4 2 6 3 5…" at bounding box center [784, 386] width 1568 height 771
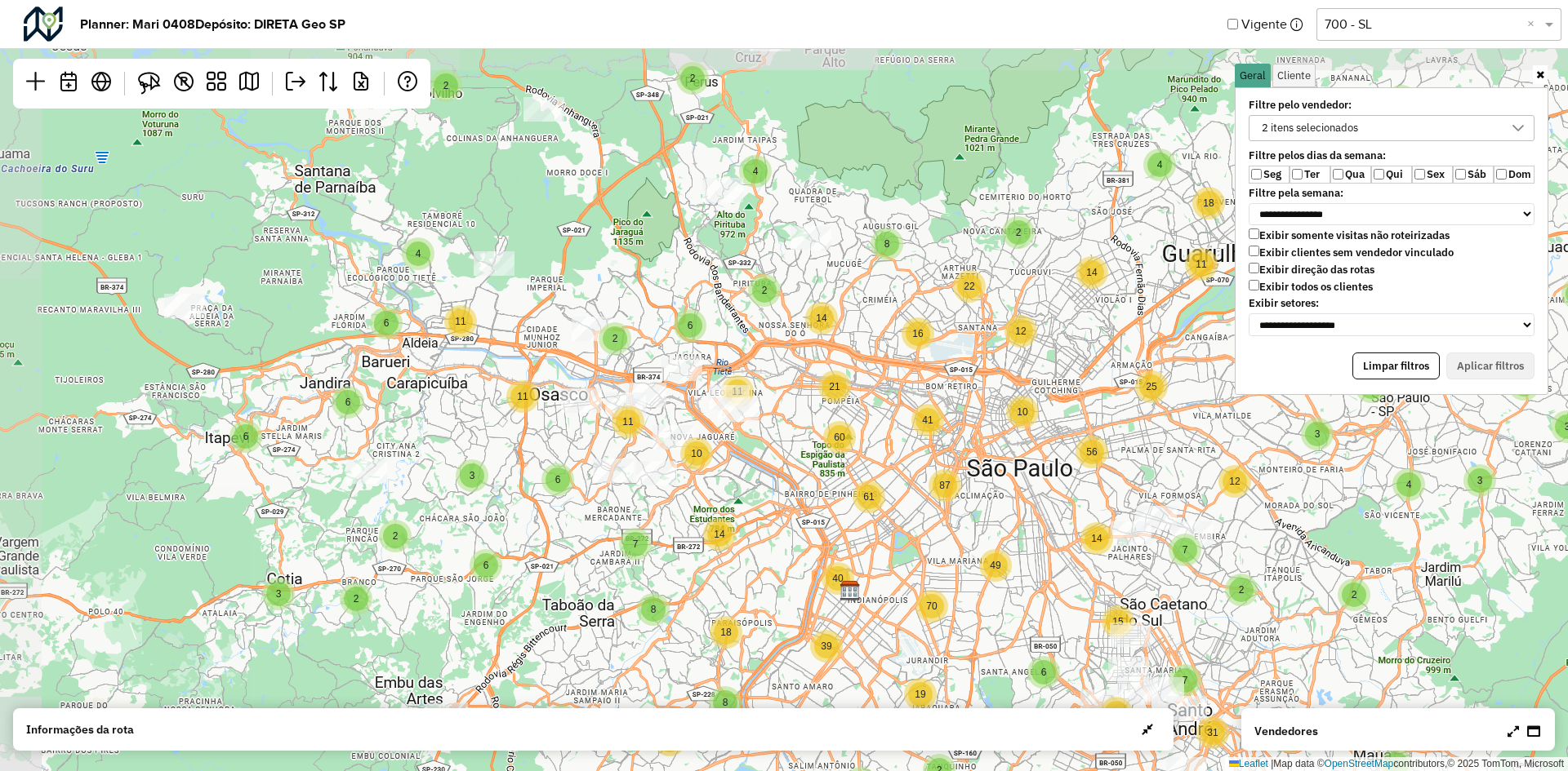
drag, startPoint x: 926, startPoint y: 321, endPoint x: 992, endPoint y: 526, distance: 215.4
click at [992, 526] on div "3 2 3 3 2 2 3 2 3 2 2 2 2 2 4 3 3 3 2 4 2 2 5 2 2 2 2 3 2 6 2 6 4 4 3 4 2 6 3 5…" at bounding box center [784, 386] width 1568 height 771
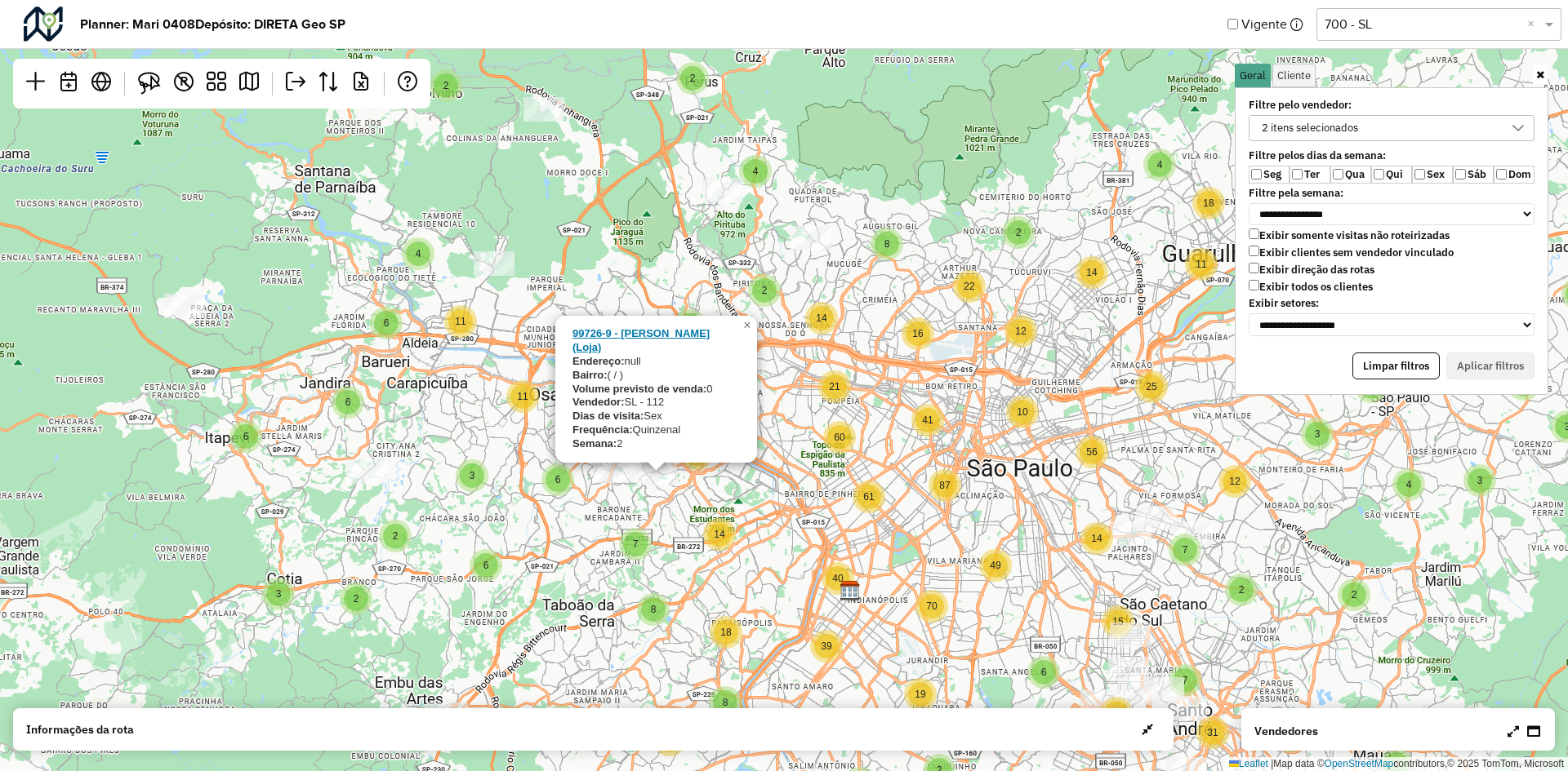
click at [669, 350] on strong "99726-9 - Dia Sao Camilo (Loja)" at bounding box center [640, 340] width 137 height 26
click at [912, 458] on div "3 3 2 2 3 2 3 2 2 2 2 2 4 3 3 3 2 4 2 2 5 2 2 2 2 3 2 6 2 6 4 4 3 4 2 6 3 5 3 6…" at bounding box center [784, 386] width 1568 height 771
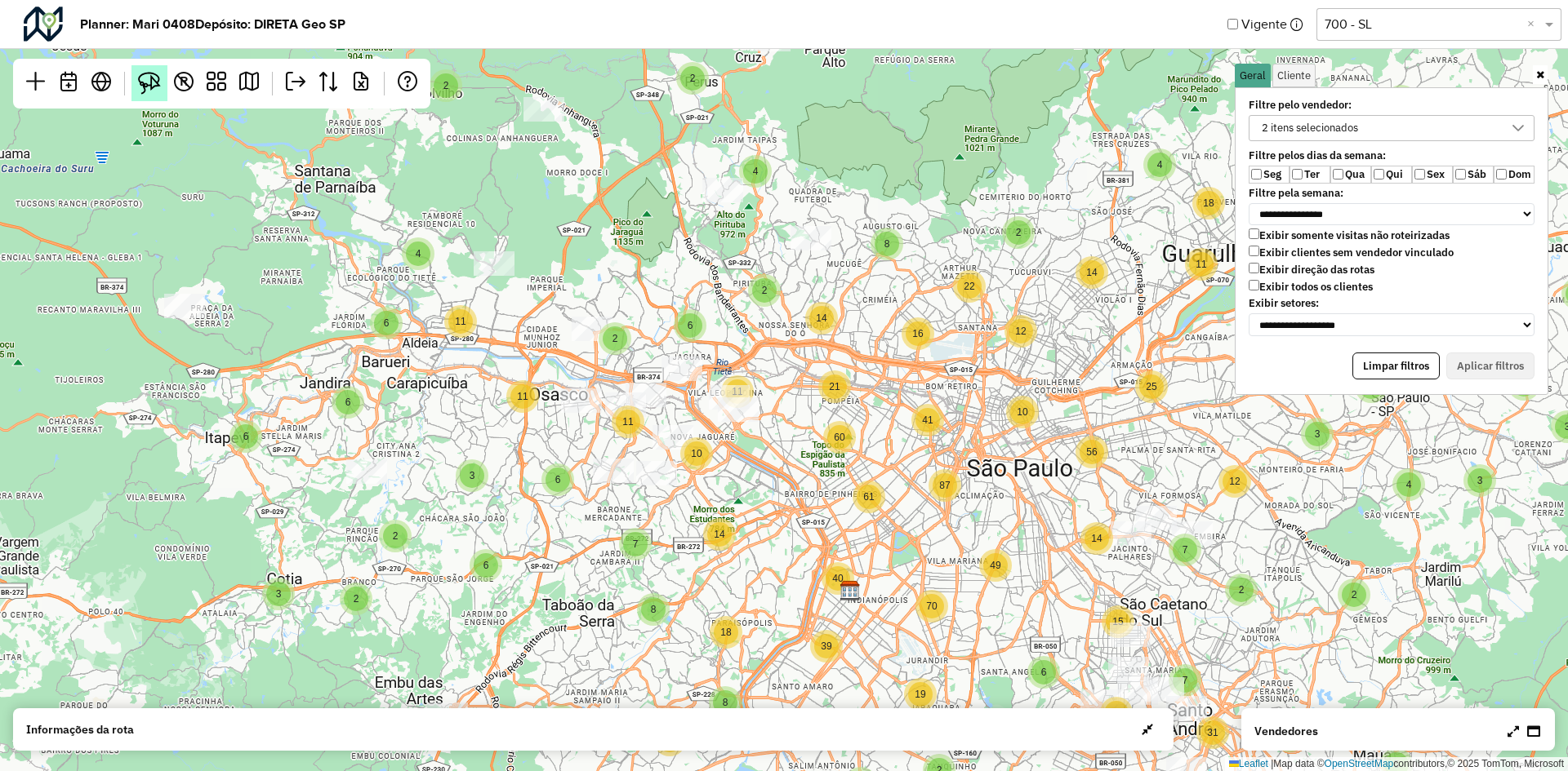
click at [138, 73] on img at bounding box center [150, 84] width 23 height 23
drag, startPoint x: 716, startPoint y: 500, endPoint x: 675, endPoint y: 452, distance: 63.1
click at [674, 451] on div "3 3 2 2 3 2 3 2 2 2 2 2 4 3 3 3 2 4 2 2 5 2 2 2 2 3 2 6 2 6 4 4 3 4 2 6 3 5 3 6…" at bounding box center [784, 386] width 1568 height 771
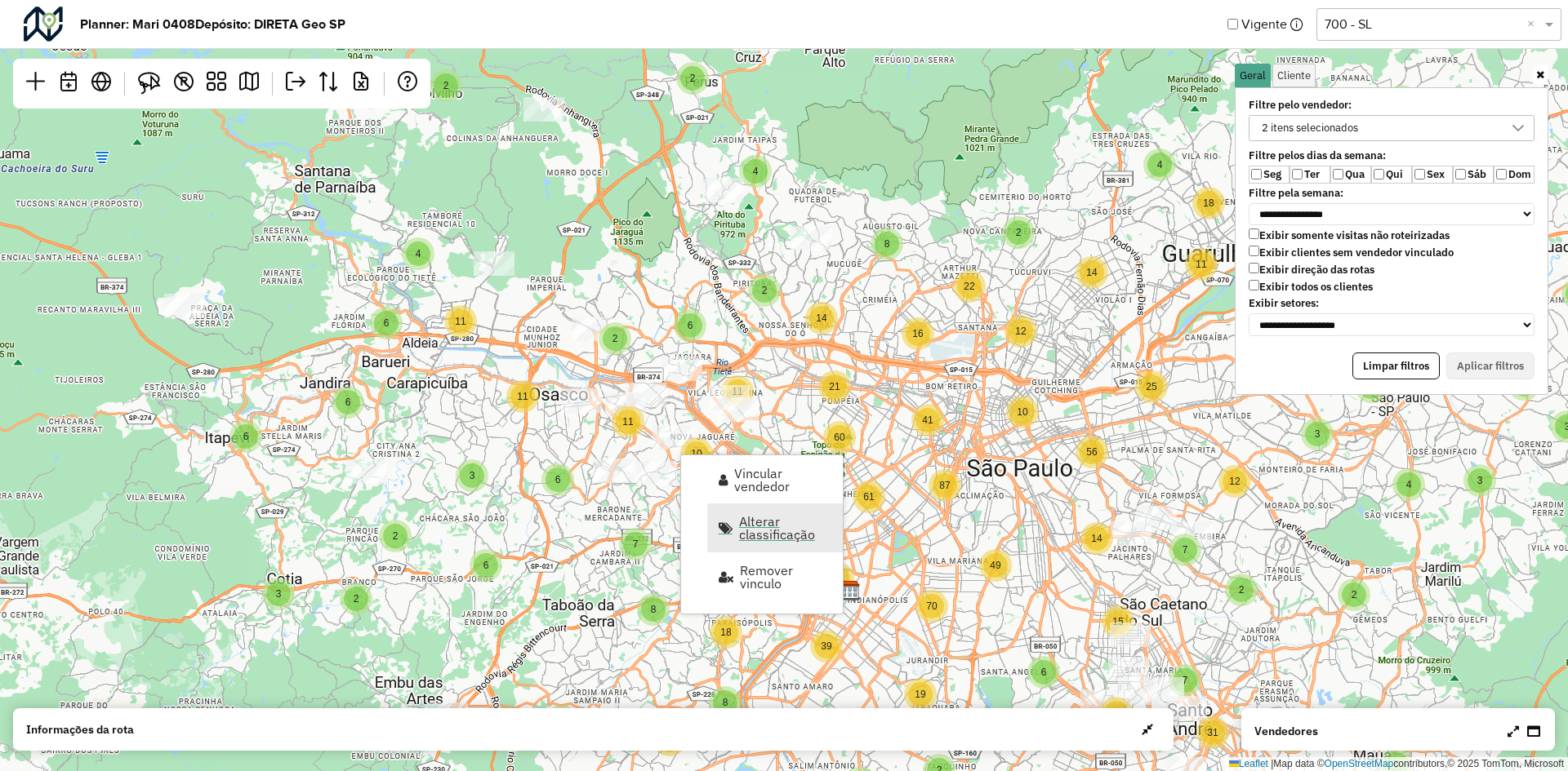
click at [792, 533] on span "Alterar classificação" at bounding box center [786, 527] width 93 height 26
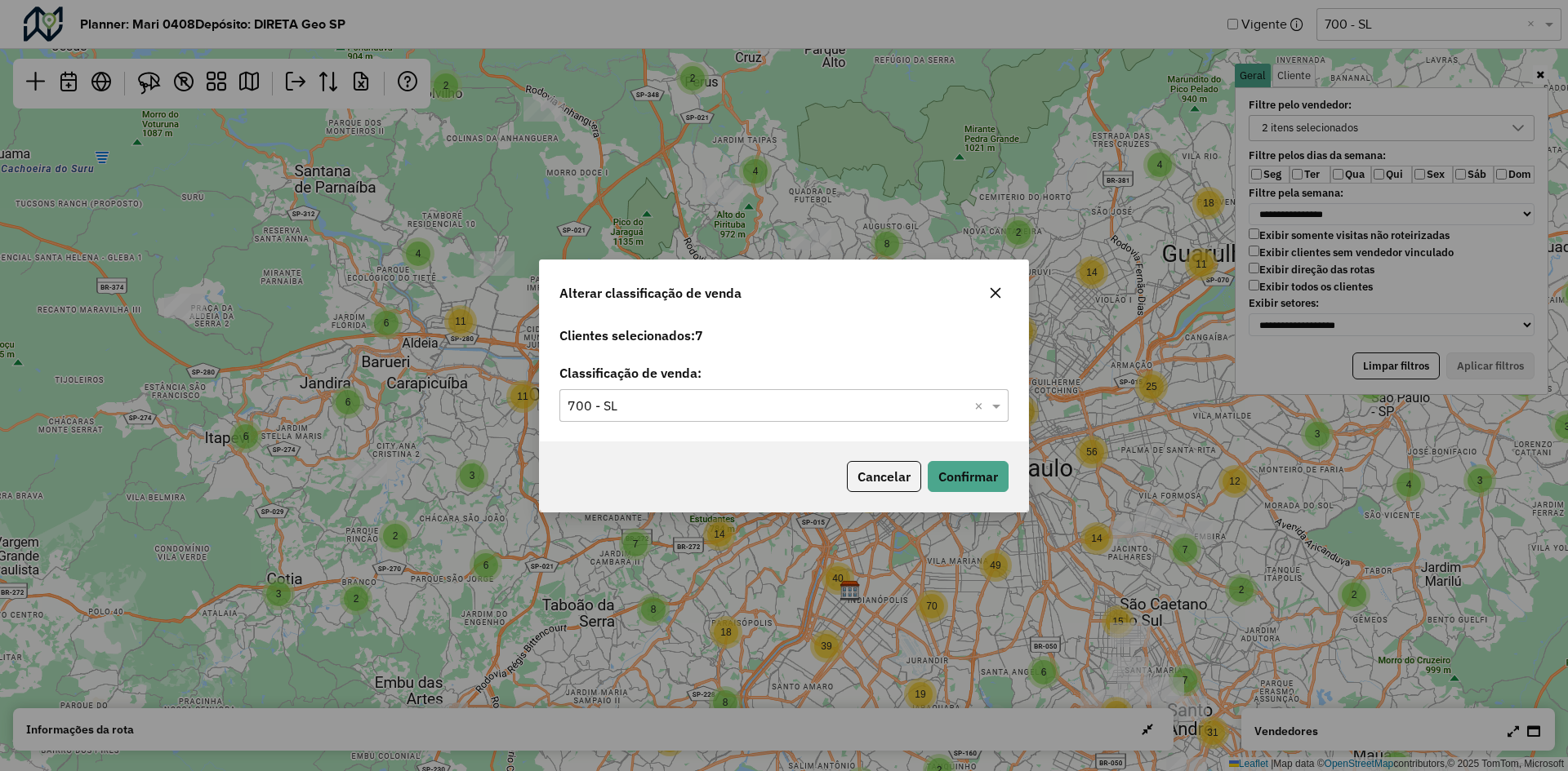
click at [998, 294] on icon "button" at bounding box center [995, 292] width 13 height 13
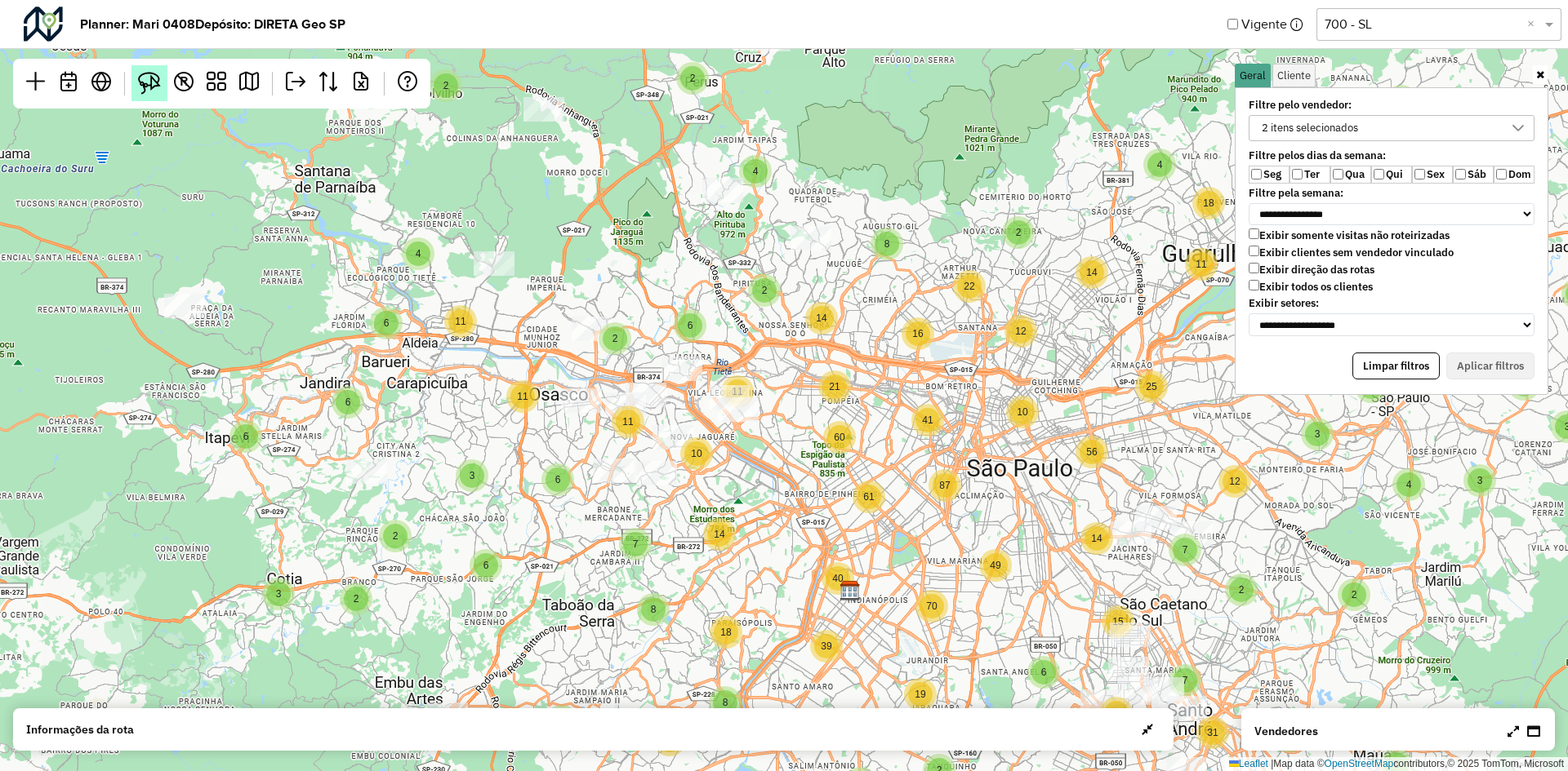
click at [141, 94] on img at bounding box center [150, 84] width 23 height 23
drag, startPoint x: 682, startPoint y: 489, endPoint x: 687, endPoint y: 467, distance: 22.6
click at [687, 467] on div "3 3 2 2 3 2 3 2 2 2 2 2 4 3 3 3 2 4 2 2 5 2 2 2 2 3 2 6 2 6 4 4 3 4 2 6 3 5 3 6…" at bounding box center [784, 386] width 1568 height 771
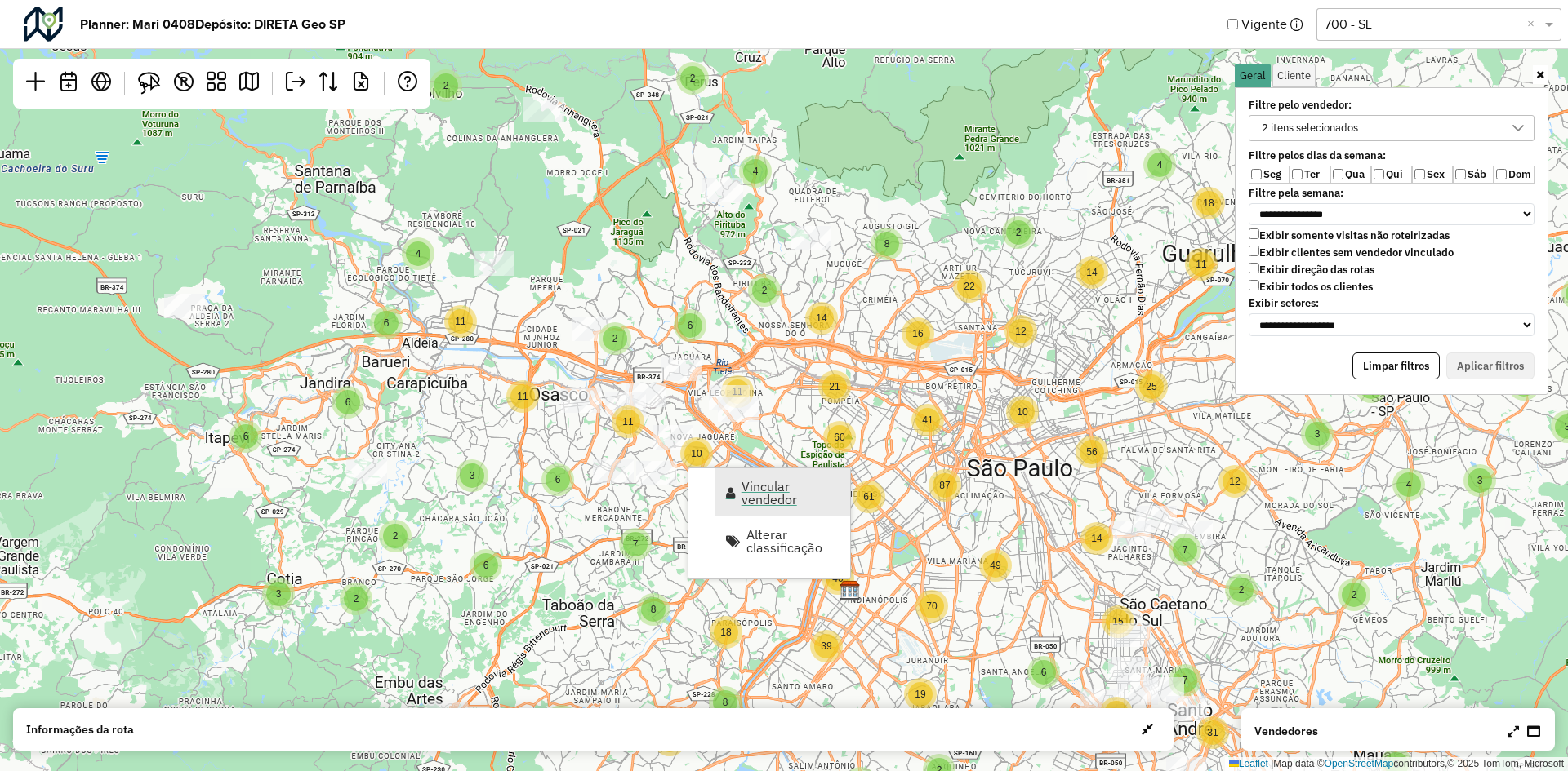
click at [769, 491] on span "Vincular vendedor" at bounding box center [790, 492] width 98 height 26
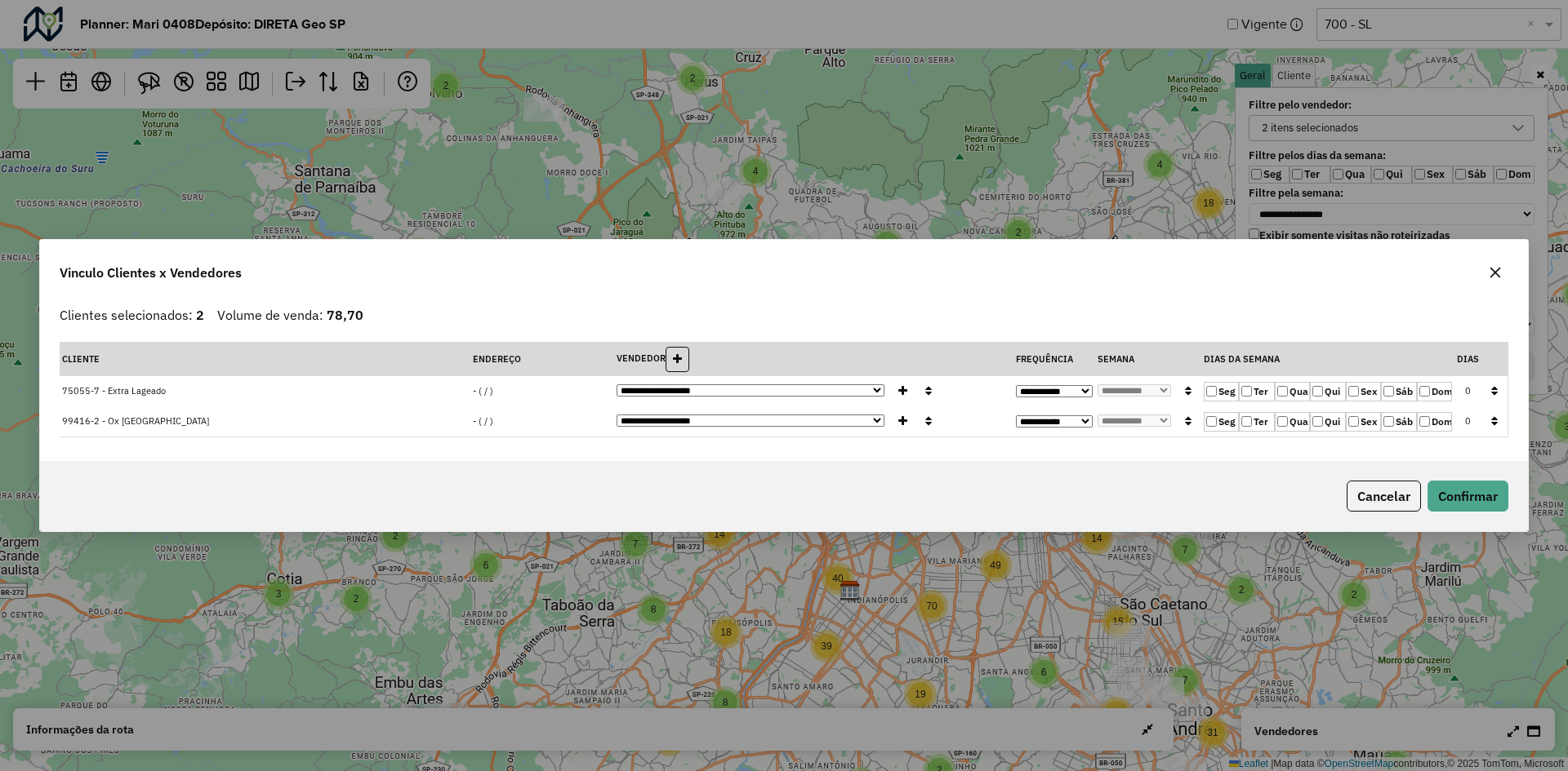
click at [824, 422] on select "**********" at bounding box center [751, 420] width 269 height 13
select select "********"
click at [617, 415] on select "**********" at bounding box center [751, 420] width 269 height 13
click at [1363, 421] on label "Sex" at bounding box center [1364, 422] width 35 height 19
click at [1475, 501] on button "Confirmar" at bounding box center [1468, 496] width 81 height 31
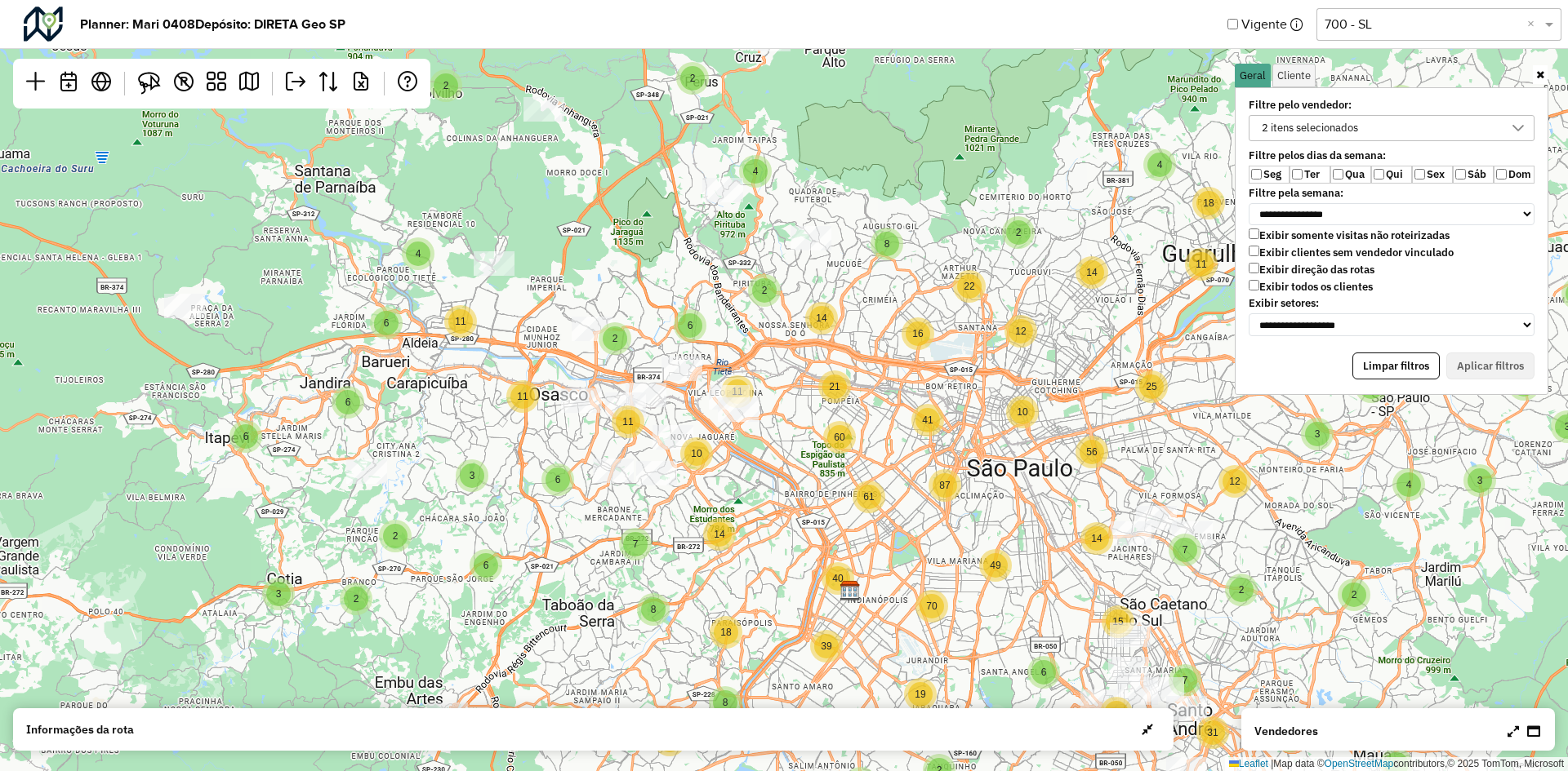
click at [904, 499] on div "3 3 2 2 3 2 3 2 2 2 2 2 4 3 3 3 2 4 2 2 5 2 2 2 2 3 2 6 2 6 4 4 3 4 2 6 3 5 3 6…" at bounding box center [784, 386] width 1568 height 771
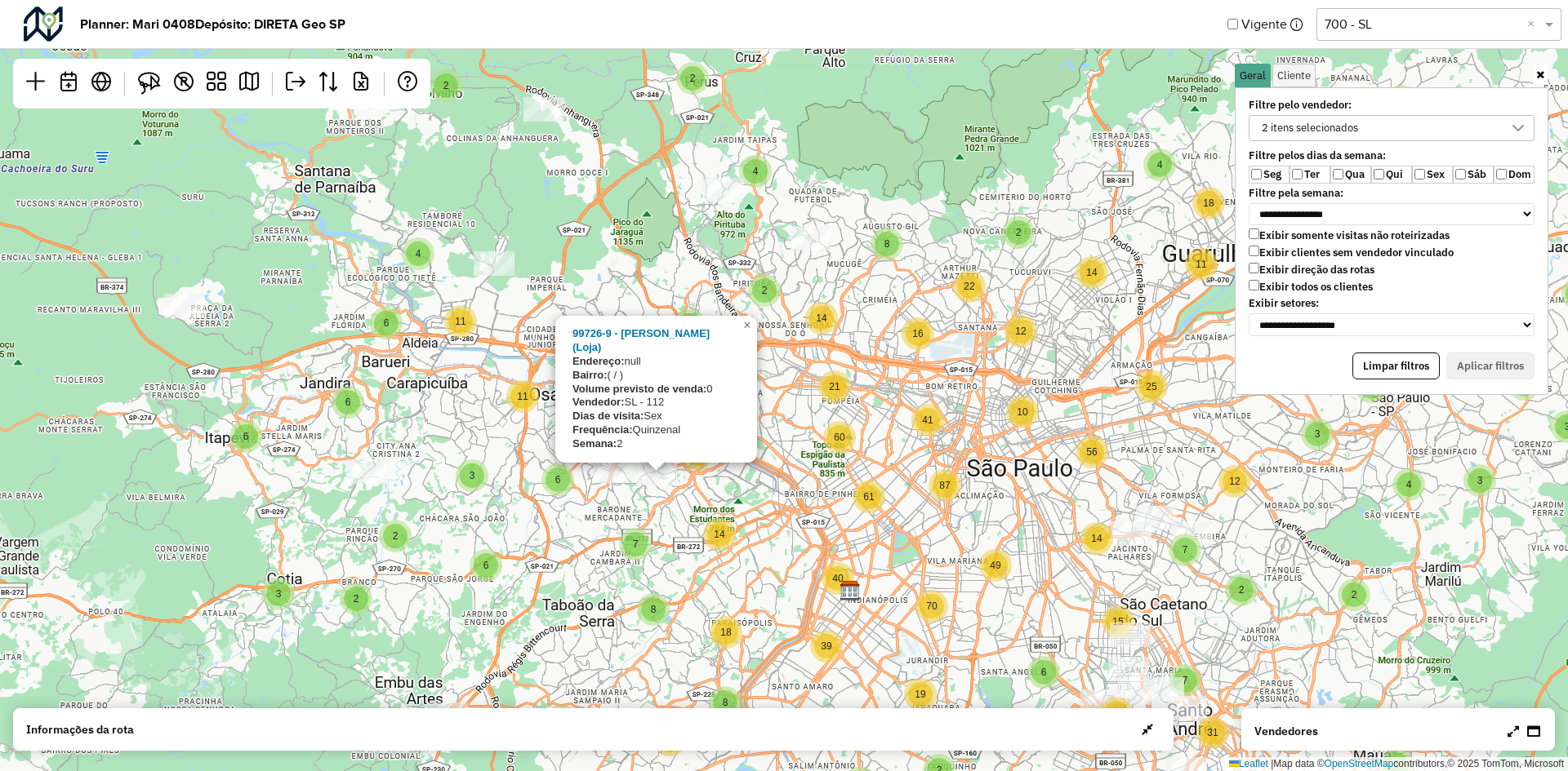
click at [874, 421] on div "3 3 2 2 3 2 3 2 2 2 2 2 4 3 3 3 2 4 2 2 5 2 2 2 2 3 2 6 2 6 4 4 3 4 2 6 3 5 3 6…" at bounding box center [784, 386] width 1568 height 771
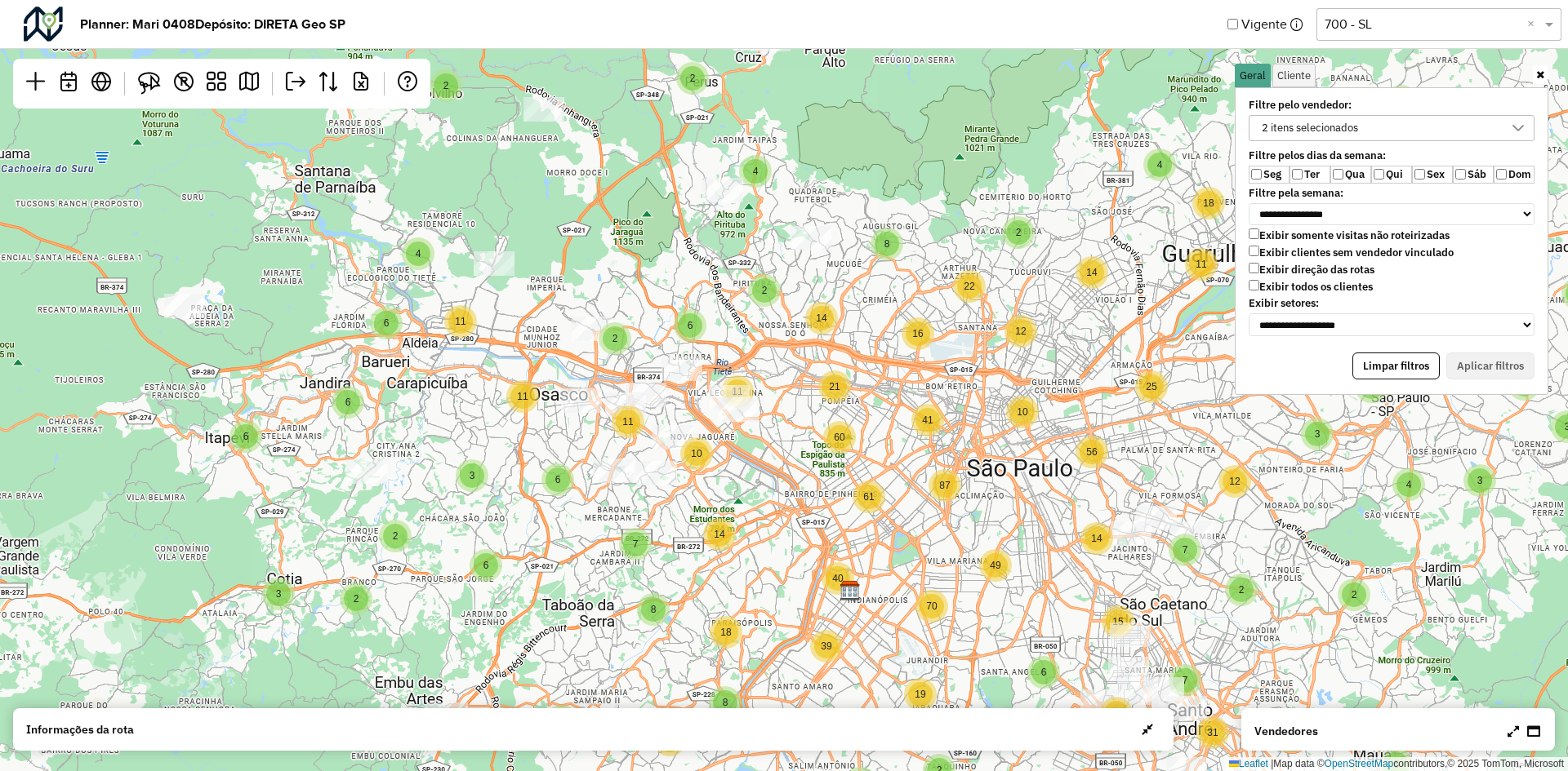
click at [1380, 166] on label "Qui" at bounding box center [1392, 175] width 41 height 17
click at [1510, 362] on button "Aplicar filtros" at bounding box center [1490, 366] width 88 height 28
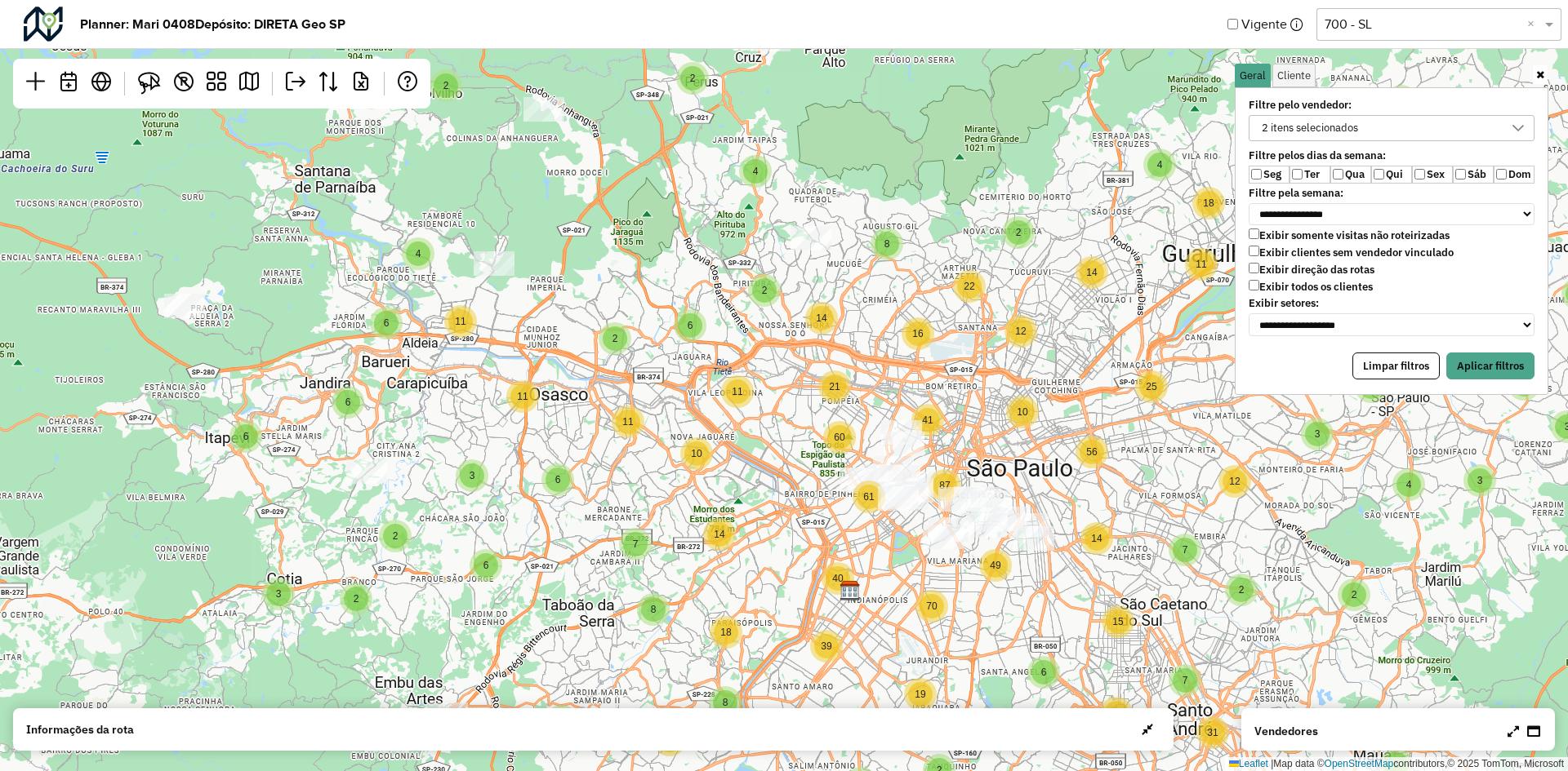
click at [1389, 176] on label "Qui" at bounding box center [1392, 175] width 41 height 17
click at [1513, 368] on button "Aplicar filtros" at bounding box center [1490, 366] width 88 height 28
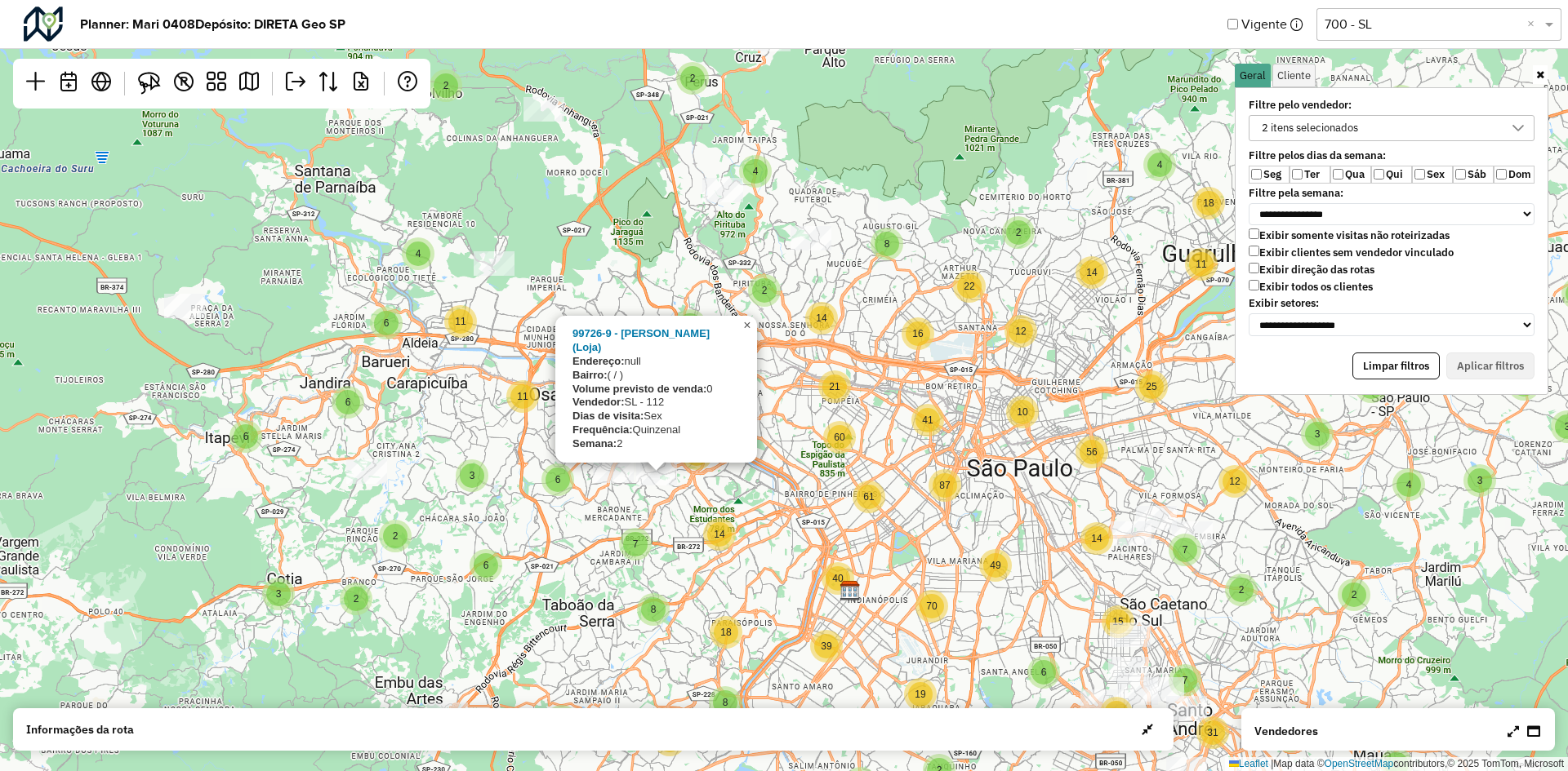
click at [746, 332] on span "×" at bounding box center [747, 325] width 8 height 14
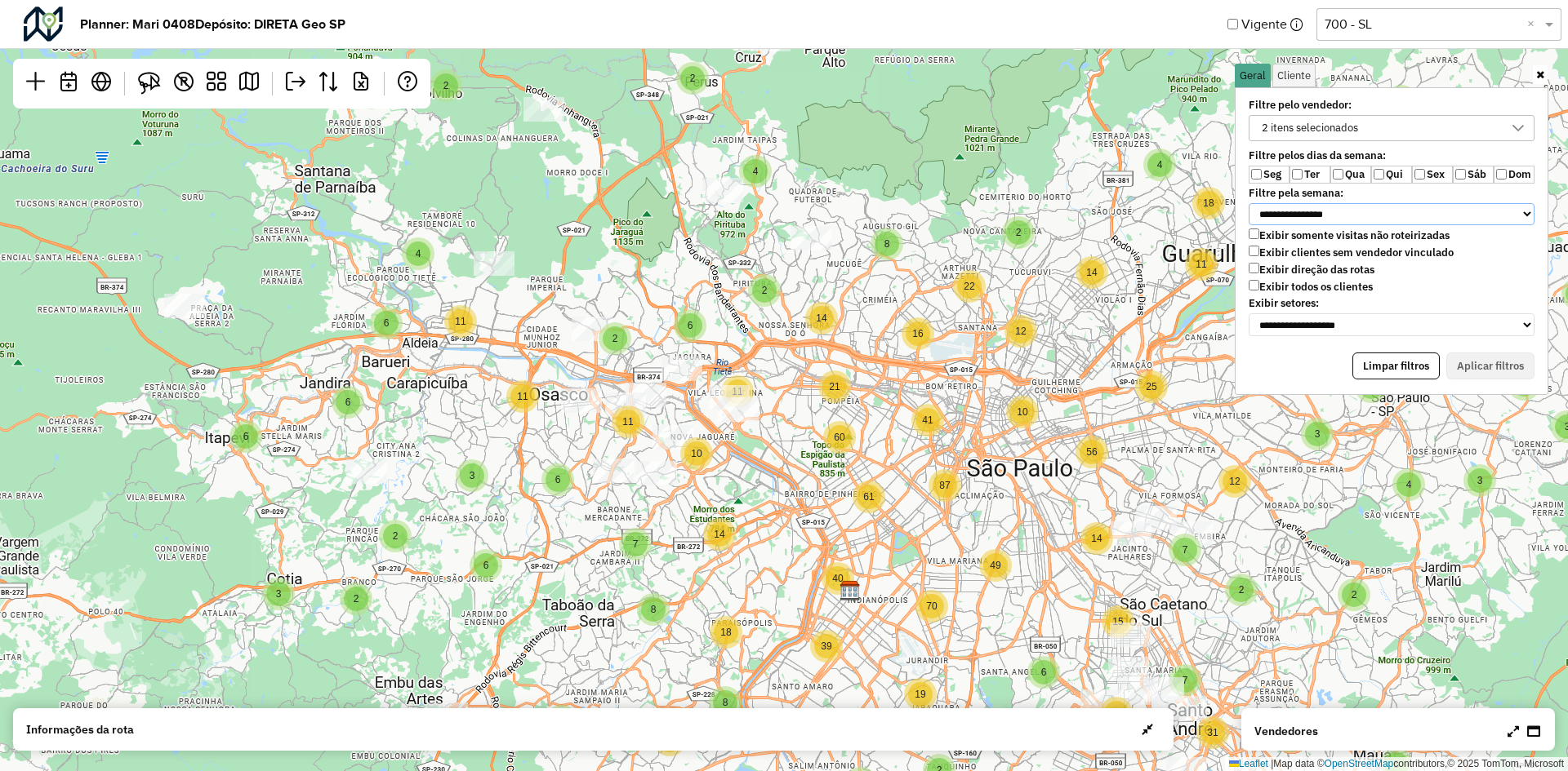
click at [1346, 208] on select "**********" at bounding box center [1391, 215] width 286 height 23
click at [150, 96] on link at bounding box center [149, 83] width 36 height 36
drag, startPoint x: 699, startPoint y: 520, endPoint x: 690, endPoint y: 457, distance: 63.6
click at [690, 457] on div "3 3 2 2 3 2 3 2 2 2 2 2 4 3 3 3 2 4 2 2 5 2 2 3 2 2 2 3 2 2 6 2 6 4 4 3 4 2 6 3…" at bounding box center [784, 386] width 1568 height 771
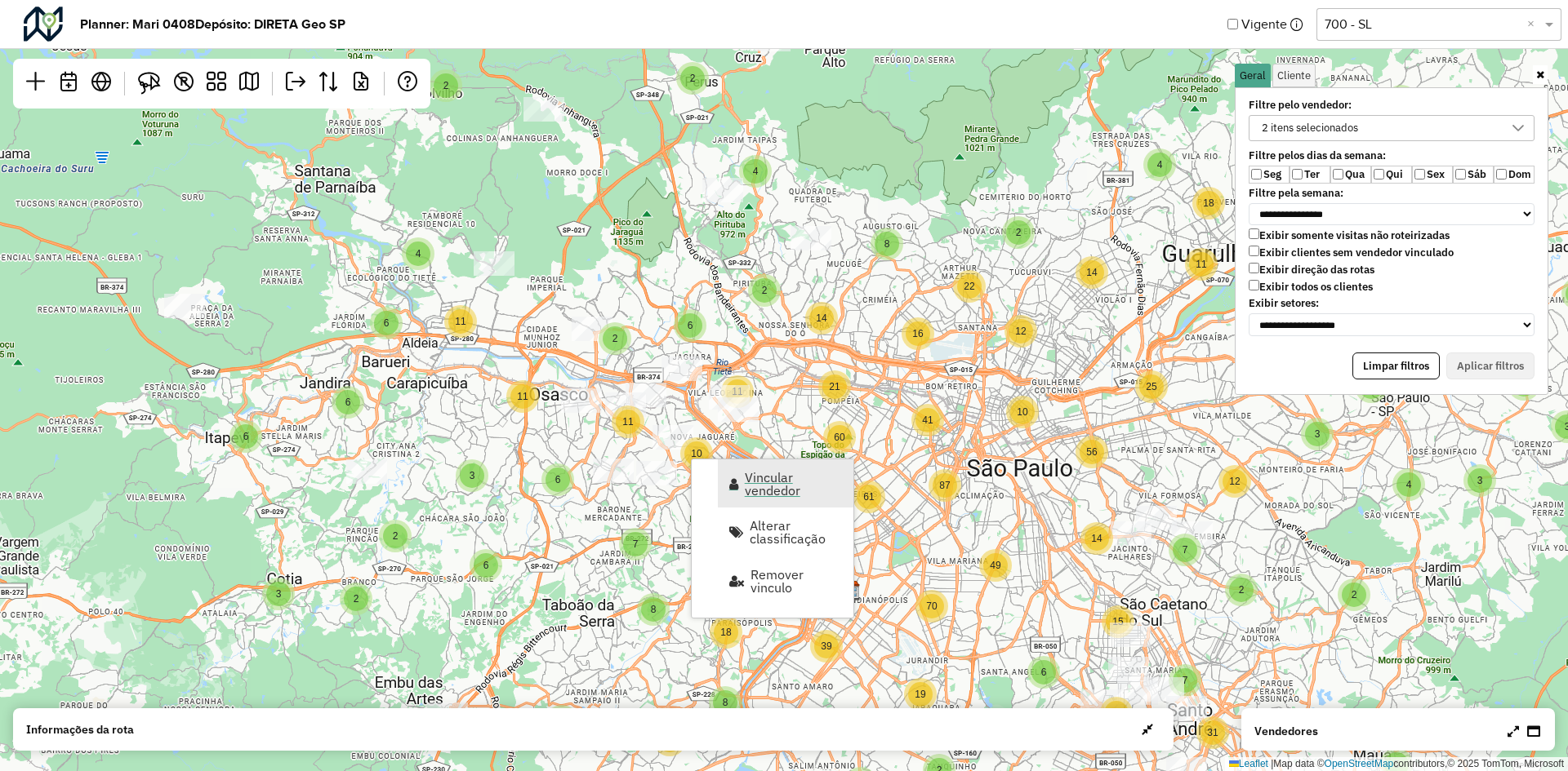
click at [780, 483] on span "Vincular vendedor" at bounding box center [794, 484] width 98 height 26
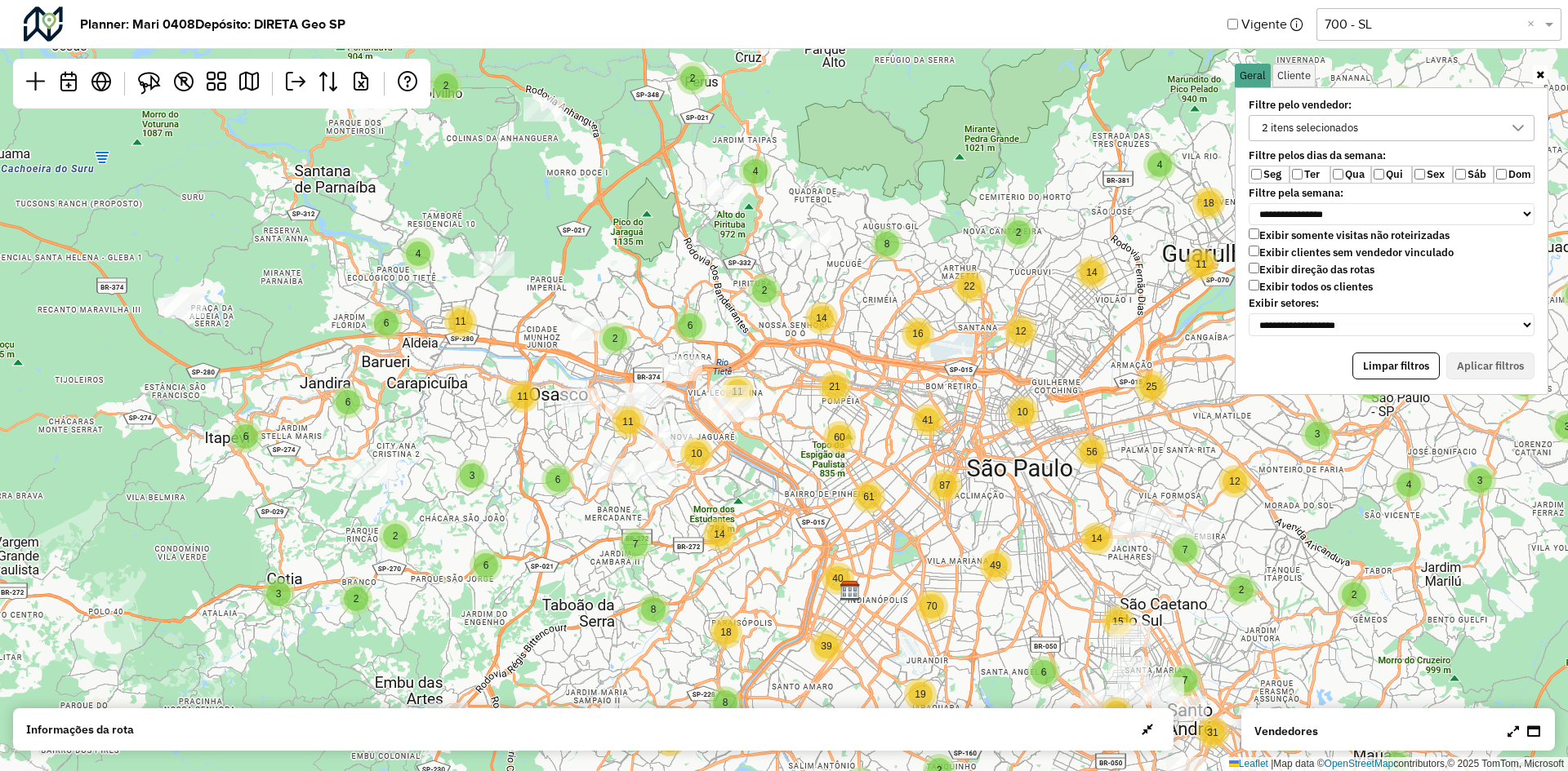
select select "********"
select select "*"
select select "****"
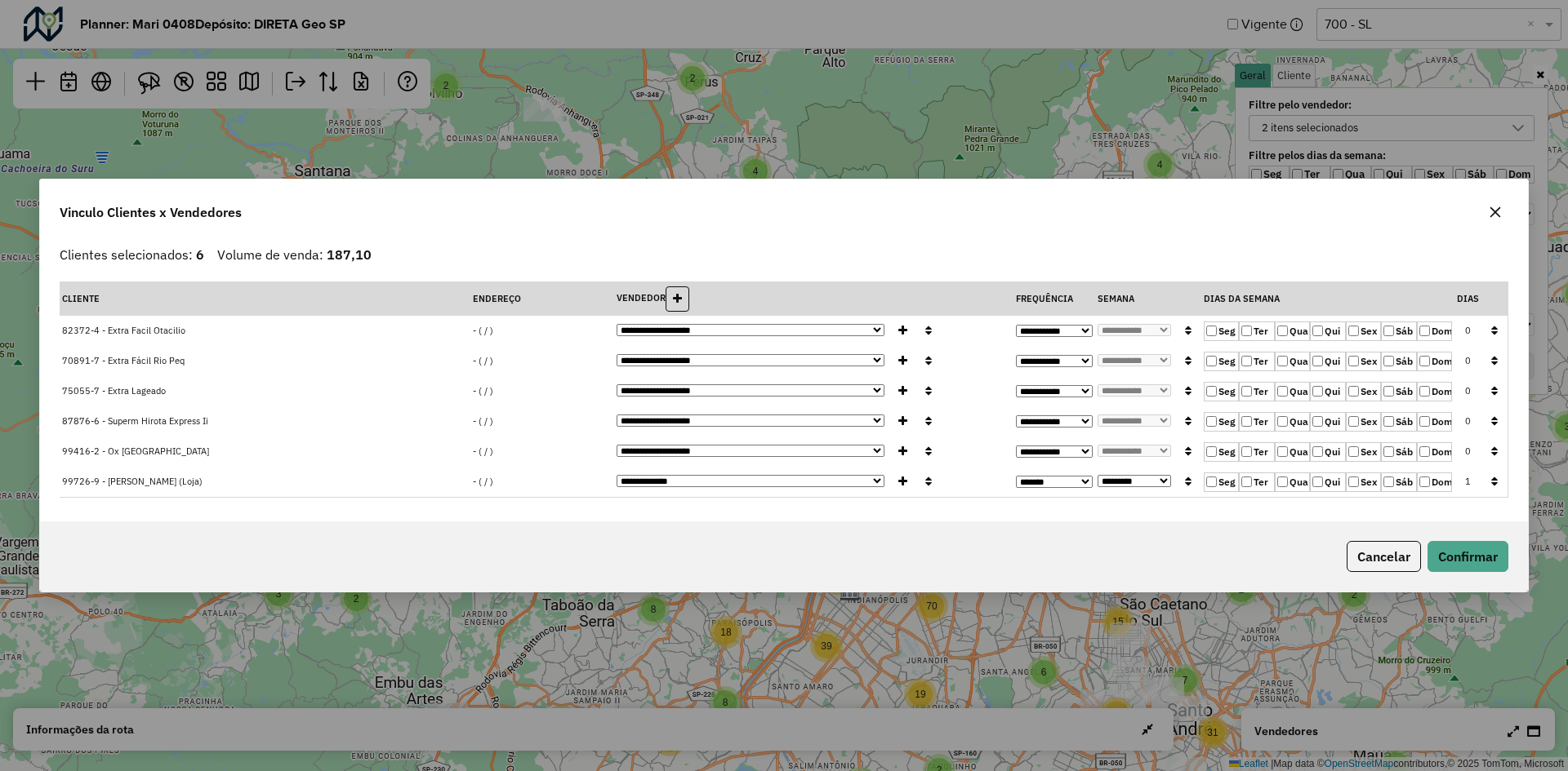
click at [818, 487] on select "**********" at bounding box center [751, 481] width 269 height 13
select select "********"
click at [617, 475] on select "**********" at bounding box center [751, 481] width 269 height 13
click at [550, 481] on td "- ( / )" at bounding box center [542, 482] width 144 height 30
click at [1480, 544] on button "Confirmar" at bounding box center [1468, 556] width 81 height 31
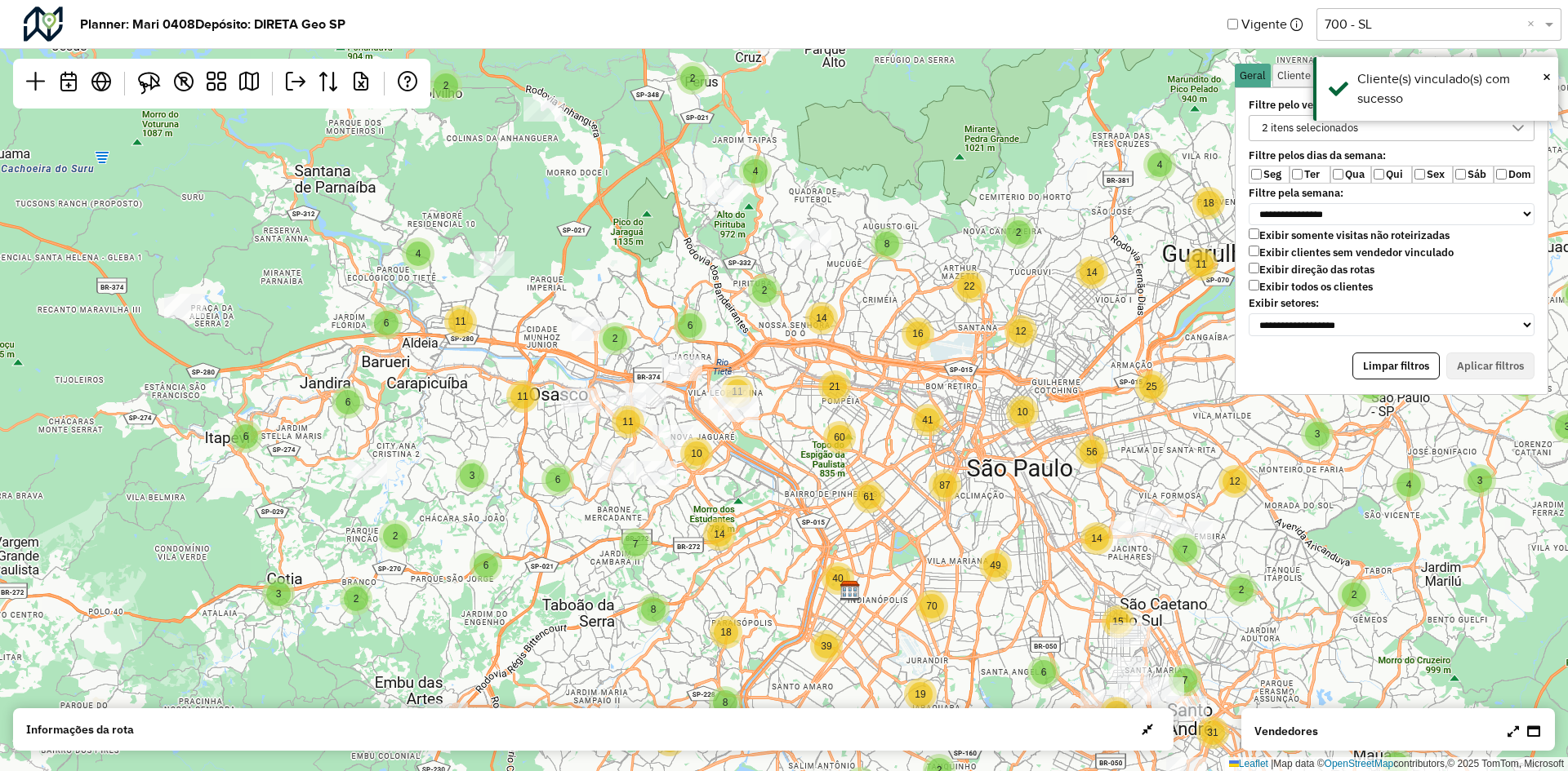
click at [1063, 510] on div "3 3 2 2 3 2 3 2 2 2 2 2 4 3 3 3 2 4 2 2 5 2 2 3 2 2 2 3 2 2 6 2 6 4 4 3 4 2 6 3…" at bounding box center [784, 386] width 1568 height 771
click at [1306, 169] on label "Ter" at bounding box center [1310, 175] width 41 height 17
click at [1435, 175] on label "Sex" at bounding box center [1433, 175] width 41 height 17
click at [1516, 372] on button "Aplicar filtros" at bounding box center [1490, 366] width 88 height 28
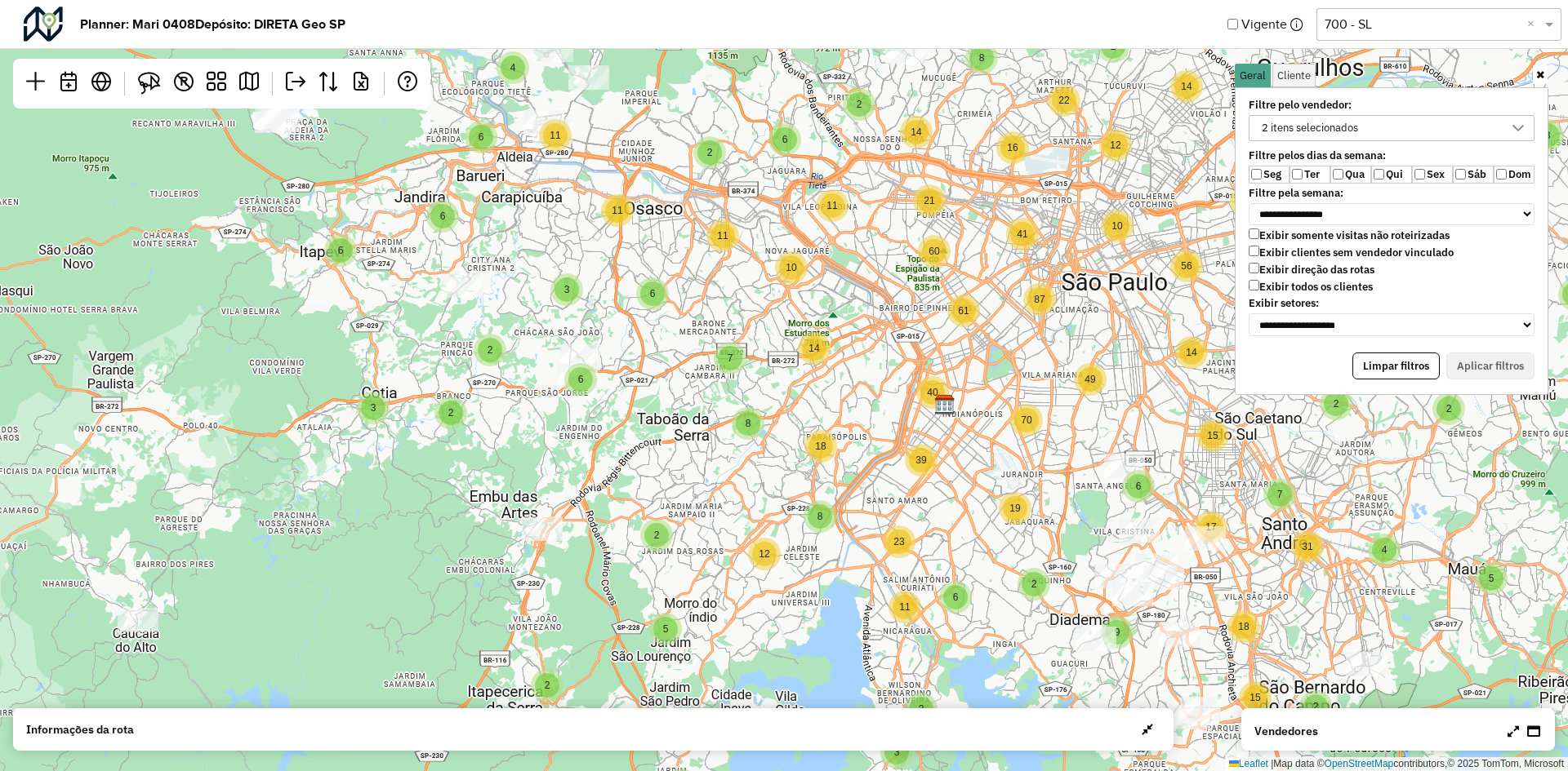
drag, startPoint x: 577, startPoint y: 551, endPoint x: 670, endPoint y: 391, distance: 185.1
click at [669, 386] on div "3 3 2 2 3 2 3 2 2 2 2 2 4 3 3 3 2 4 2 2 5 2 2 3 2 2 2 3 2 2 6 2 6 4 4 3 4 2 6 3…" at bounding box center [784, 386] width 1568 height 771
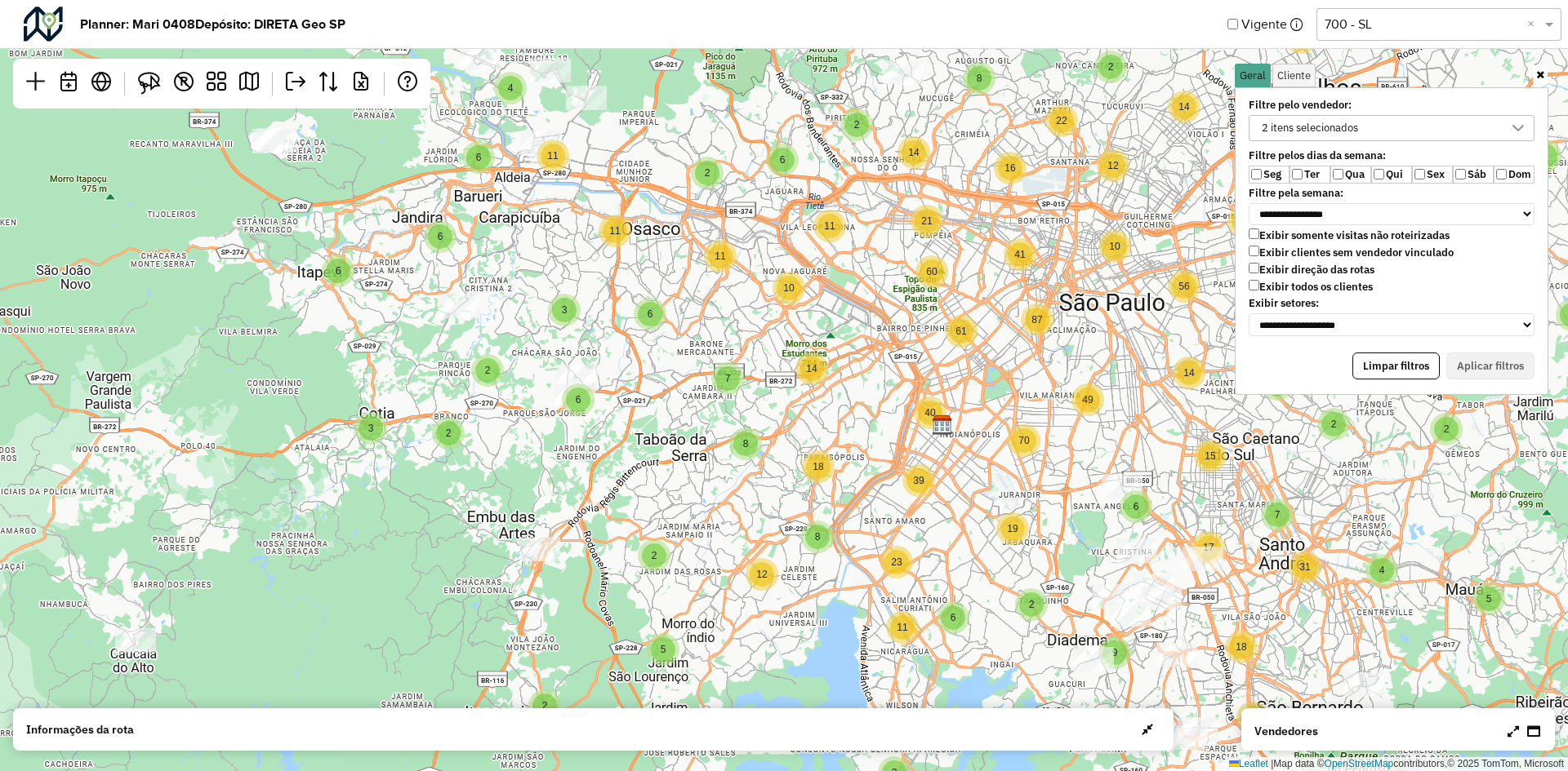
click at [824, 332] on div "3 3 2 2 3 2 3 2 2 2 2 2 4 3 3 3 2 4 2 2 5 2 2 2 2 3 2 2 6 2 6 4 4 3 4 2 6 3 5 3…" at bounding box center [784, 386] width 1568 height 771
click at [1546, 70] on link at bounding box center [1540, 74] width 15 height 18
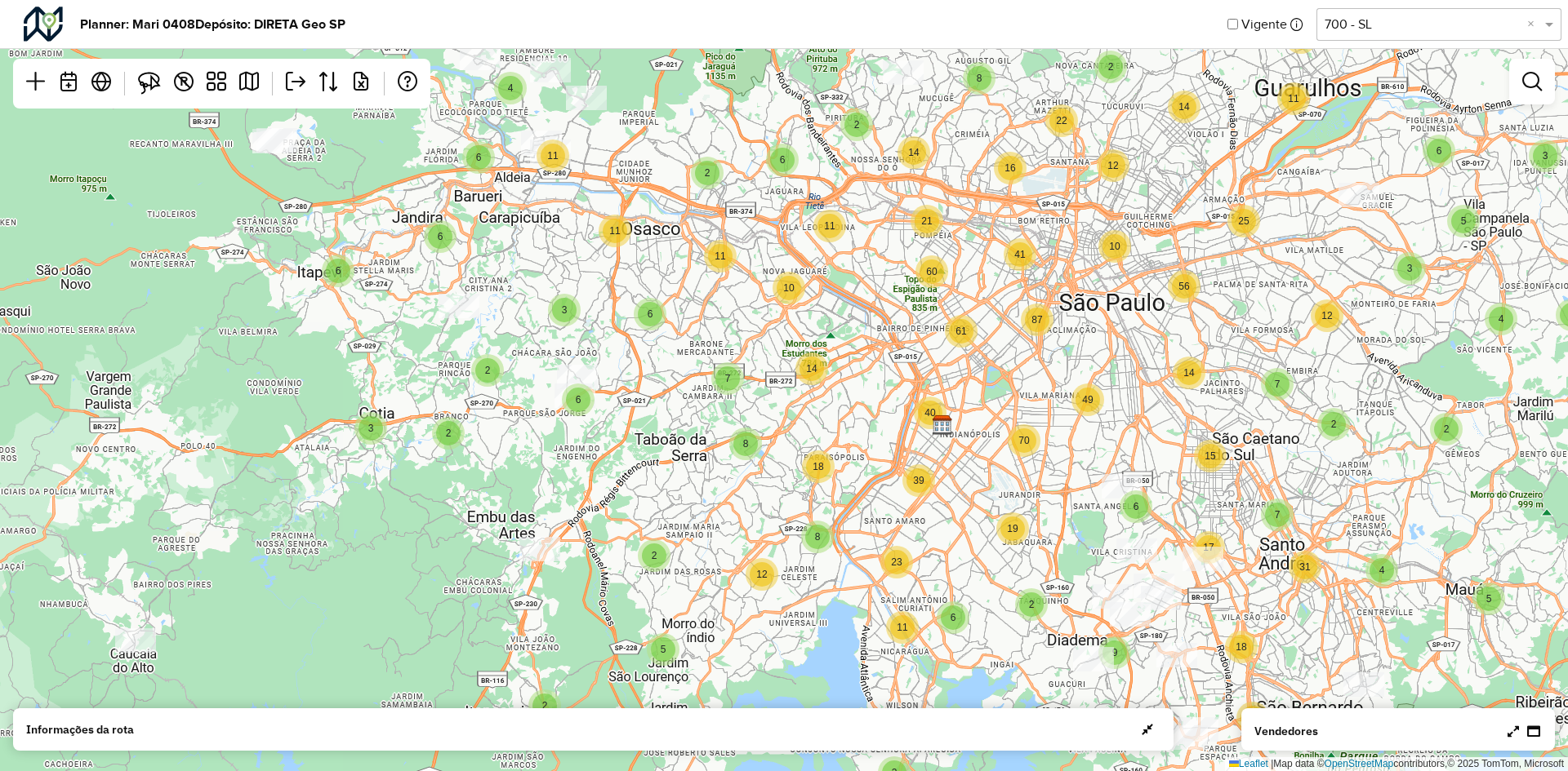
click at [937, 372] on div "3 3 2 2 3 2 3 2 2 2 2 2 4 3 3 3 2 4 2 2 5 2 2 2 2 3 2 2 6 2 6 4 4 3 4 2 6 3 5 3…" at bounding box center [784, 386] width 1568 height 771
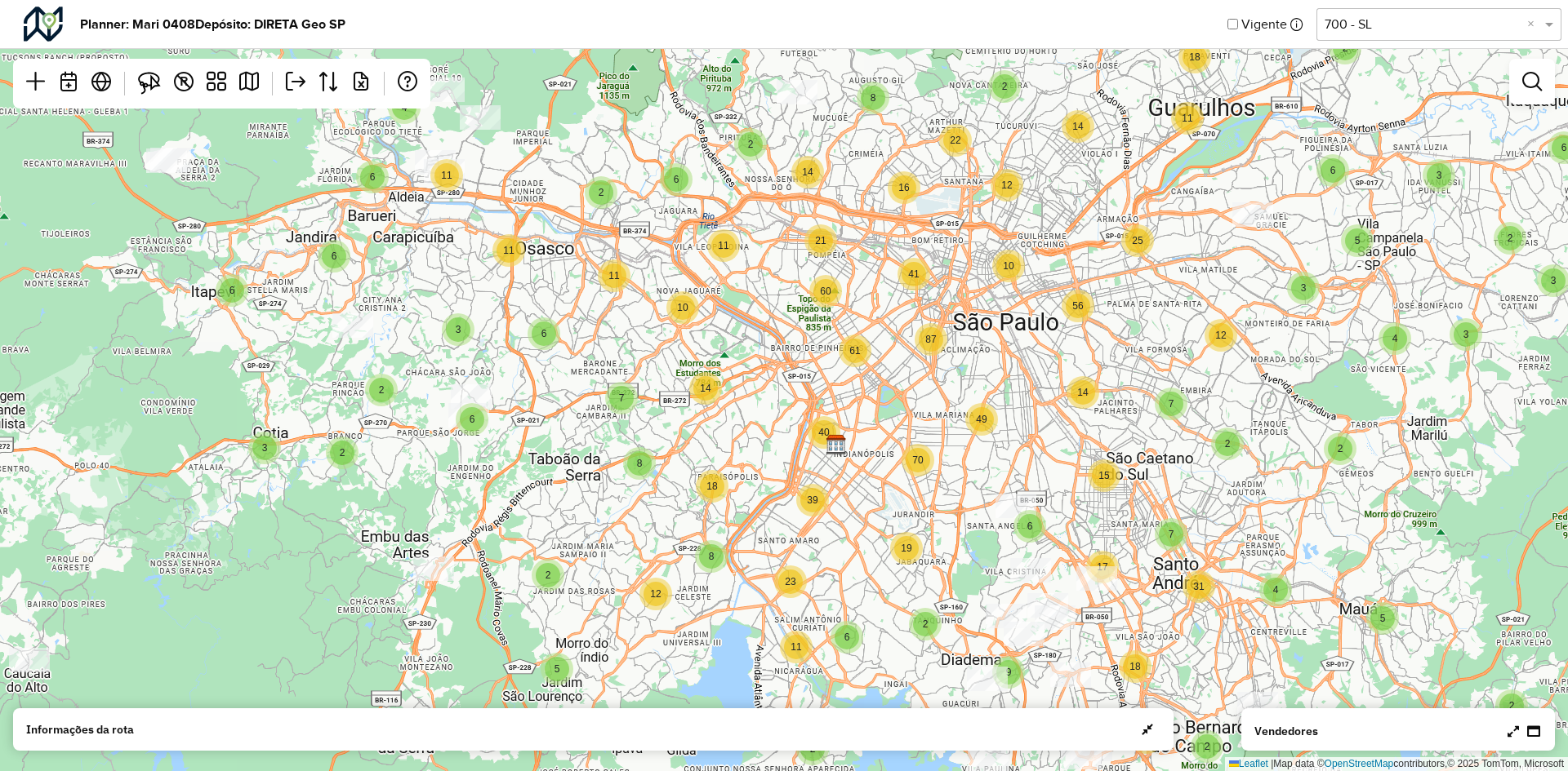
drag, startPoint x: 910, startPoint y: 377, endPoint x: 767, endPoint y: 402, distance: 145.2
click at [767, 402] on div "3 3 2 2 3 2 3 2 2 2 2 2 4 3 3 3 2 4 2 2 5 2 2 2 2 3 2 2 6 2 6 4 4 3 4 2 6 3 5 3…" at bounding box center [784, 386] width 1568 height 771
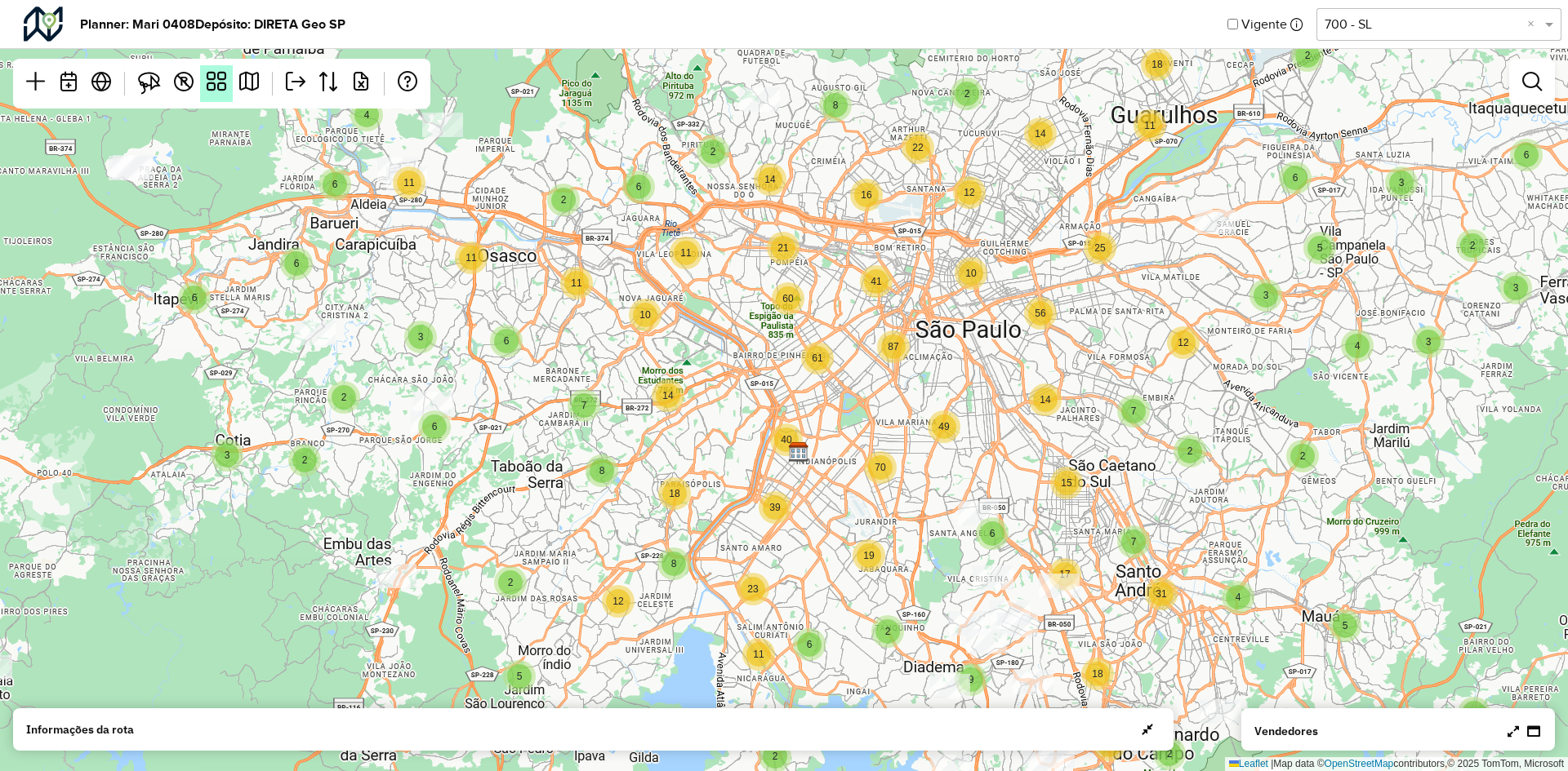
click at [223, 81] on em at bounding box center [217, 82] width 19 height 19
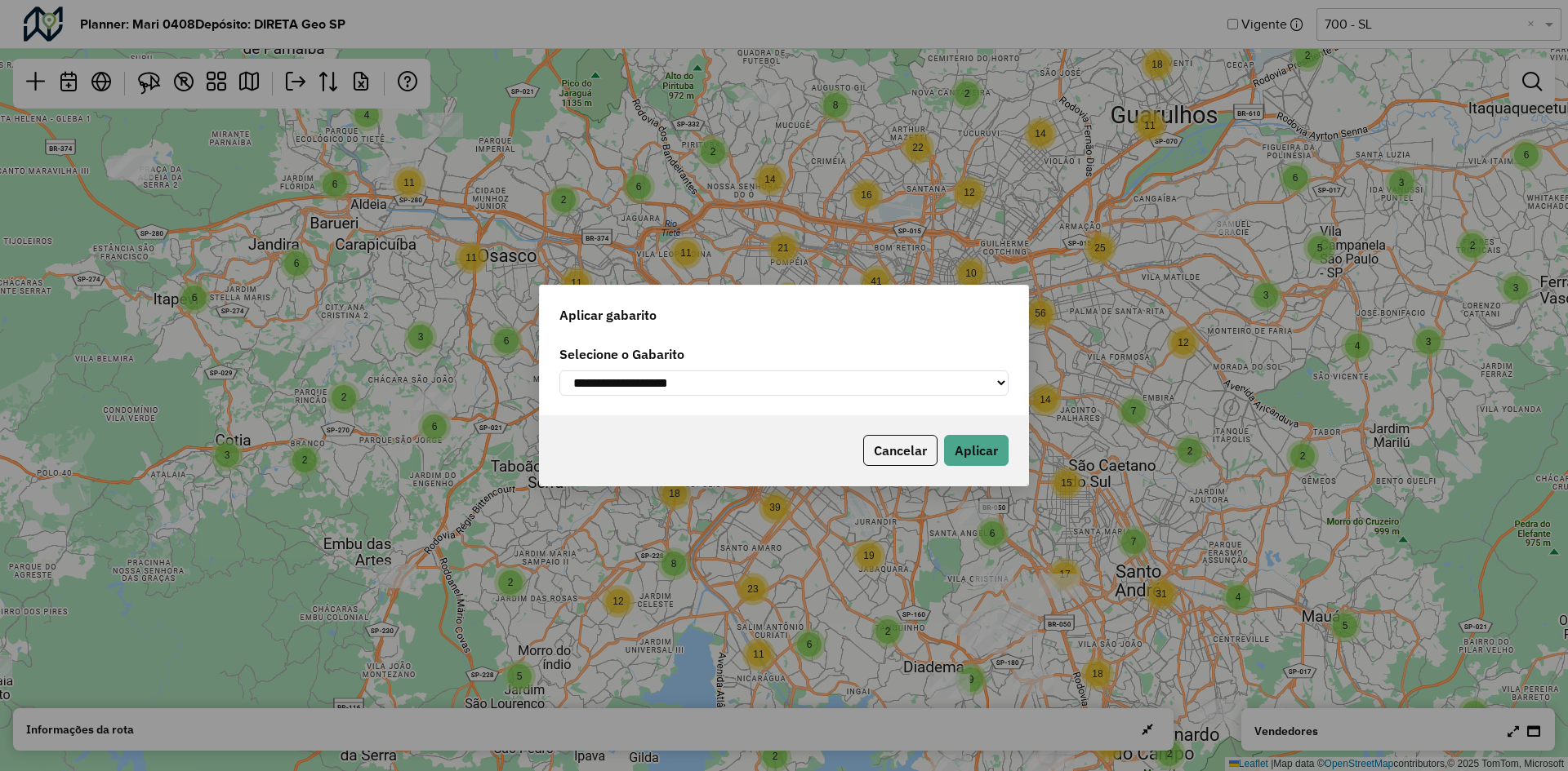
click at [725, 387] on select "**********" at bounding box center [784, 384] width 449 height 25
click at [1084, 228] on div "**********" at bounding box center [784, 386] width 1568 height 771
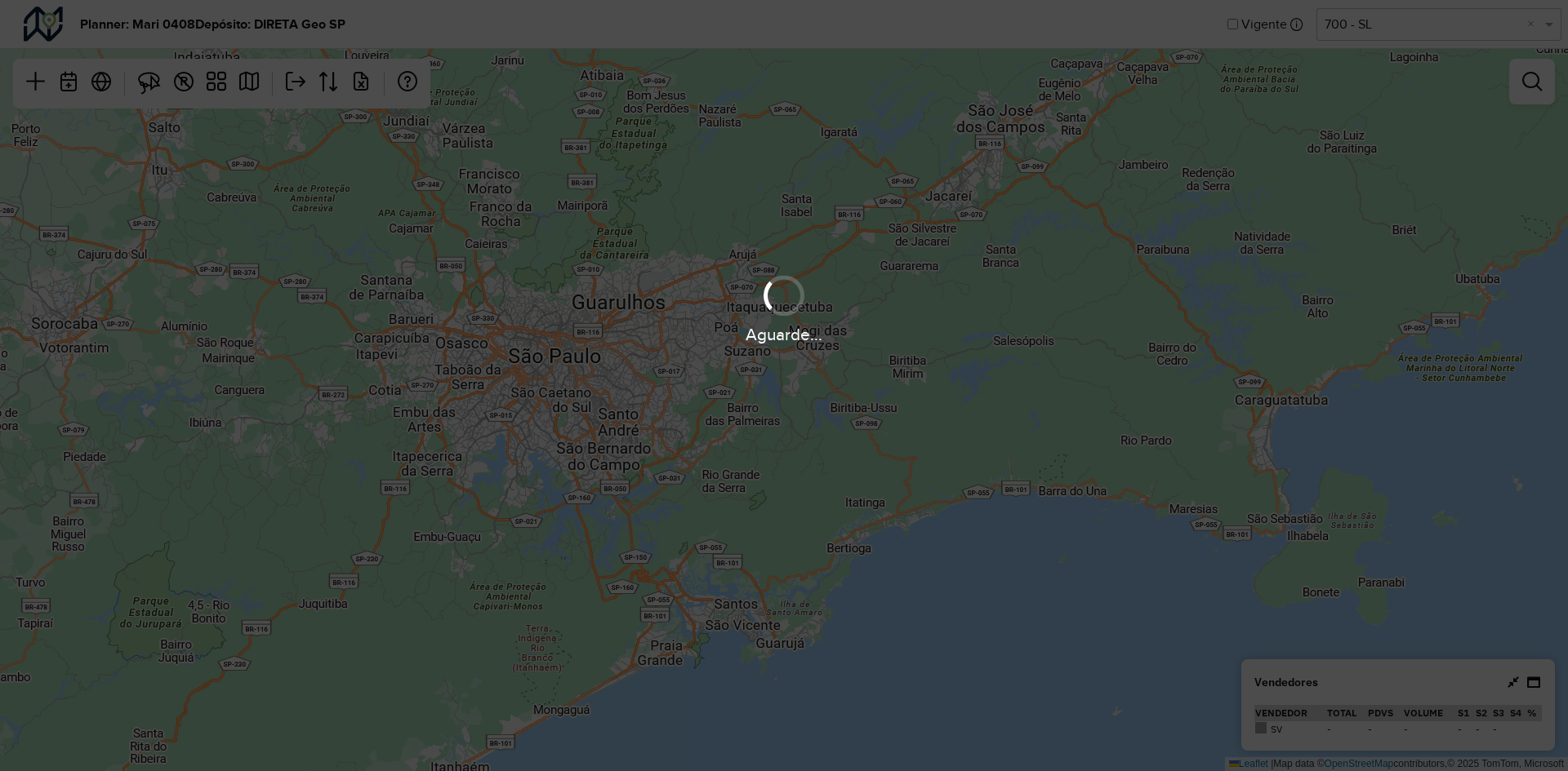
drag, startPoint x: 692, startPoint y: 493, endPoint x: 797, endPoint y: 491, distance: 105.0
click at [797, 491] on div "Aguarde..." at bounding box center [784, 386] width 1568 height 771
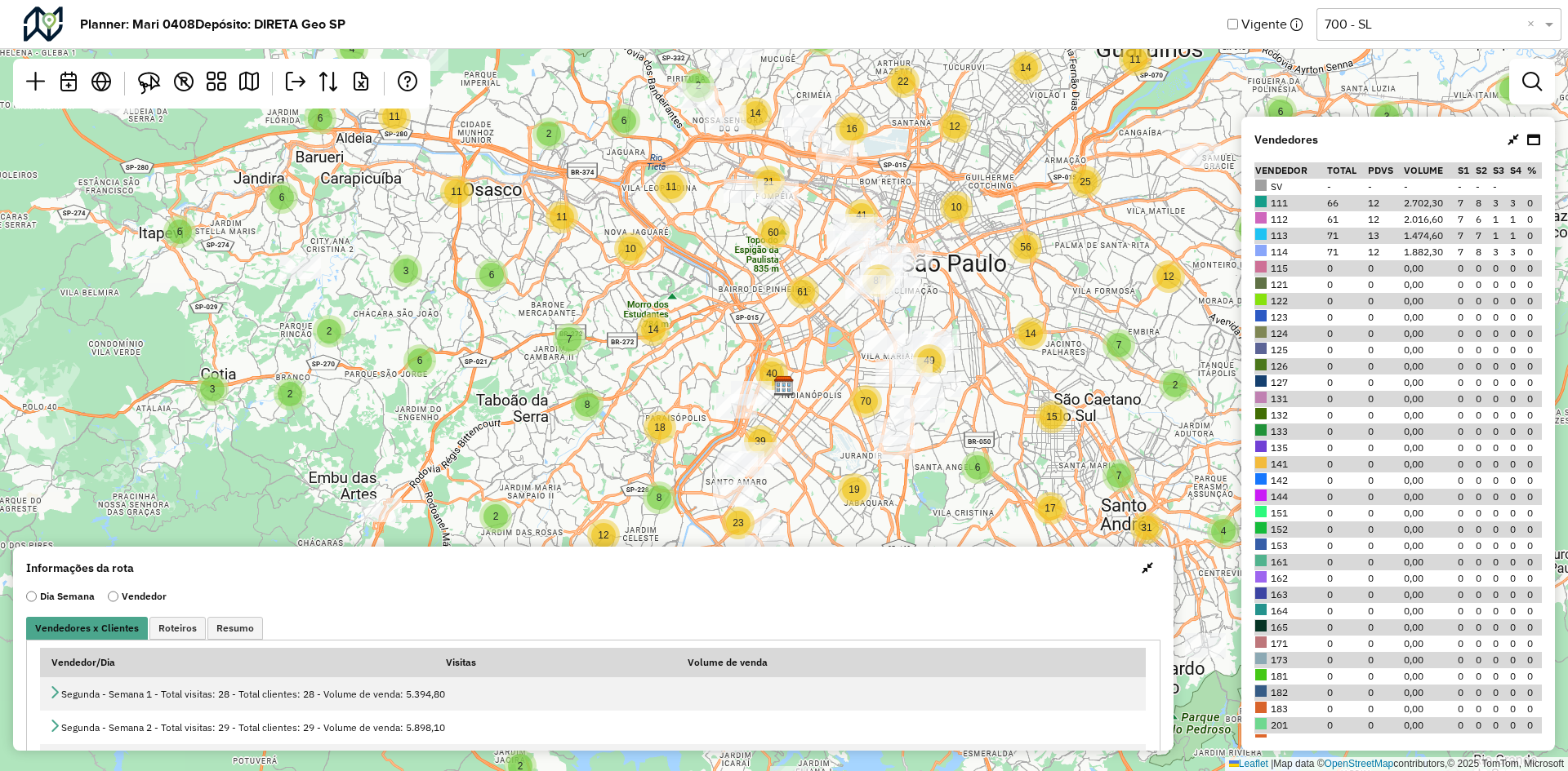
click at [1516, 144] on icon at bounding box center [1514, 139] width 12 height 13
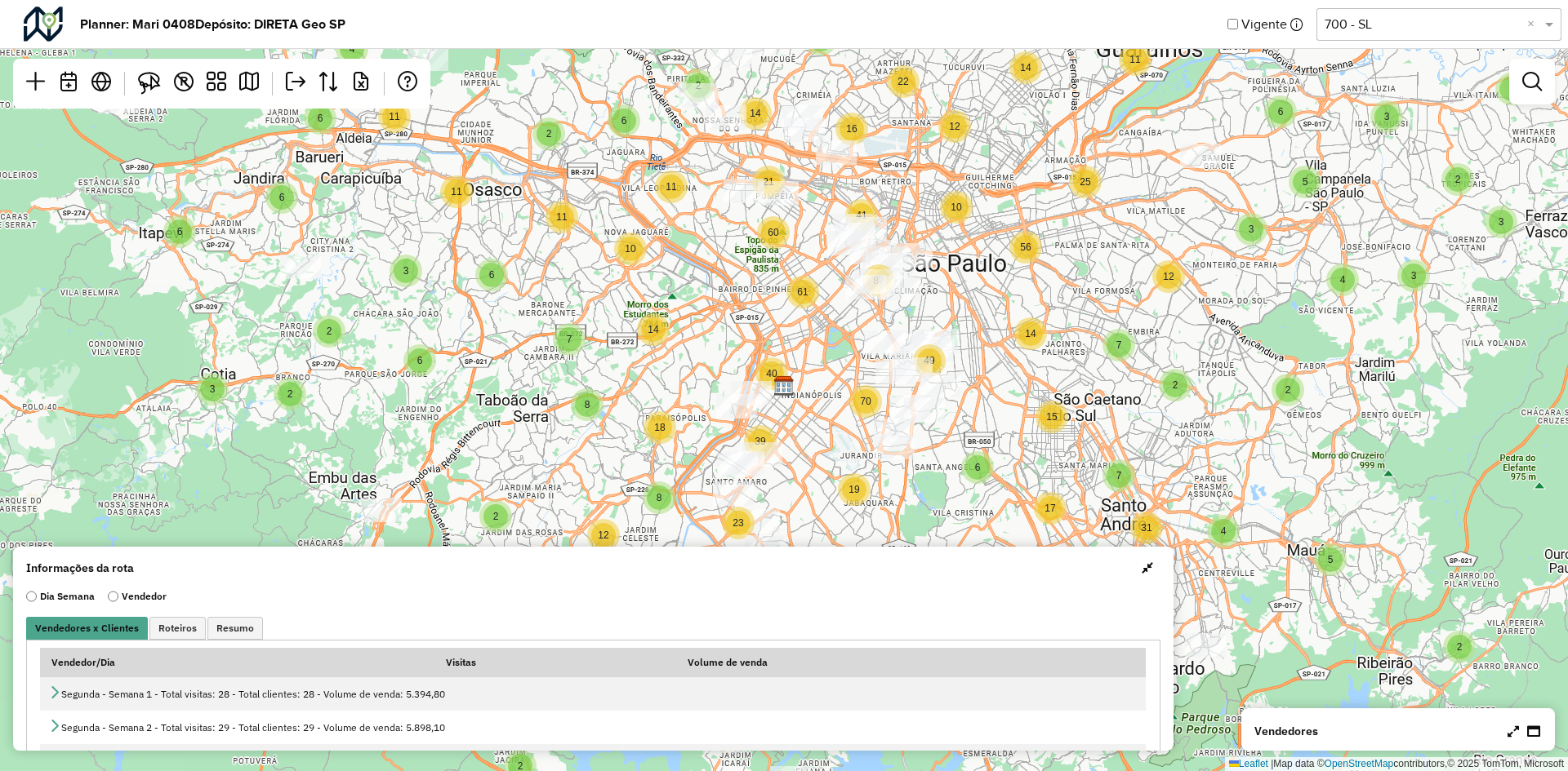
click at [1157, 577] on div "Informações da rota Dia Semana Vendedor Vendedores x Clientes Roteiros Resumo V…" at bounding box center [593, 649] width 1161 height 204
click at [1146, 572] on span "button" at bounding box center [1147, 567] width 12 height 13
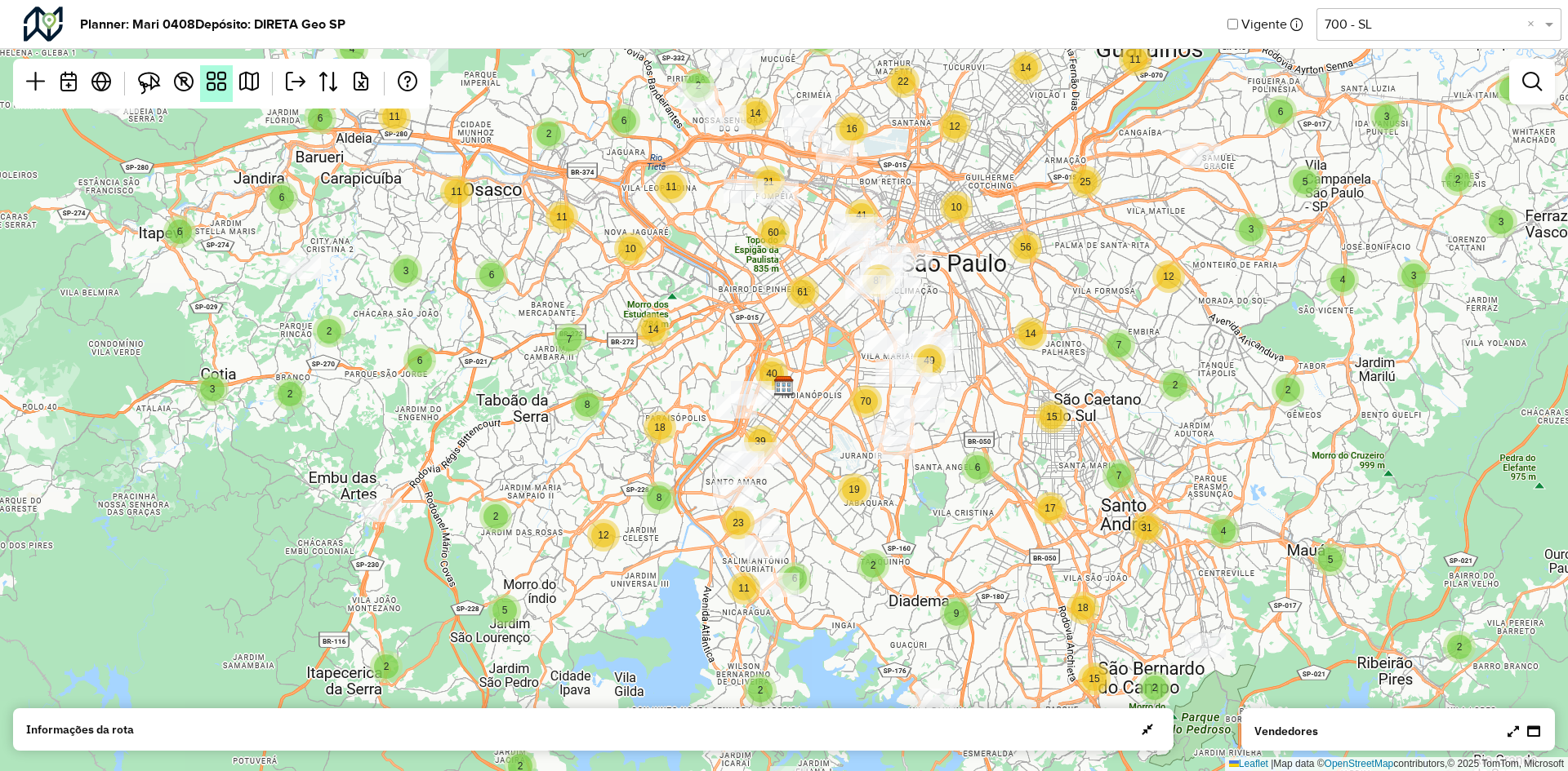
click at [212, 85] on em at bounding box center [217, 82] width 19 height 19
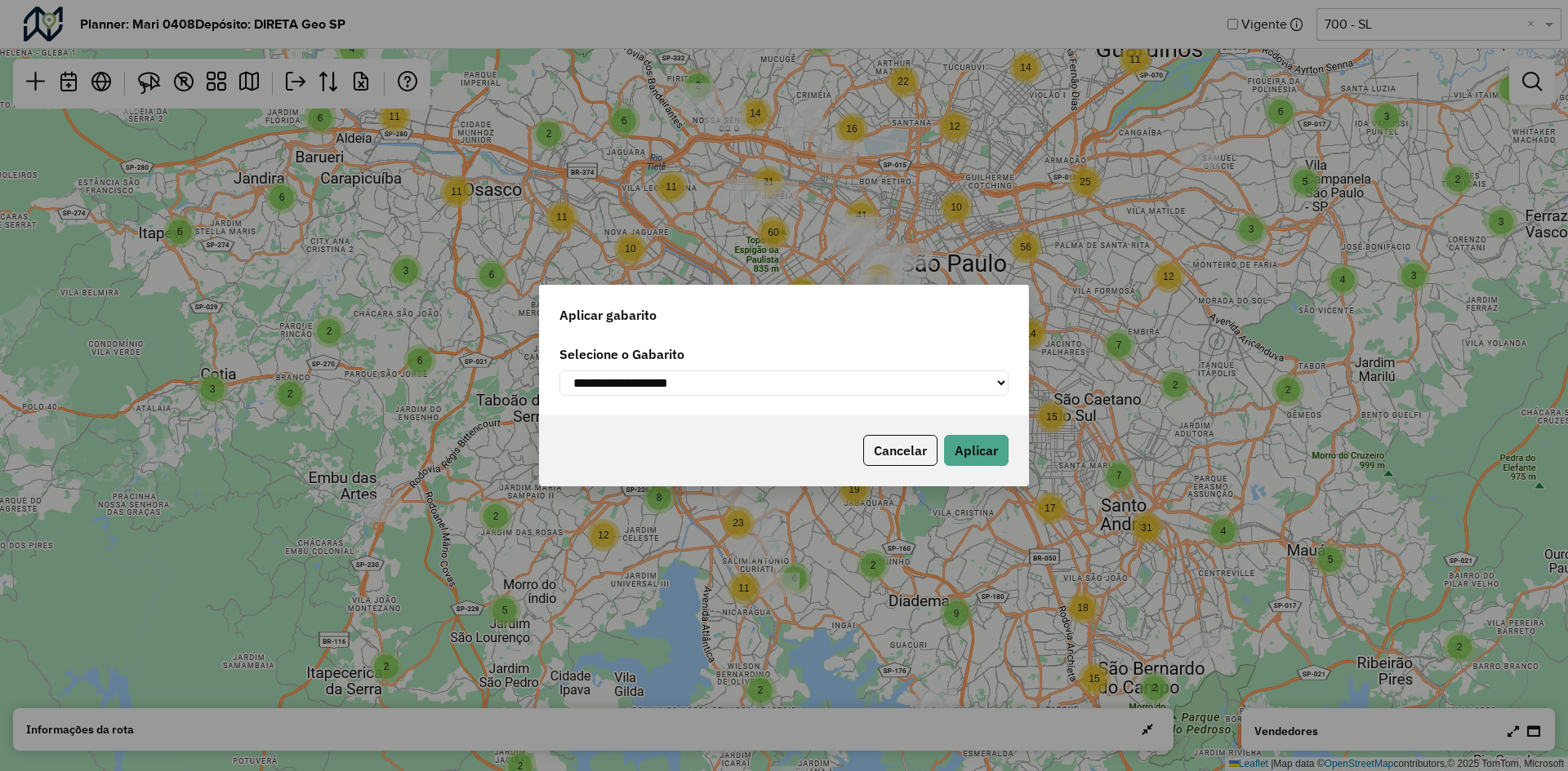
click at [695, 395] on select "**********" at bounding box center [784, 384] width 449 height 25
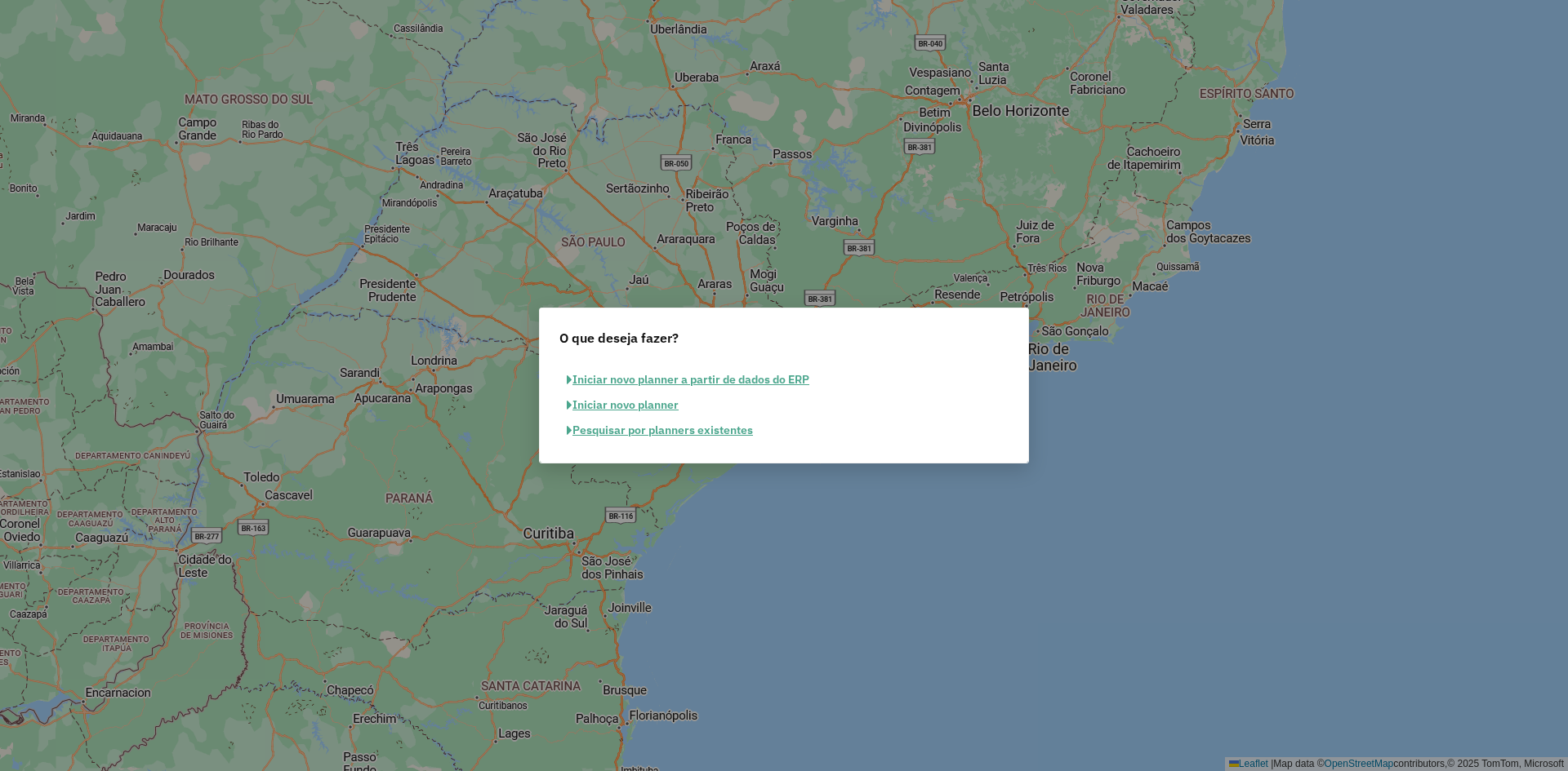
click at [665, 431] on button "Pesquisar por planners existentes" at bounding box center [660, 430] width 201 height 25
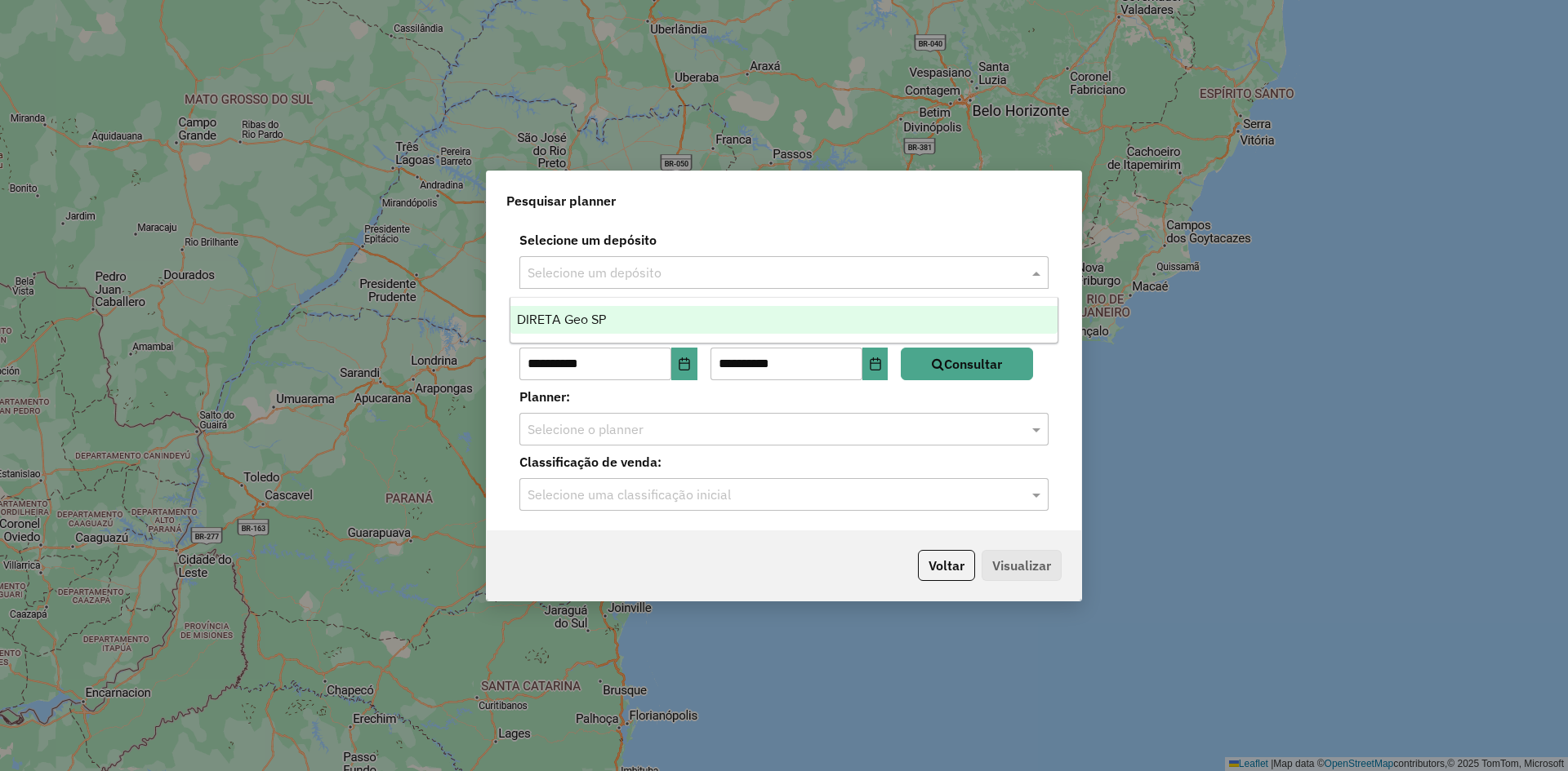
click at [645, 269] on input "text" at bounding box center [767, 274] width 480 height 19
click at [627, 322] on div "DIRETA Geo SP" at bounding box center [783, 319] width 547 height 28
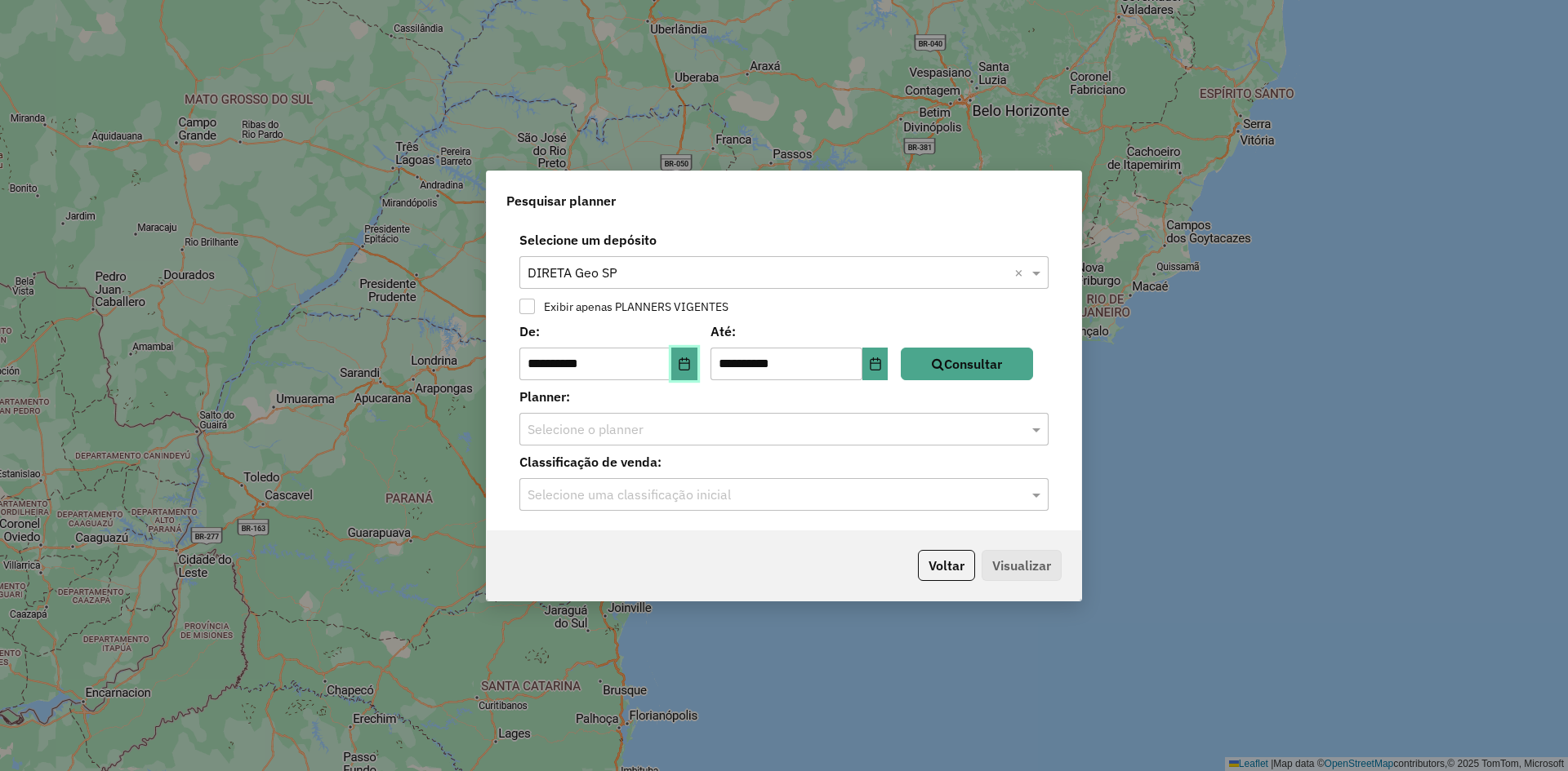
click at [695, 352] on button "Choose Date" at bounding box center [684, 364] width 26 height 33
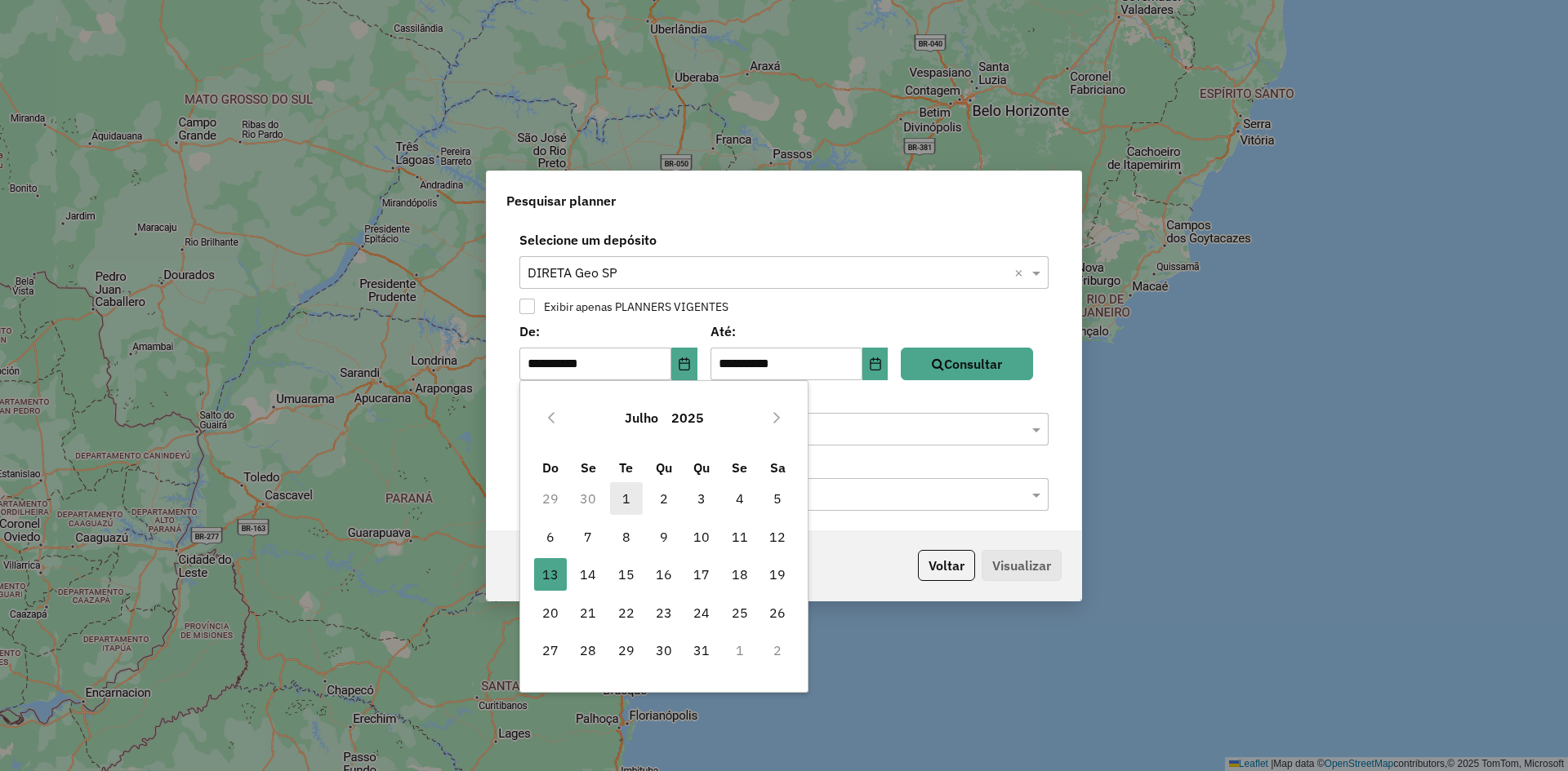
click at [623, 494] on span "1" at bounding box center [627, 499] width 33 height 33
type input "**********"
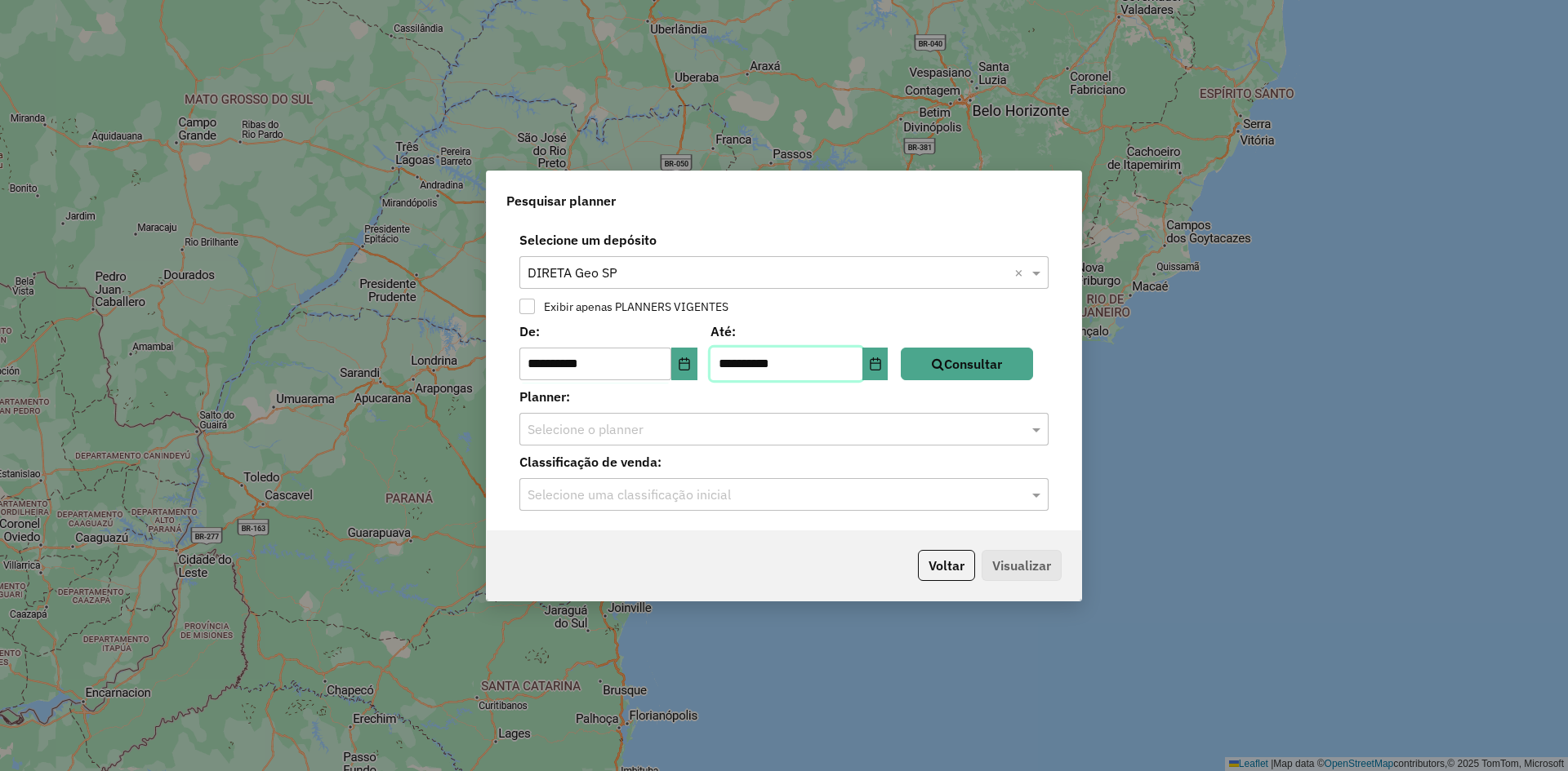
click at [814, 362] on input "**********" at bounding box center [786, 364] width 152 height 33
click at [880, 363] on icon "Choose Date" at bounding box center [874, 363] width 11 height 13
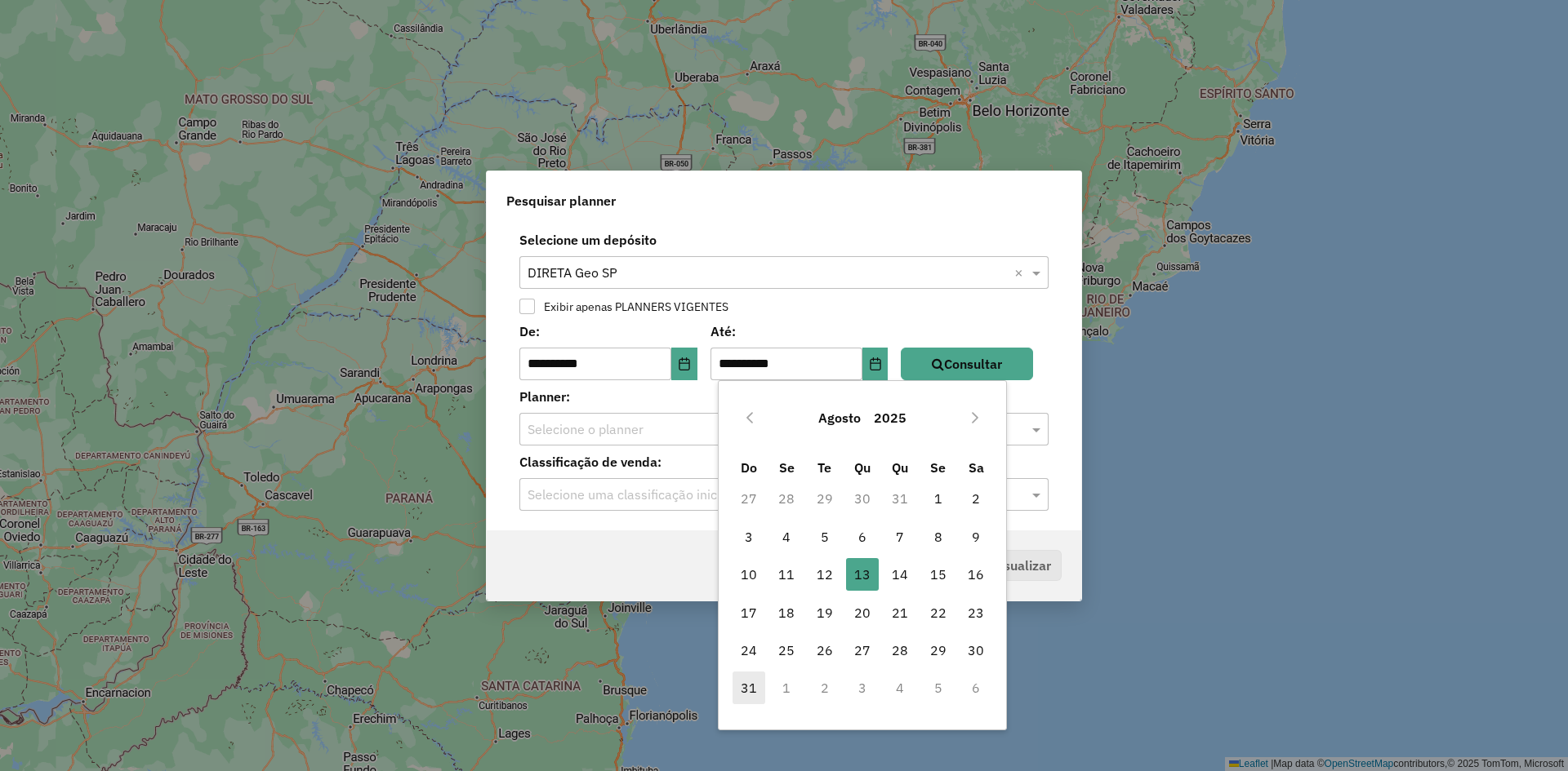
click at [753, 690] on span "31" at bounding box center [749, 688] width 33 height 33
type input "**********"
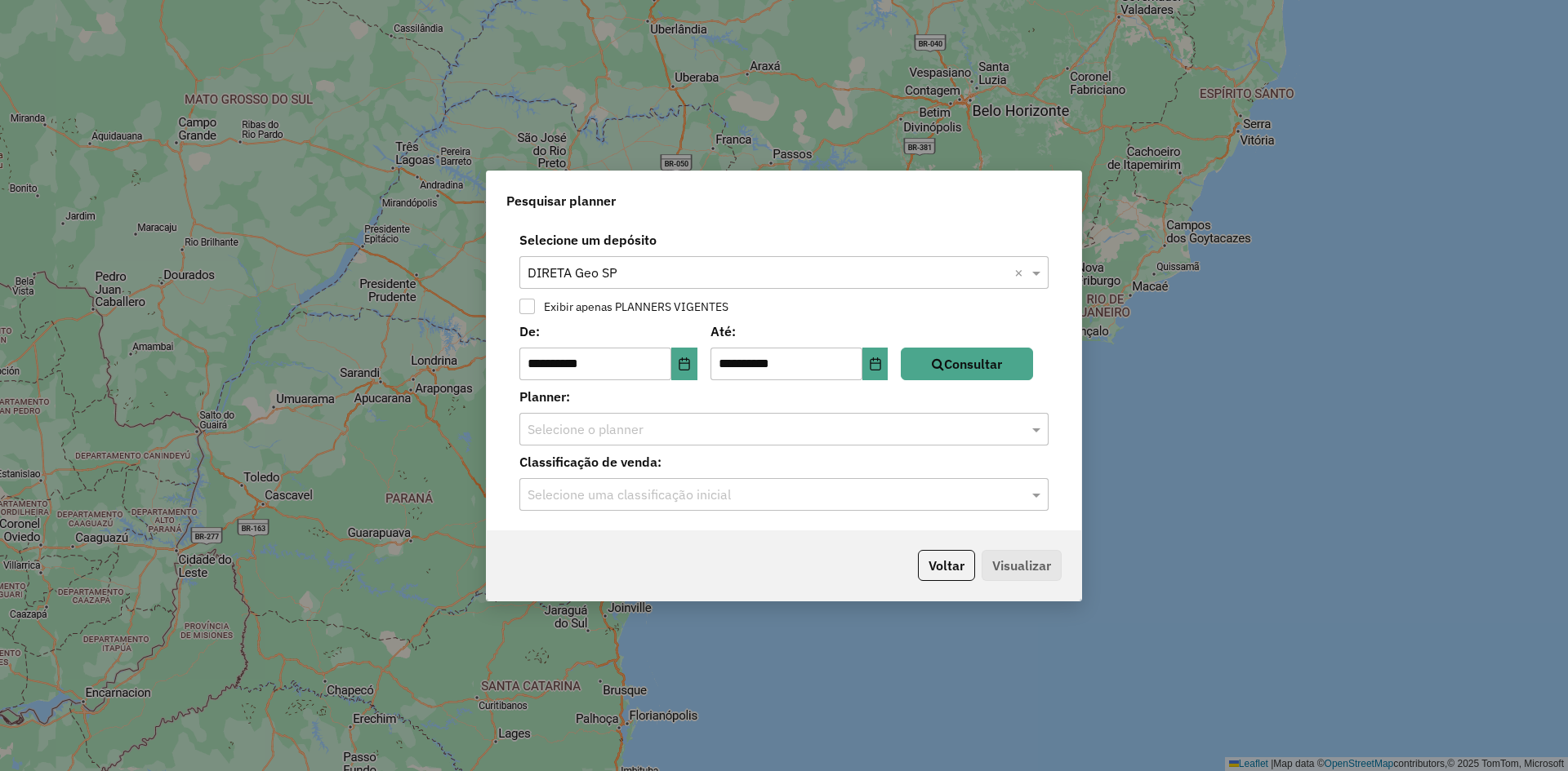
click at [645, 426] on input "text" at bounding box center [767, 430] width 480 height 19
click at [971, 351] on button "Consultar" at bounding box center [967, 364] width 132 height 33
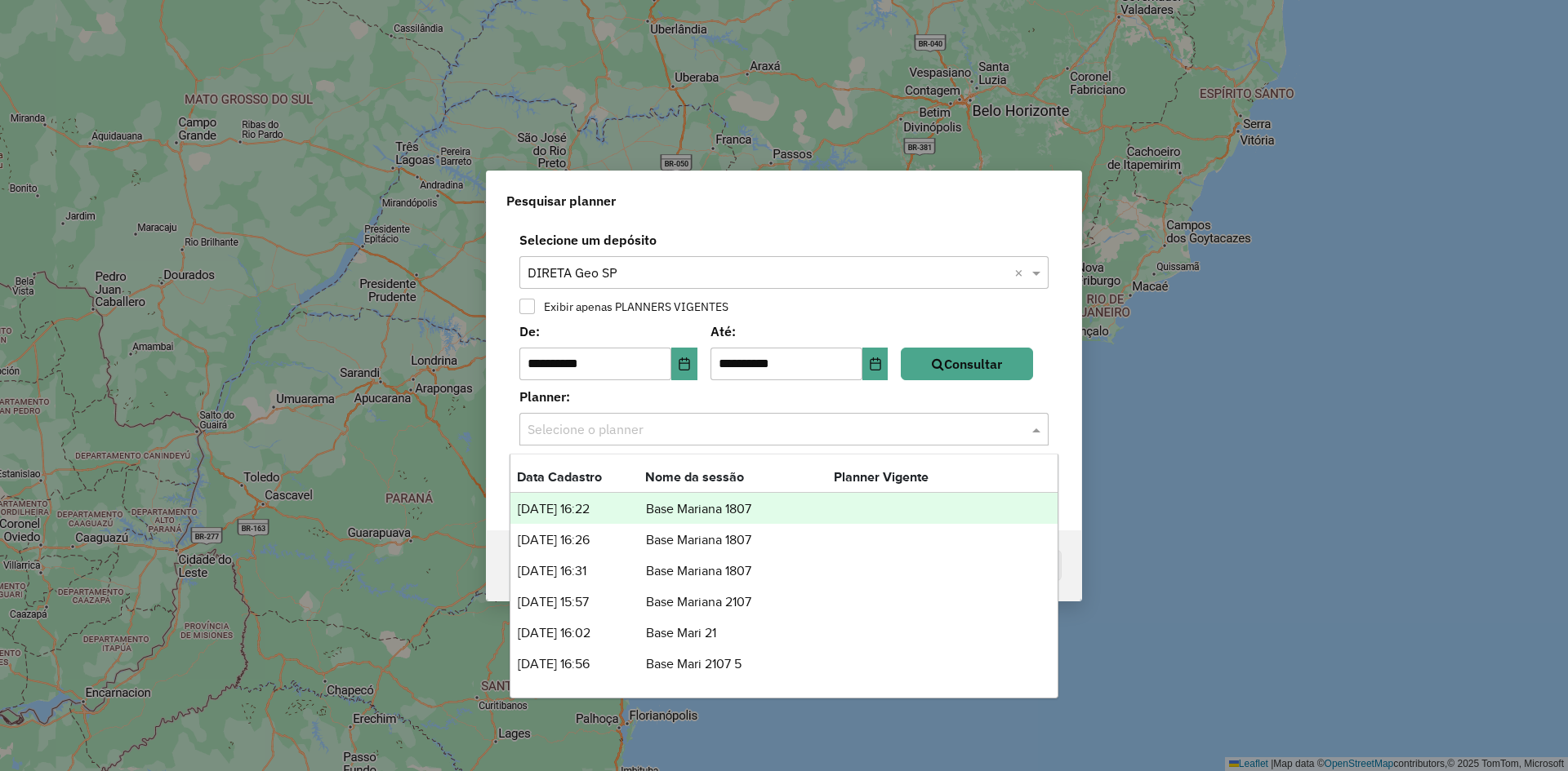
click at [711, 428] on input "text" at bounding box center [767, 430] width 480 height 19
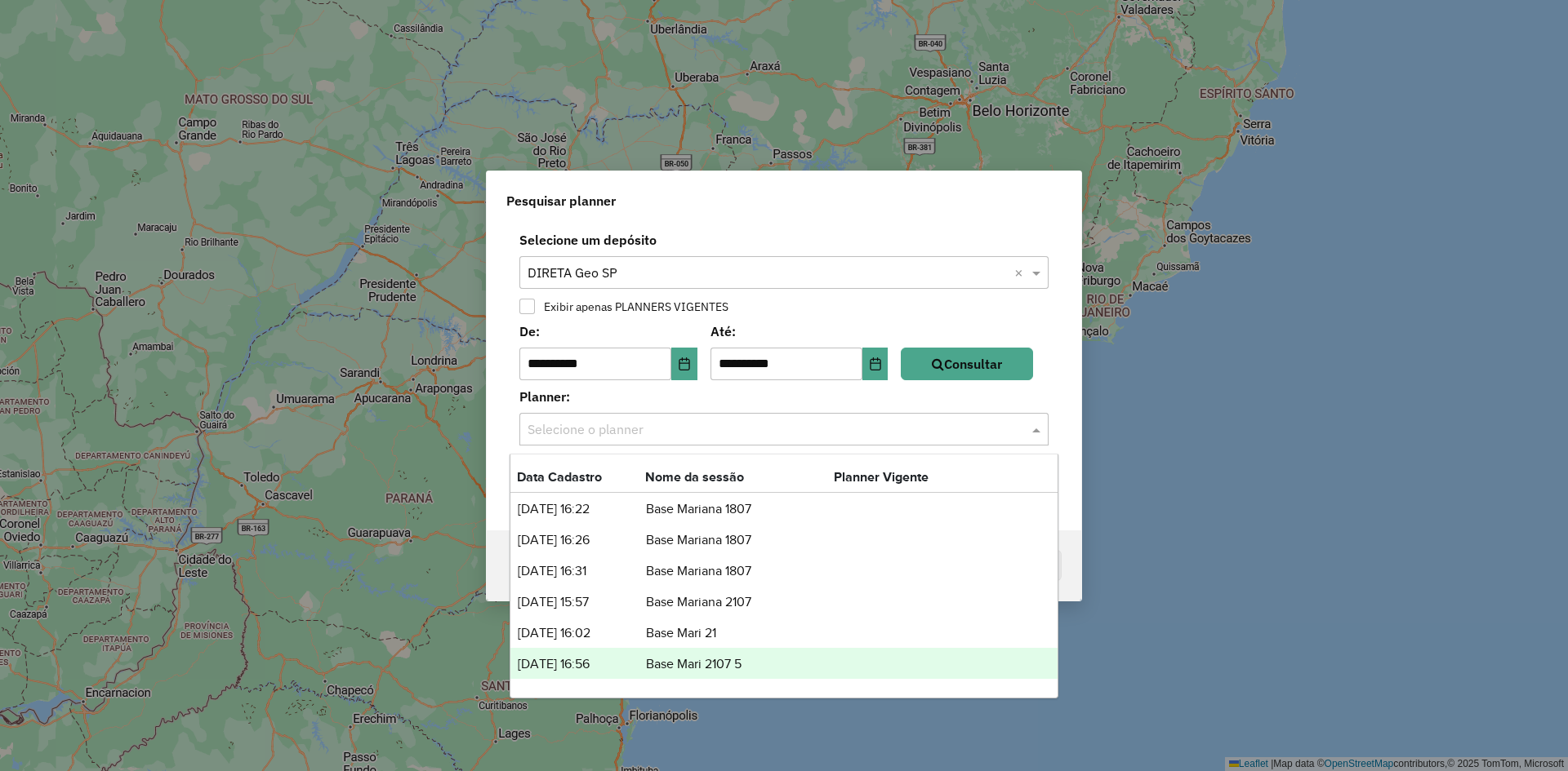
scroll to position [21, 0]
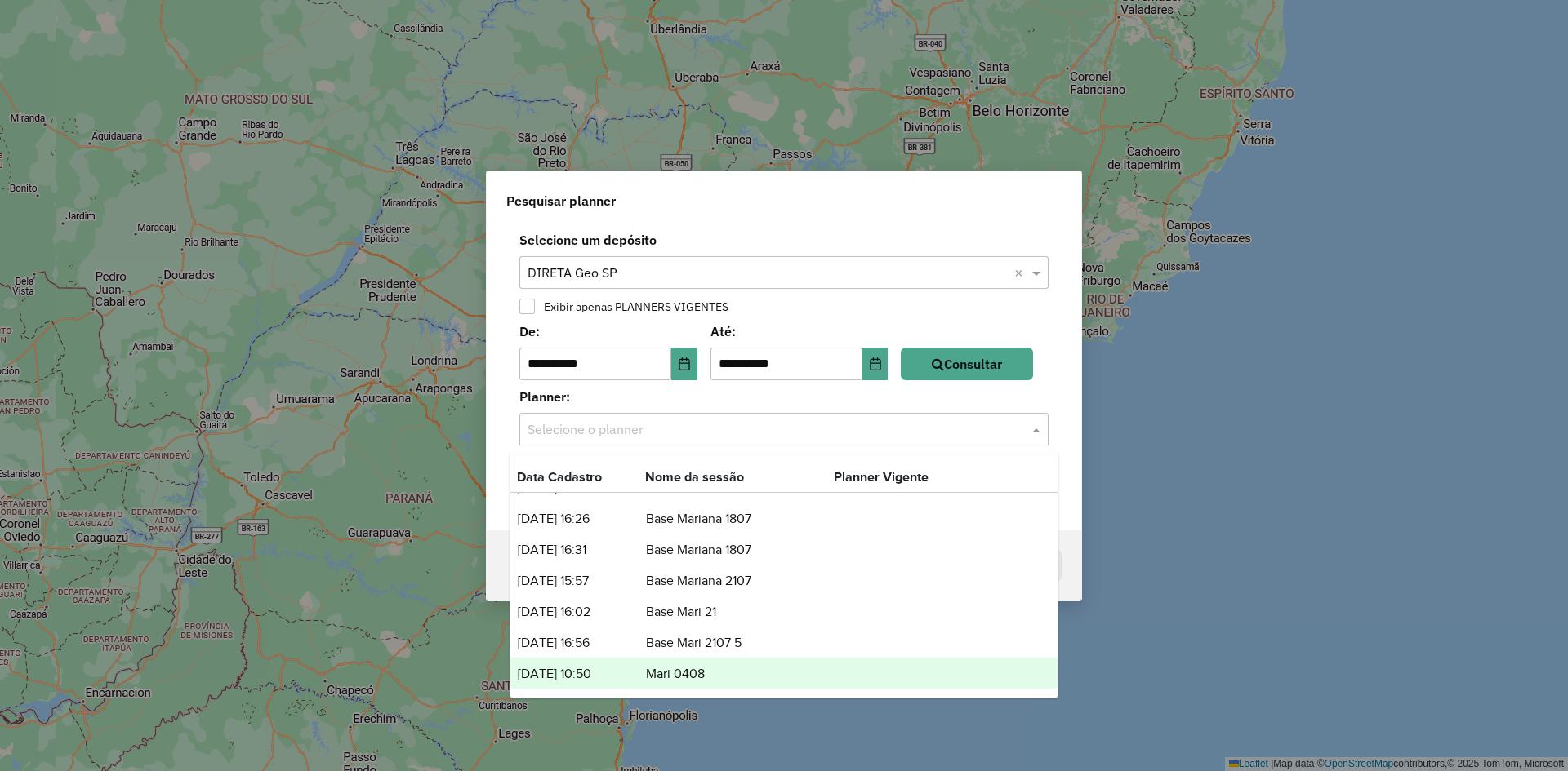
click at [654, 672] on td "Mari 0408" at bounding box center [739, 675] width 188 height 21
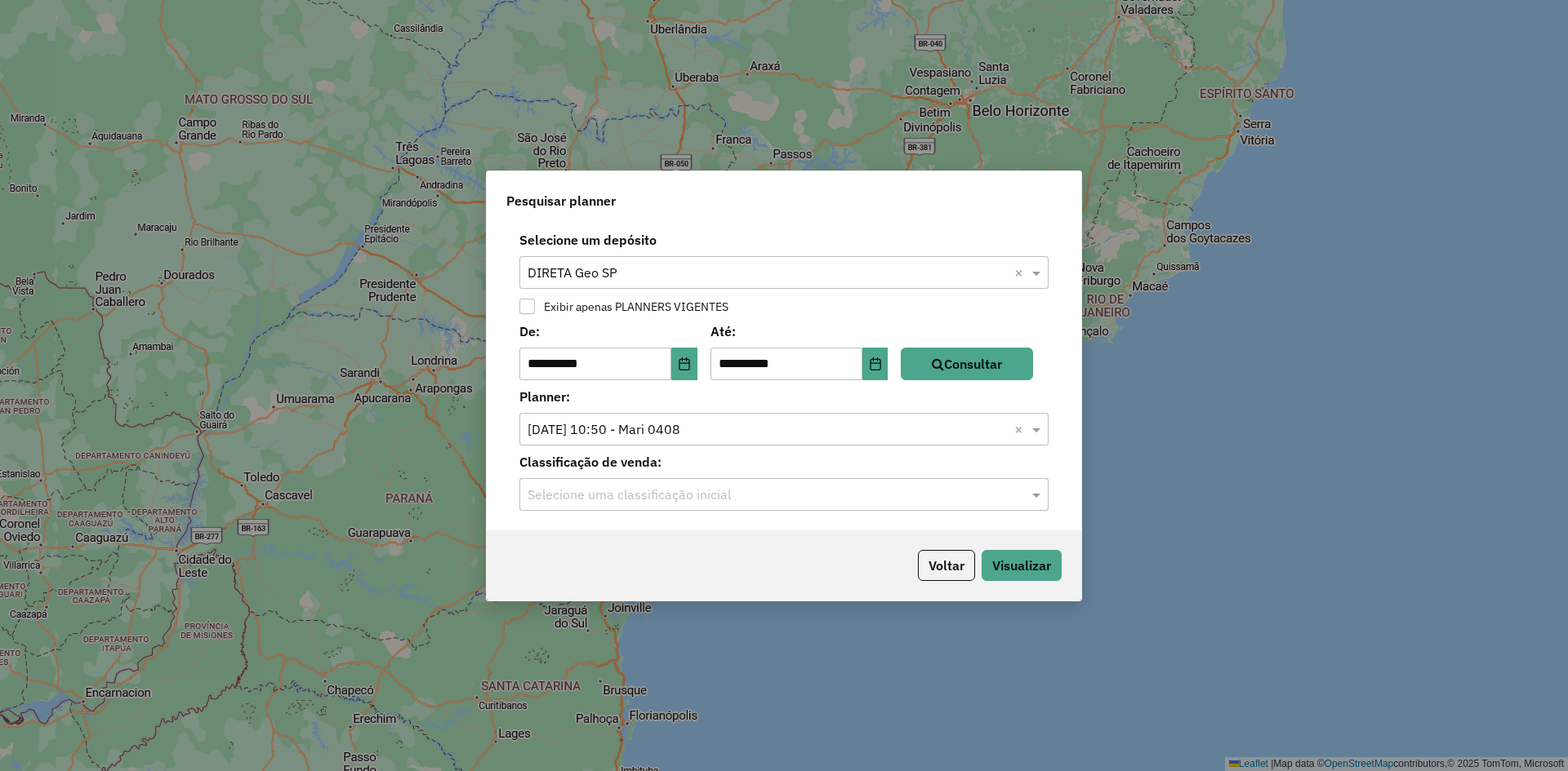
click at [663, 486] on input "text" at bounding box center [767, 495] width 480 height 19
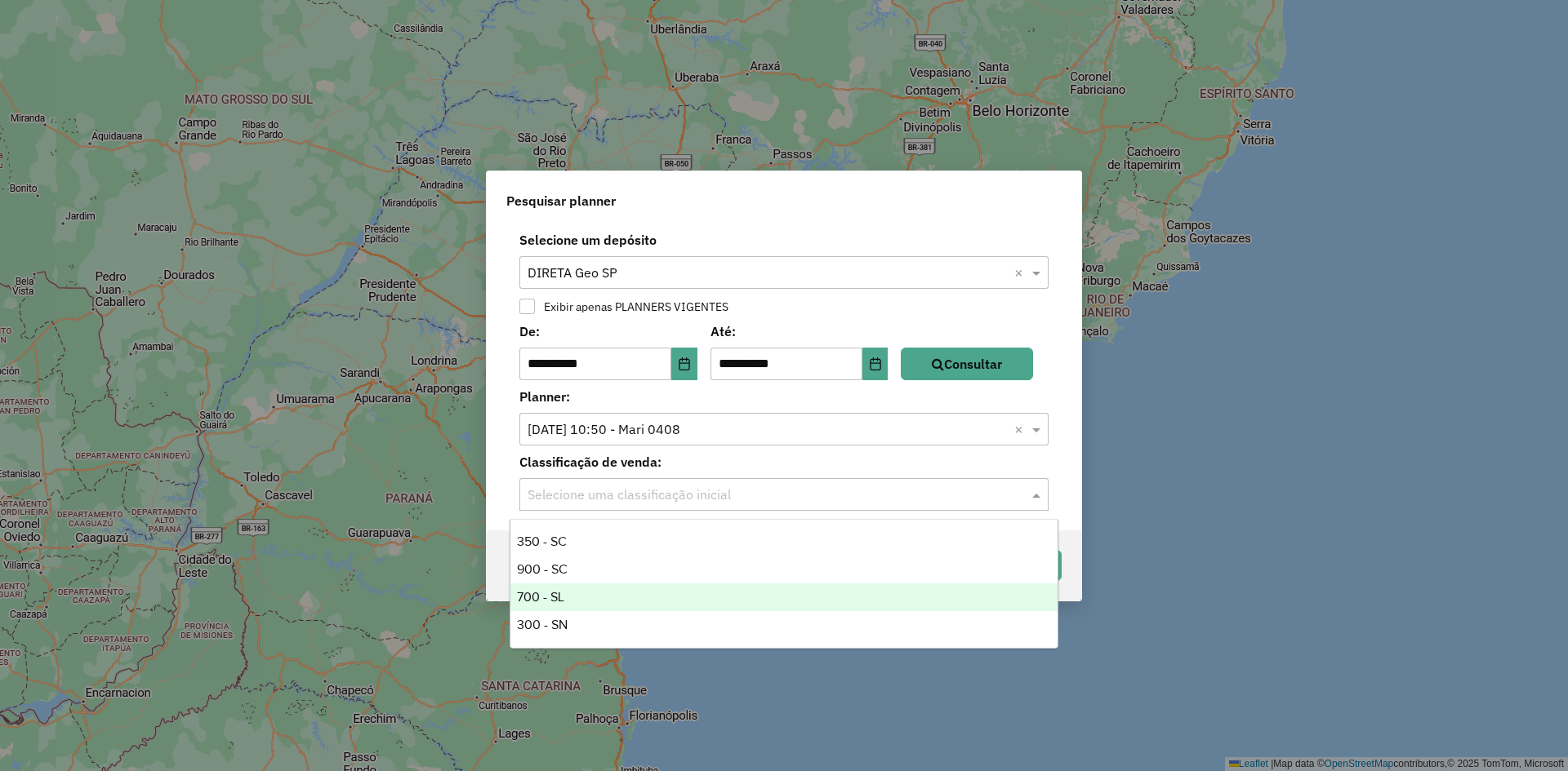
click at [583, 591] on div "700 - SL" at bounding box center [783, 597] width 547 height 28
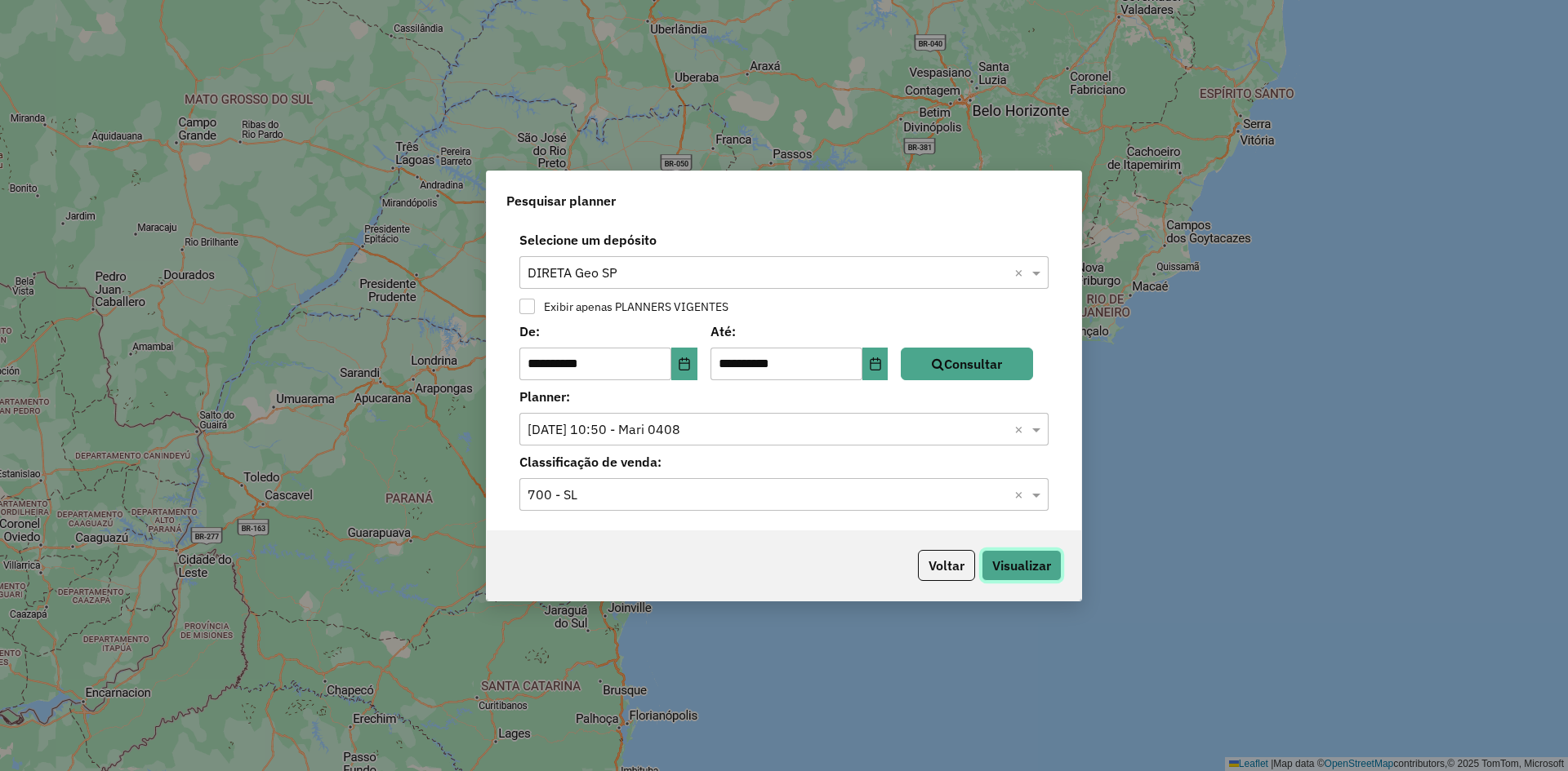
click at [1048, 572] on button "Visualizar" at bounding box center [1022, 566] width 80 height 31
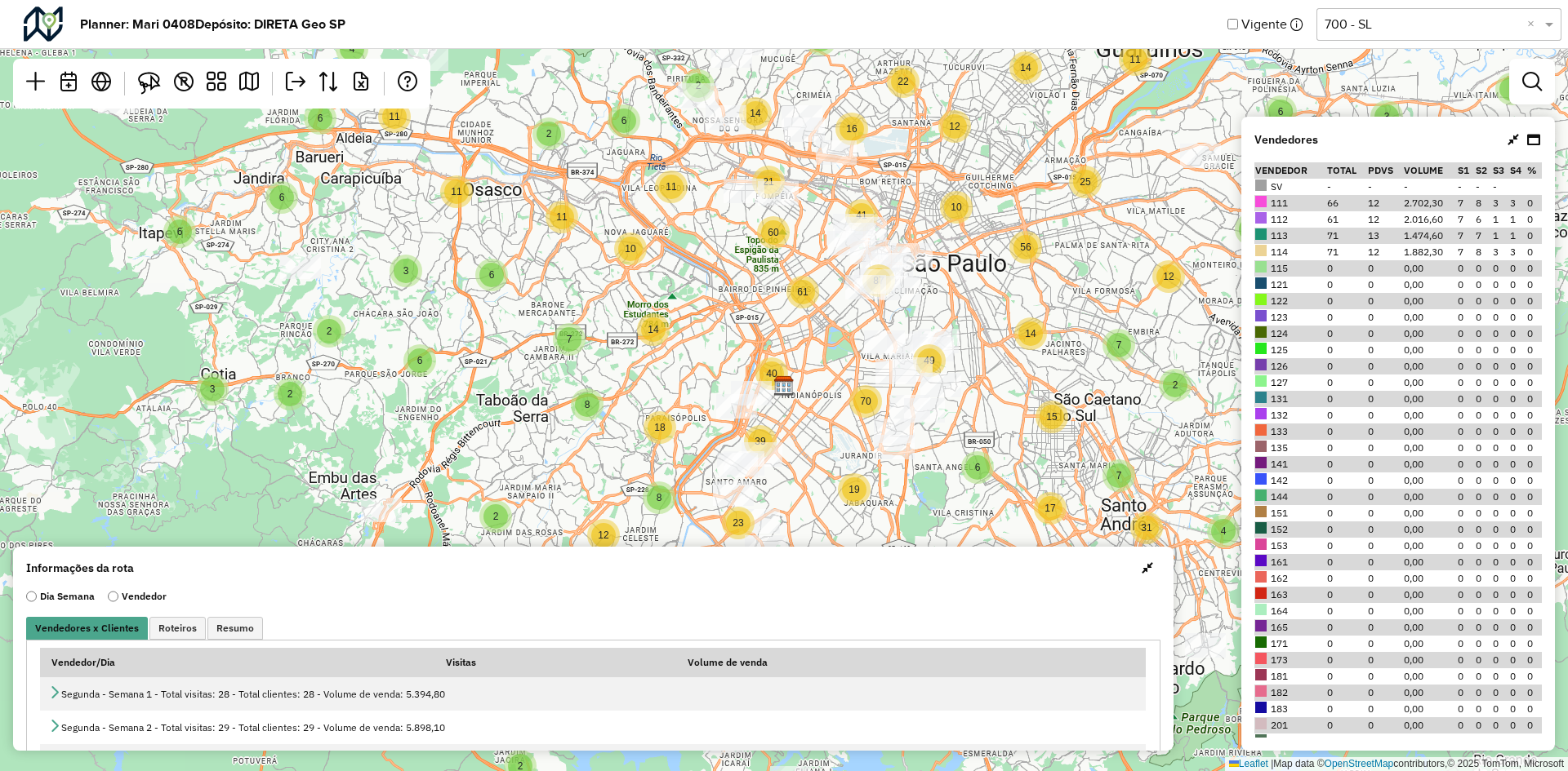
click at [215, 89] on em at bounding box center [217, 82] width 19 height 19
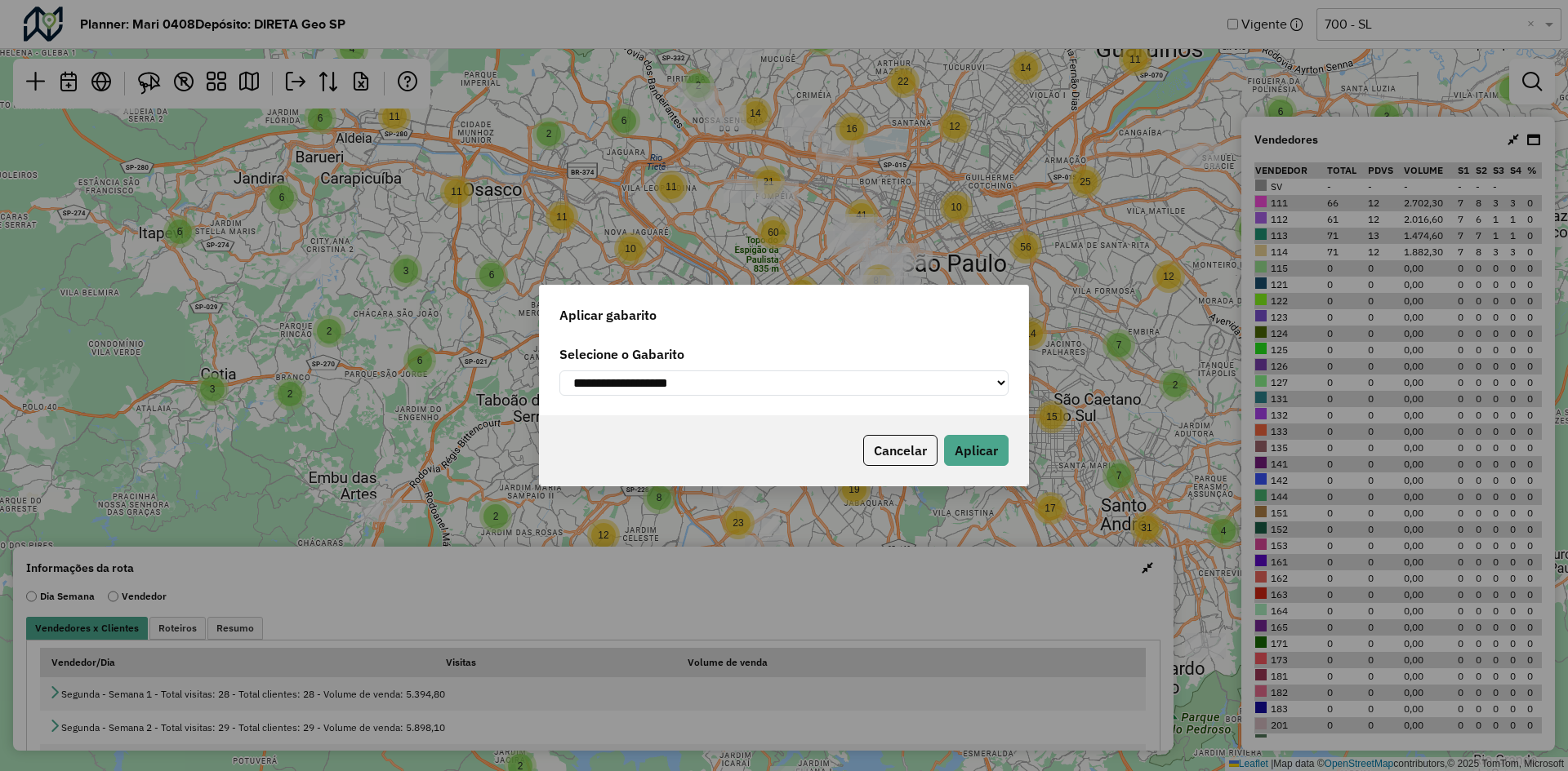
click at [922, 384] on select "**********" at bounding box center [784, 384] width 449 height 25
click at [759, 386] on select "**********" at bounding box center [784, 384] width 449 height 25
drag, startPoint x: 759, startPoint y: 387, endPoint x: 750, endPoint y: 399, distance: 15.0
click at [759, 387] on select "**********" at bounding box center [784, 384] width 449 height 25
select select "*********"
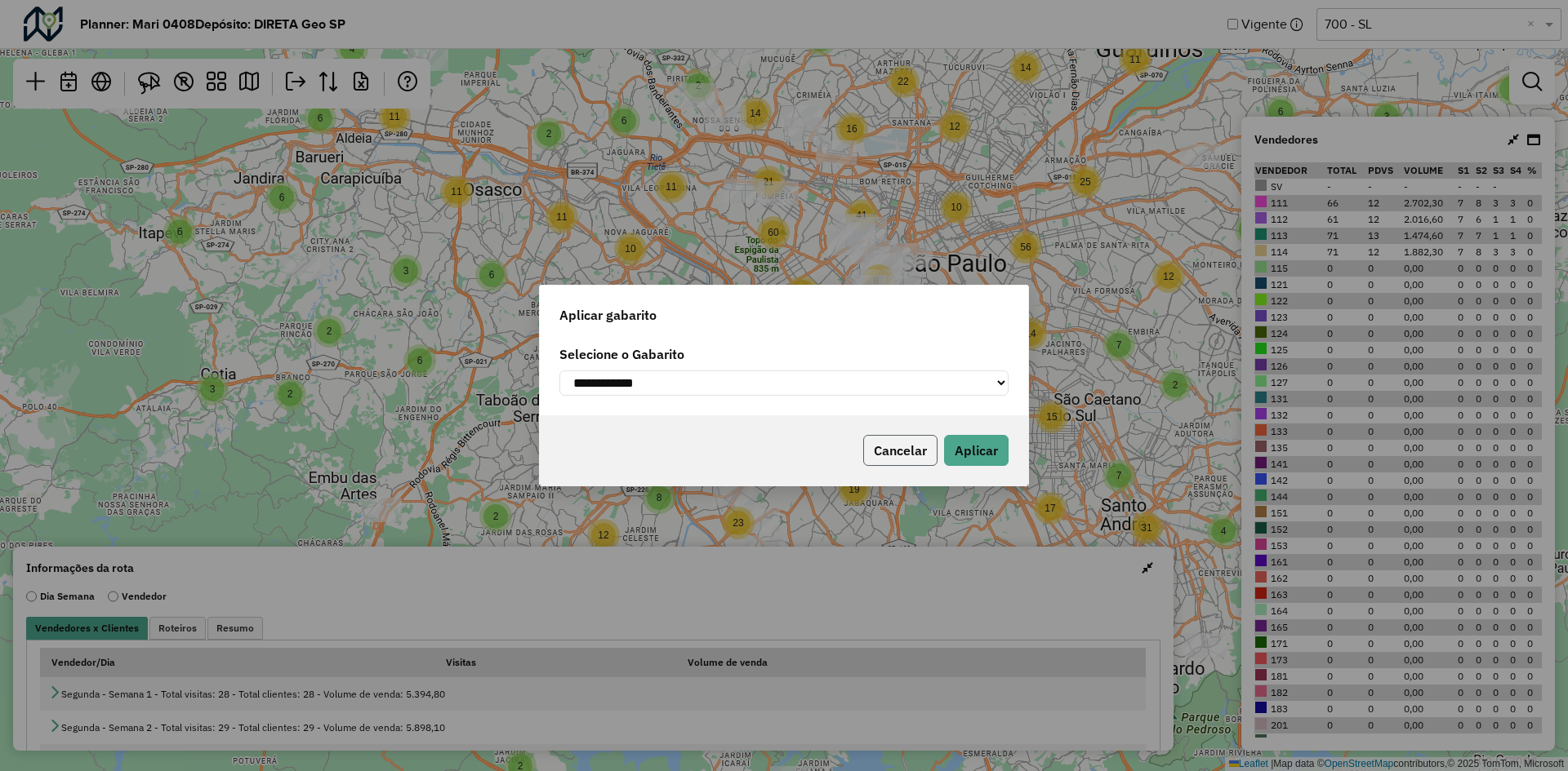
click at [905, 463] on button "Cancelar" at bounding box center [901, 451] width 75 height 31
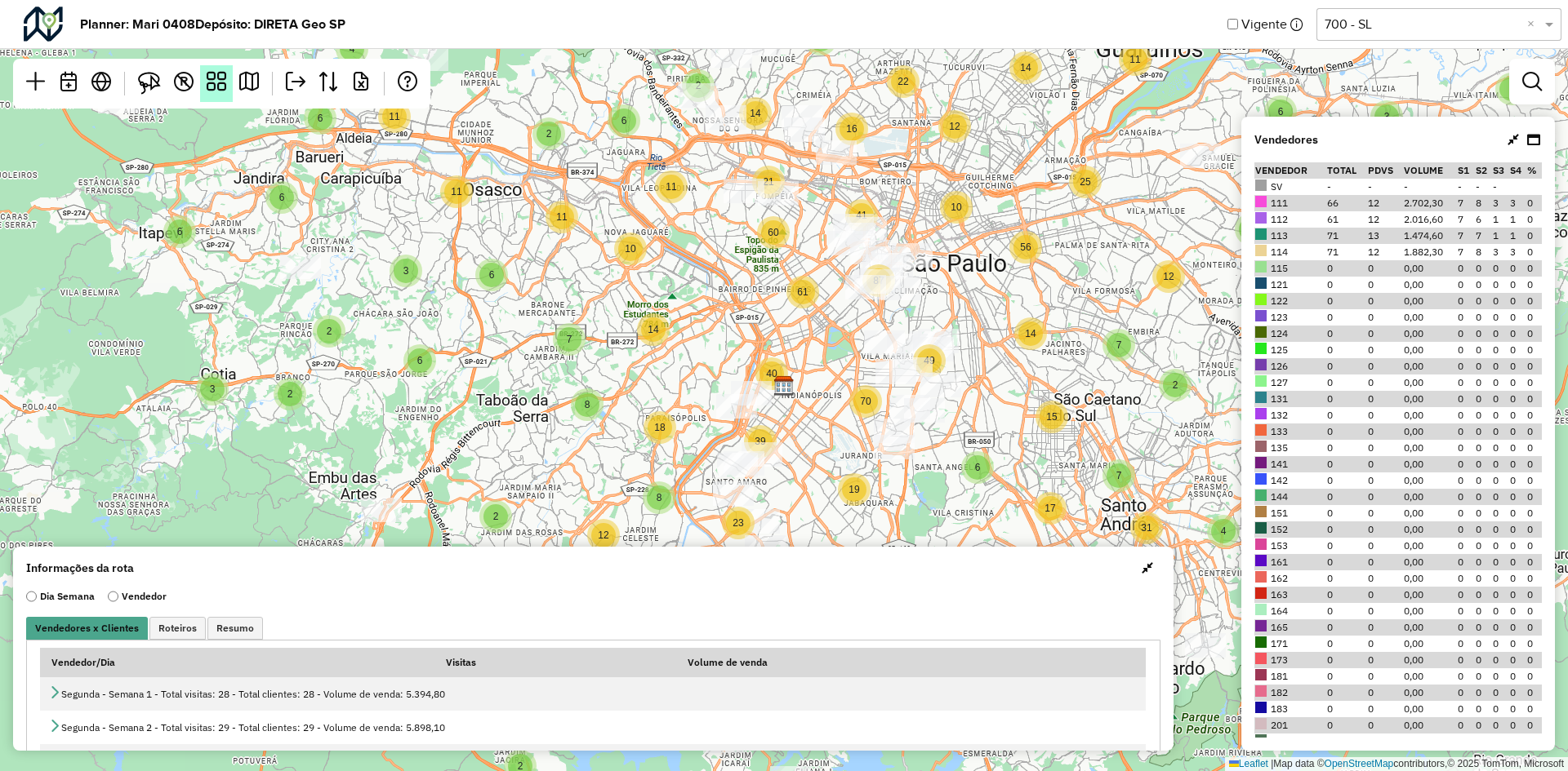
click at [220, 81] on em at bounding box center [217, 82] width 19 height 19
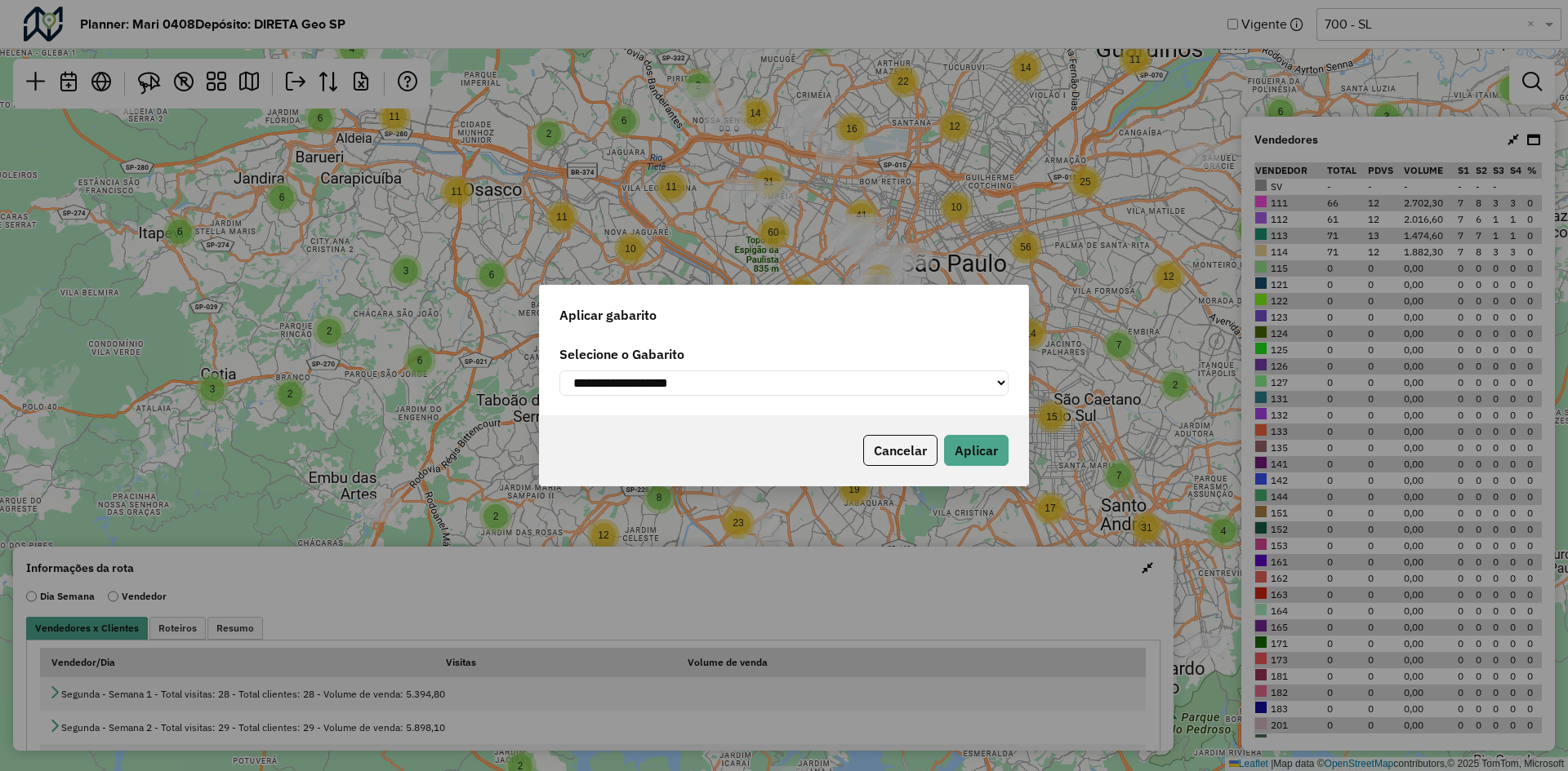
click at [674, 400] on div "**********" at bounding box center [784, 377] width 489 height 78
click at [680, 388] on select "**********" at bounding box center [784, 384] width 449 height 25
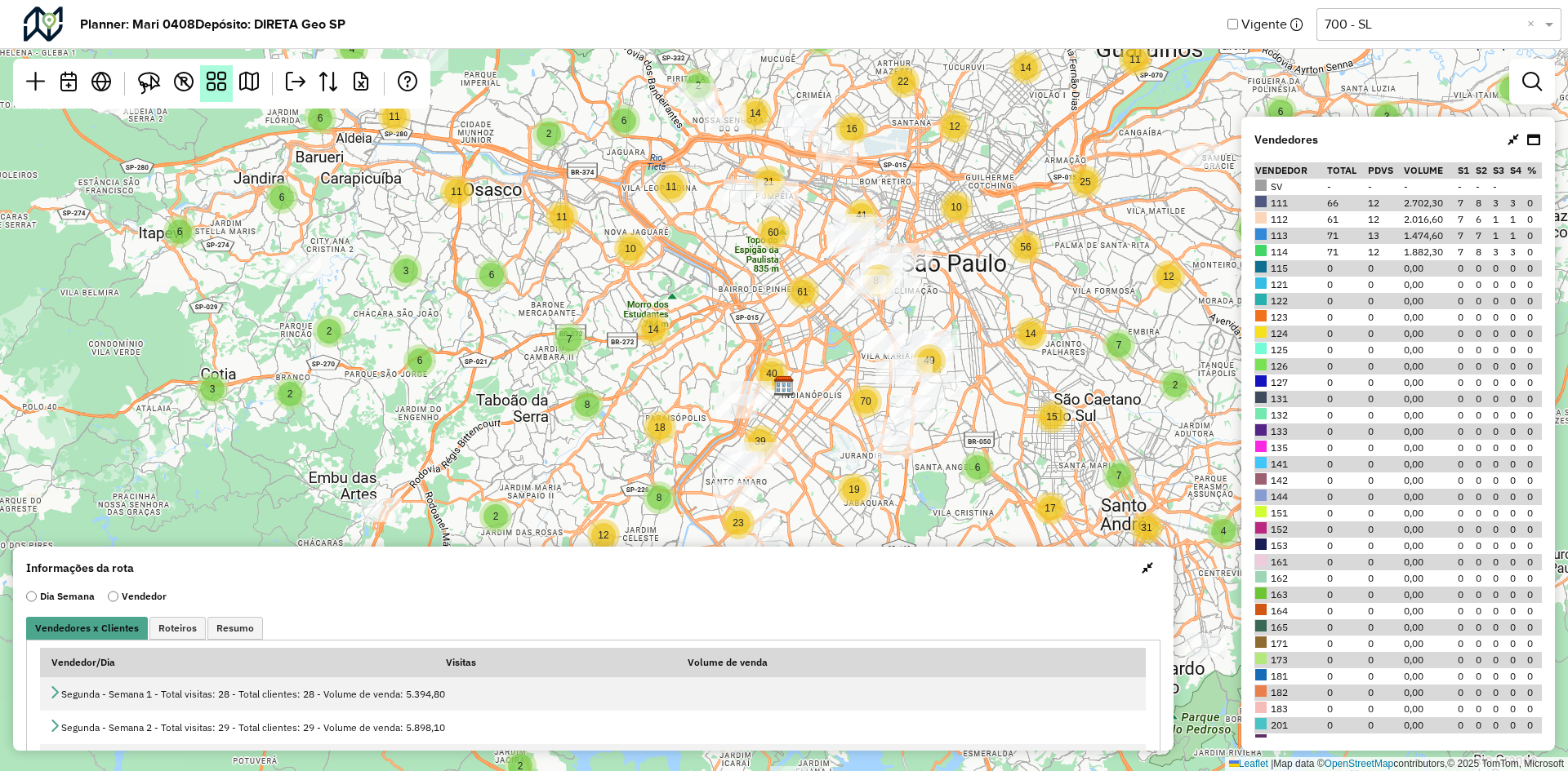
click at [216, 80] on em at bounding box center [217, 82] width 19 height 19
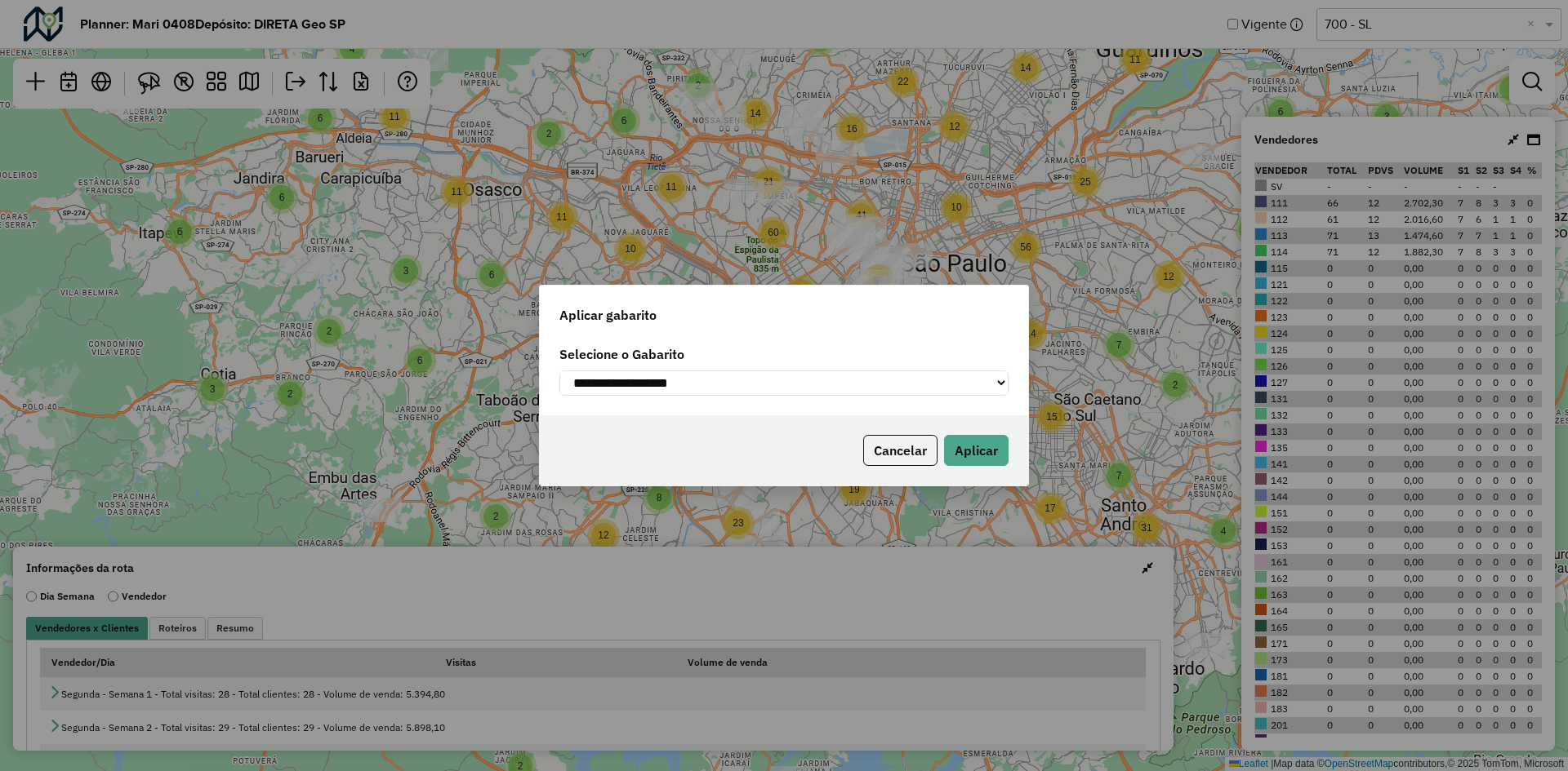
click at [728, 386] on select "**********" at bounding box center [784, 384] width 449 height 25
click at [1139, 172] on div "**********" at bounding box center [784, 386] width 1568 height 771
